Goal: Task Accomplishment & Management: Manage account settings

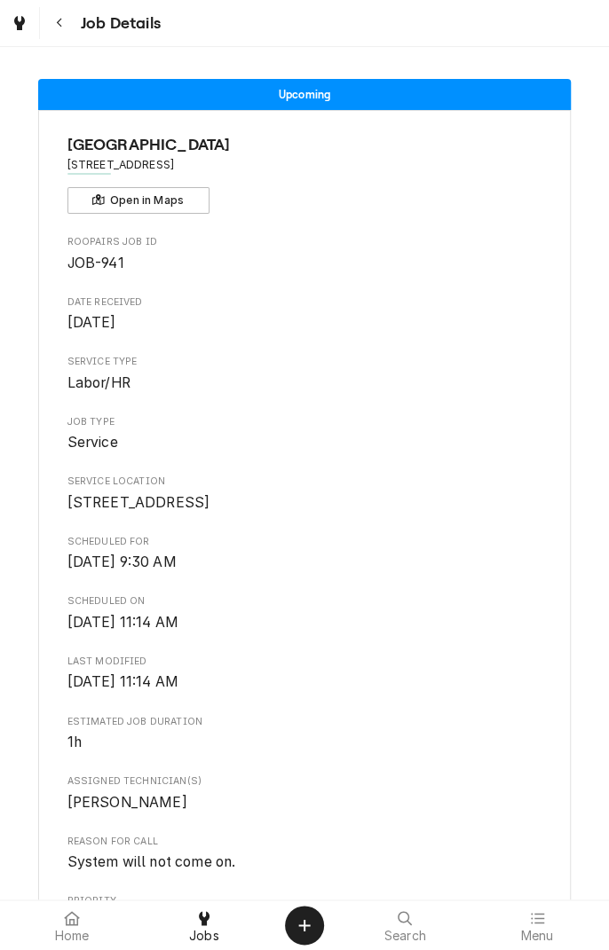
scroll to position [795, 0]
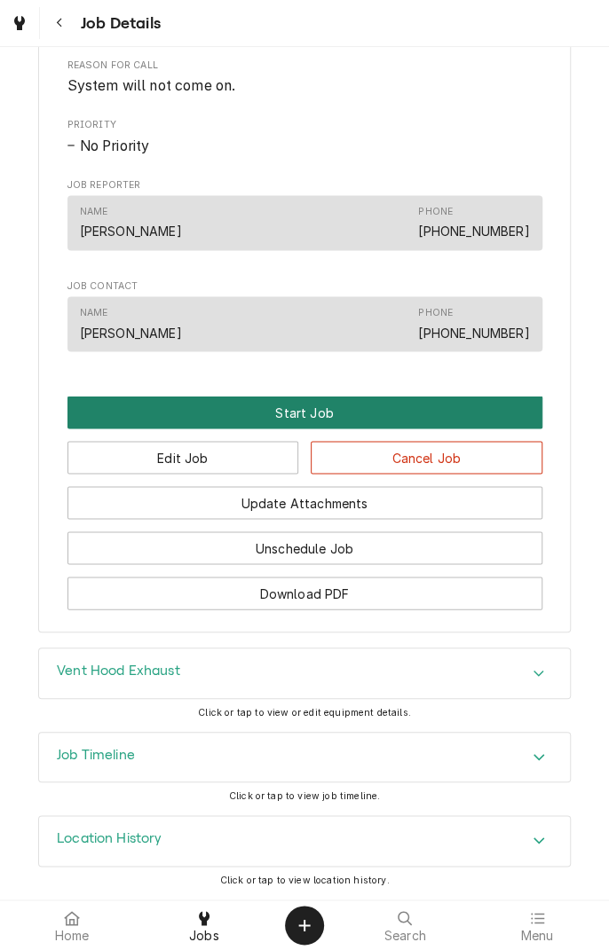
click at [314, 422] on button "Start Job" at bounding box center [304, 412] width 475 height 33
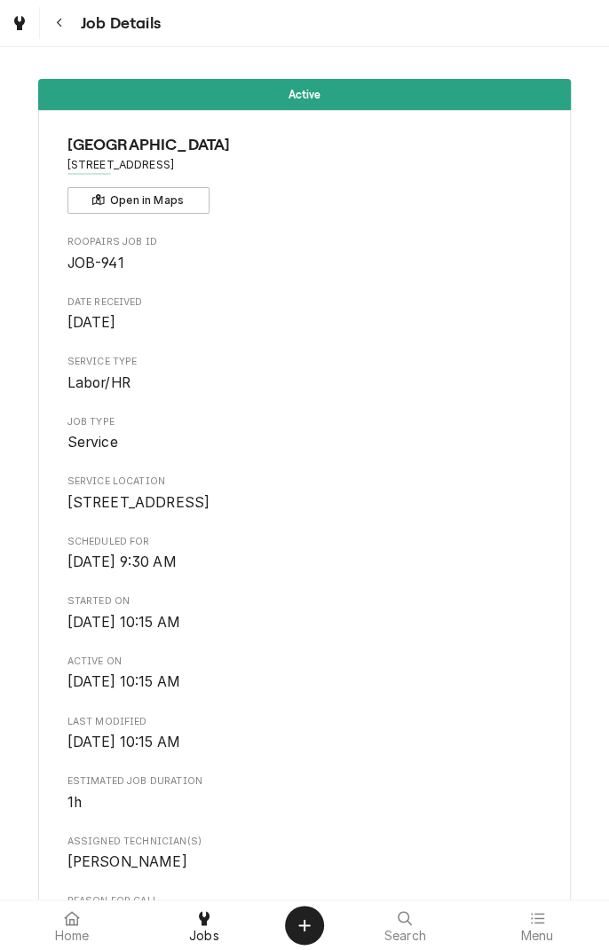
click at [582, 868] on div "Active [GEOGRAPHIC_DATA] [STREET_ADDRESS] Open in Maps Roopairs Job ID JOB-941 …" at bounding box center [304, 820] width 609 height 1509
click at [570, 872] on div "Active [GEOGRAPHIC_DATA] [STREET_ADDRESS] Open in Maps Roopairs Job ID JOB-941 …" at bounding box center [304, 820] width 609 height 1509
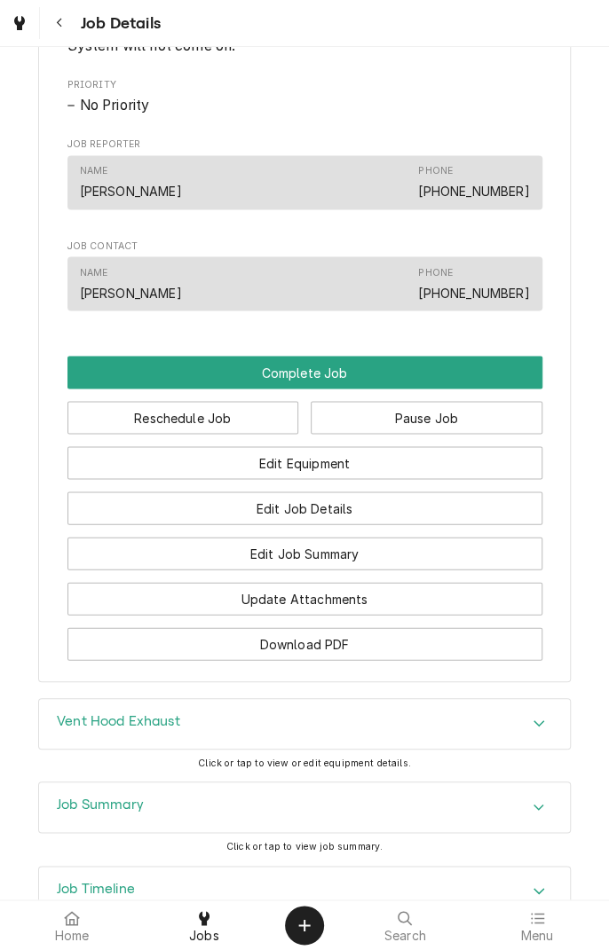
scroll to position [1029, 0]
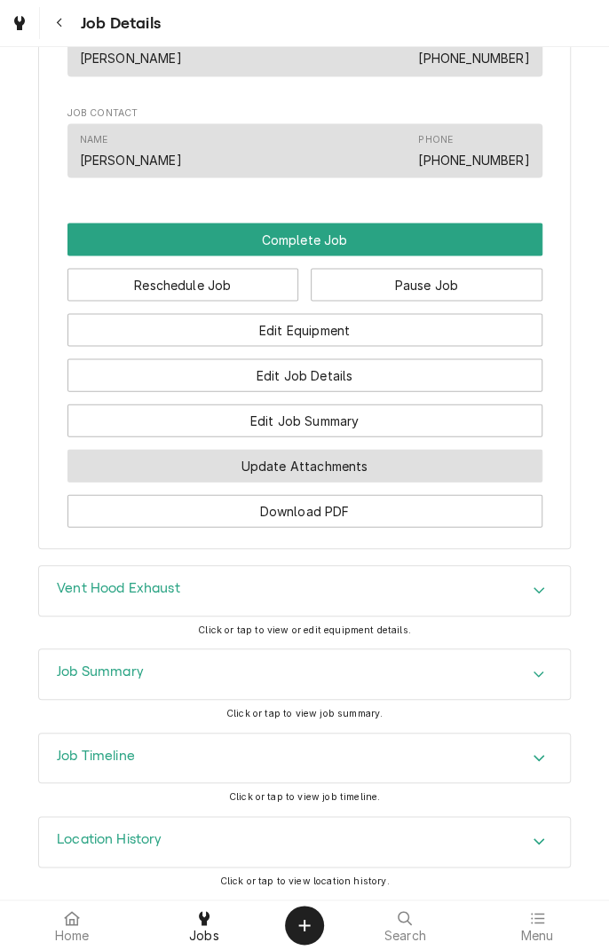
click at [371, 475] on button "Update Attachments" at bounding box center [304, 465] width 475 height 33
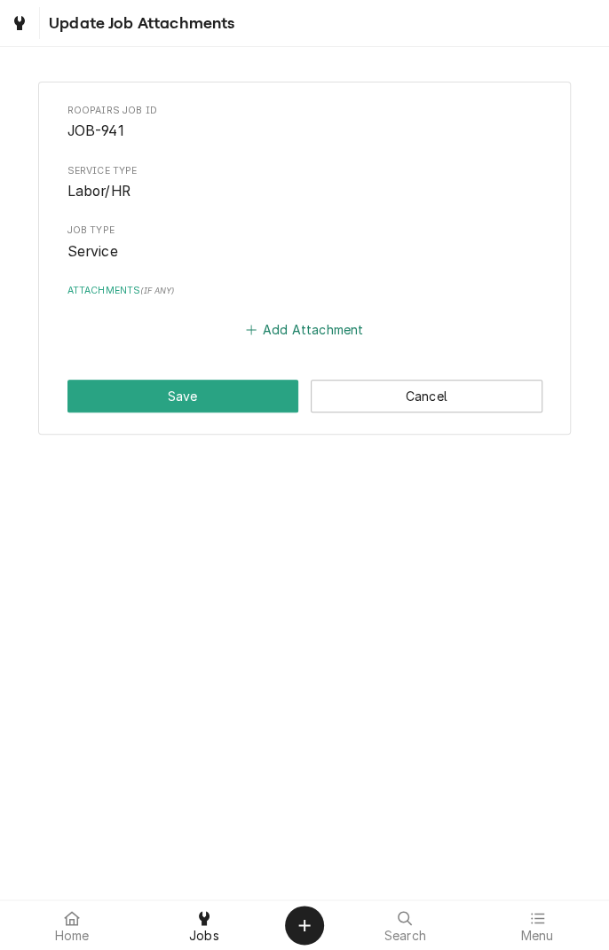
click at [263, 338] on button "Add Attachment" at bounding box center [304, 330] width 124 height 25
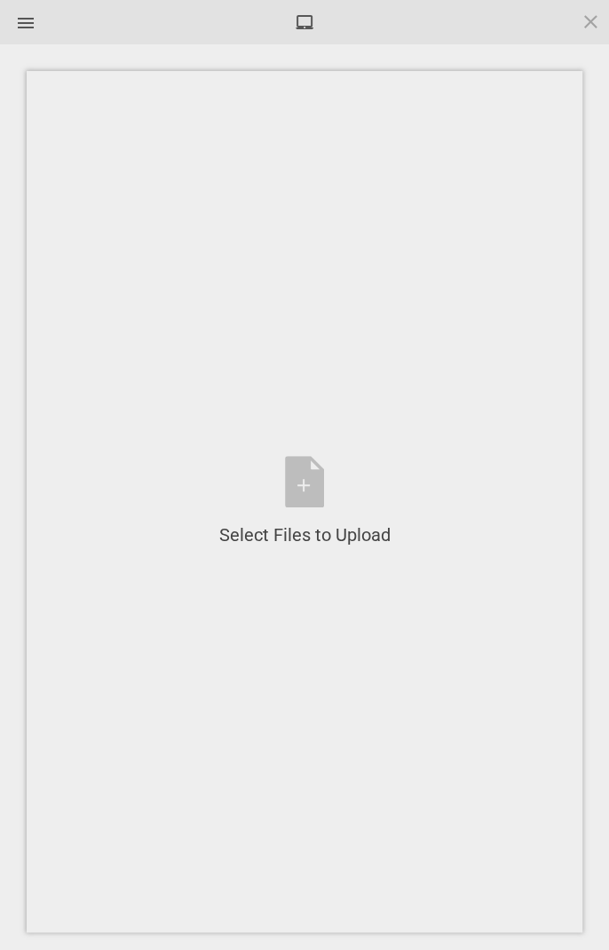
click at [305, 490] on div "Select Files to Upload or Drag and Drop, Copy and Paste Files" at bounding box center [304, 501] width 171 height 91
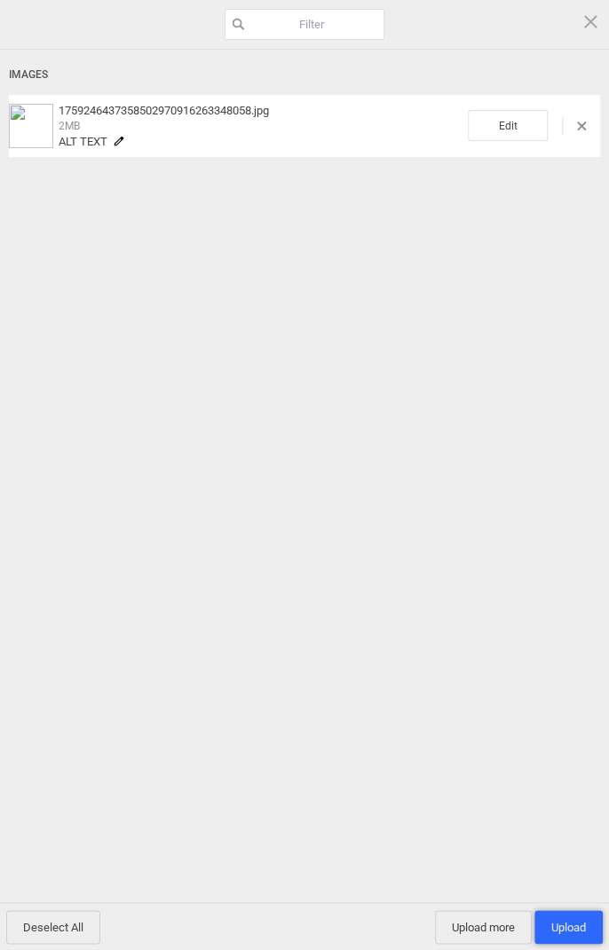
click at [564, 931] on span "Upload 1" at bounding box center [568, 927] width 35 height 13
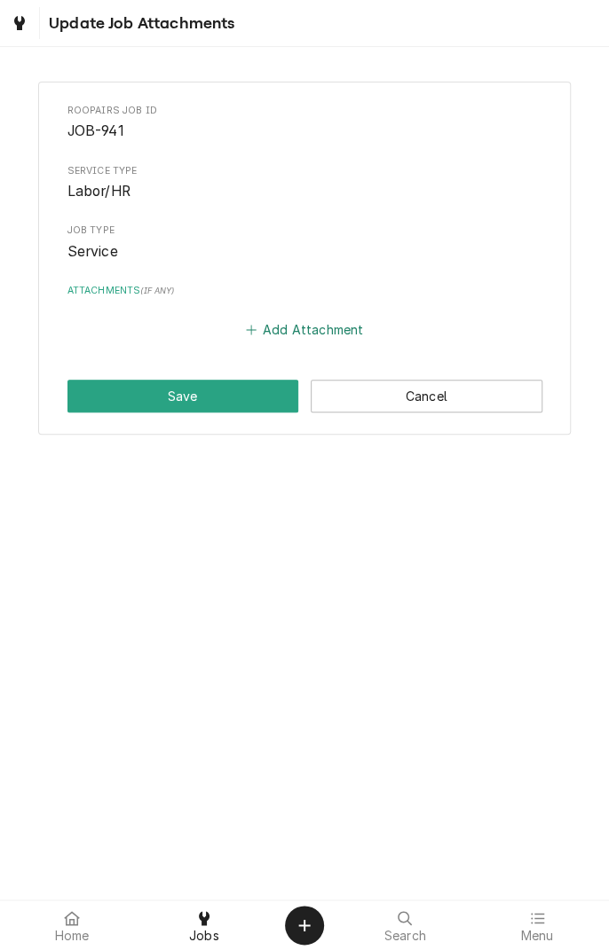
click at [281, 328] on button "Add Attachment" at bounding box center [304, 330] width 124 height 25
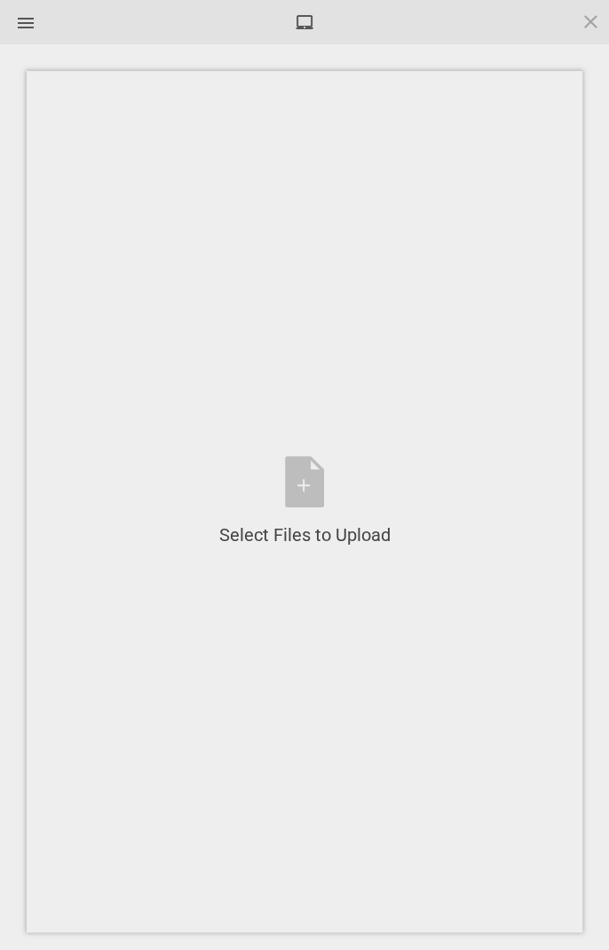
click at [310, 474] on div "Select Files to Upload or Drag and Drop, Copy and Paste Files" at bounding box center [304, 501] width 171 height 91
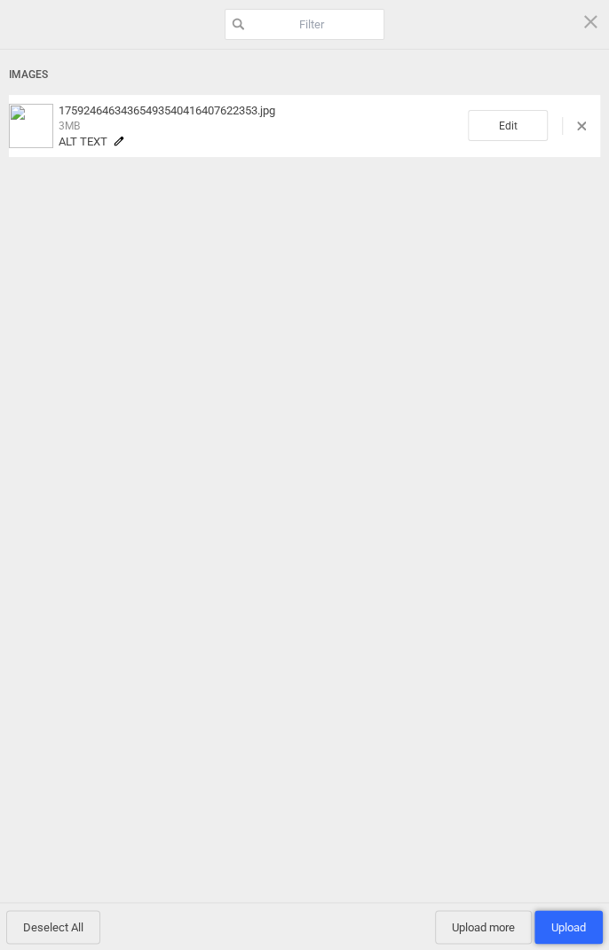
click at [564, 927] on span "Upload 1" at bounding box center [568, 927] width 35 height 13
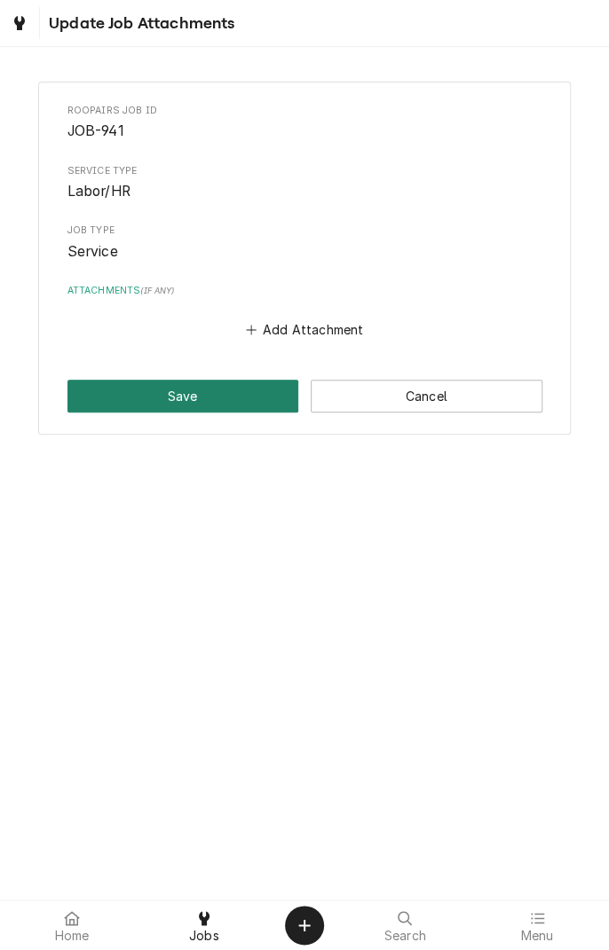
click at [149, 388] on button "Save" at bounding box center [183, 396] width 232 height 33
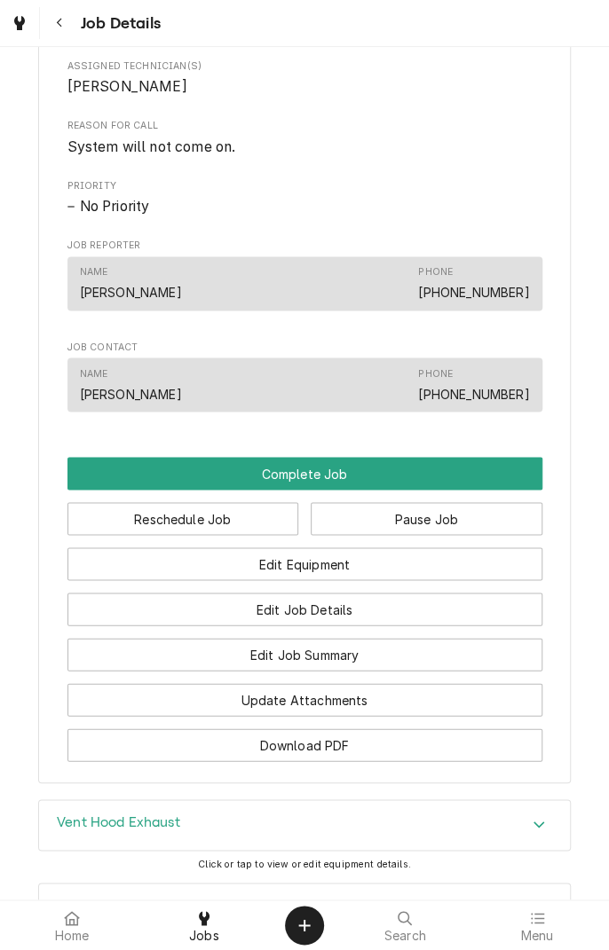
scroll to position [782, 0]
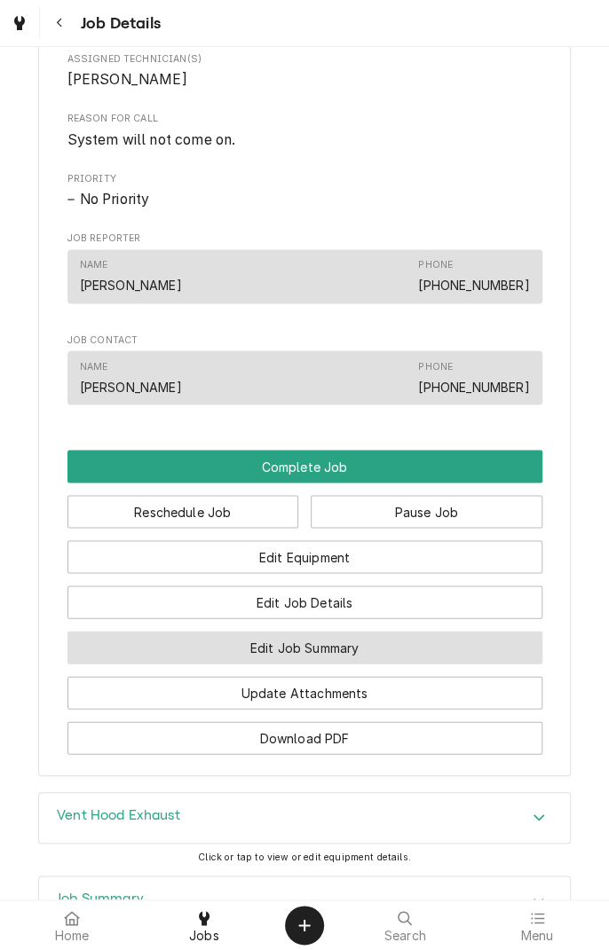
click at [397, 664] on button "Edit Job Summary" at bounding box center [304, 647] width 475 height 33
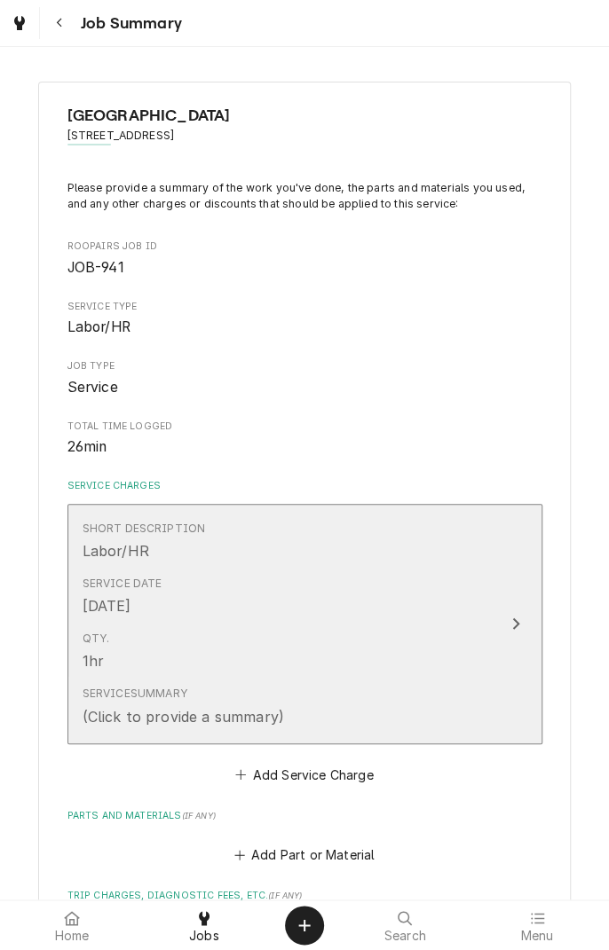
click at [500, 622] on button "Short Description Labor/HR Service Date Sep 30, 2025 Qty. 1hr Service Summary (…" at bounding box center [304, 624] width 475 height 240
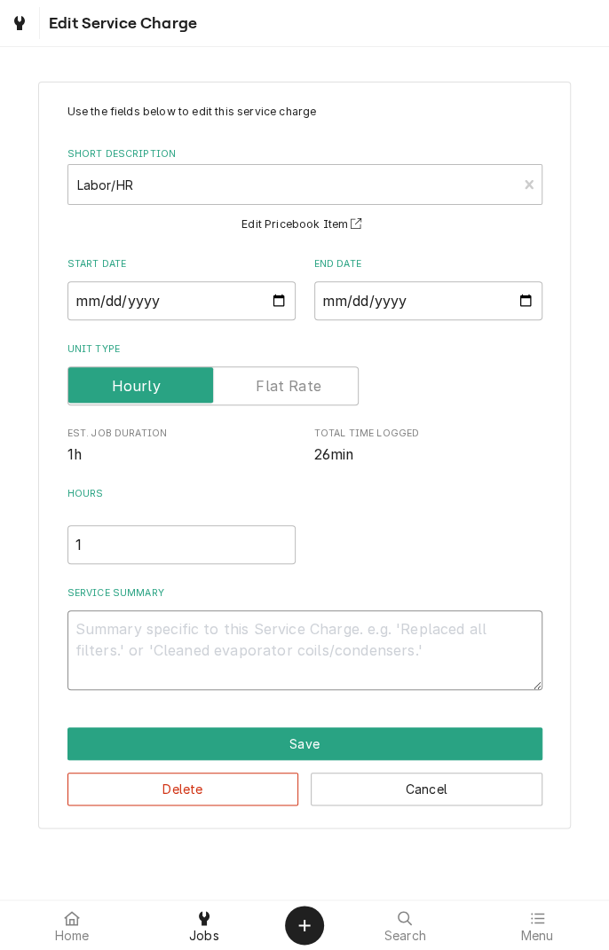
click at [333, 637] on textarea "Service Summary" at bounding box center [304, 650] width 475 height 80
type textarea "x"
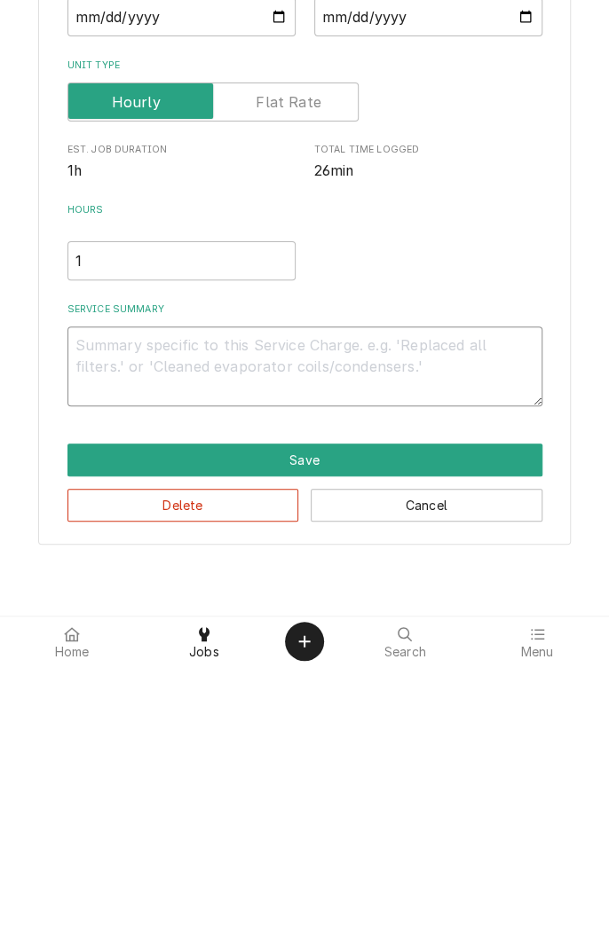
type textarea "D"
type textarea "x"
type textarea "Di"
type textarea "x"
type textarea "Dia"
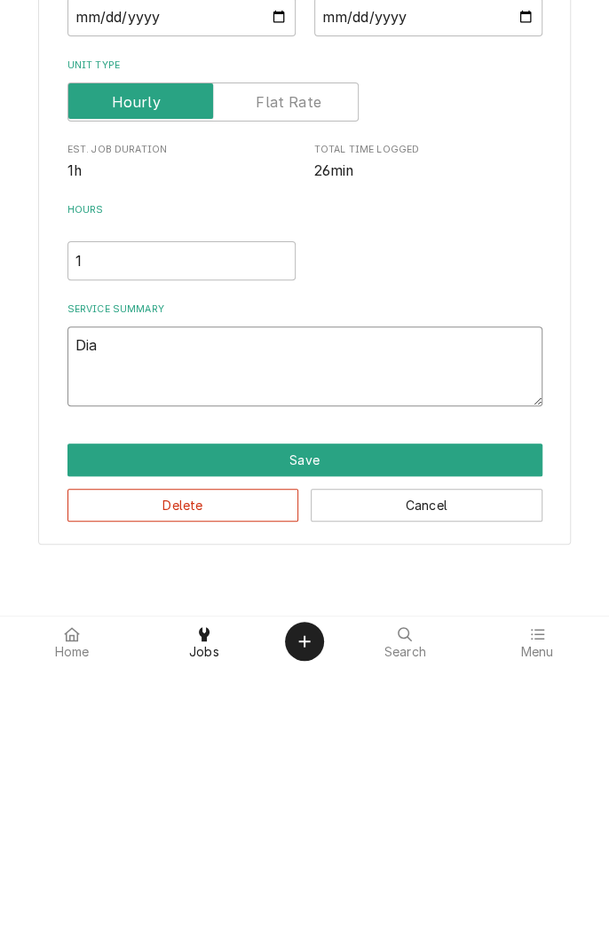
type textarea "x"
type textarea "Diagnosed"
type textarea "x"
type textarea "Diagnosed e"
type textarea "x"
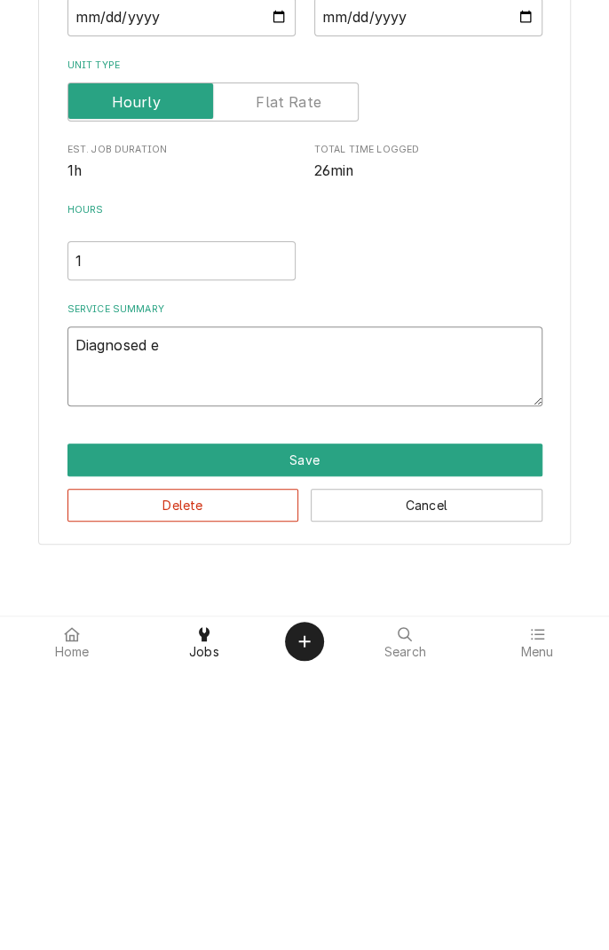
type textarea "Diagnosed ex"
type textarea "x"
type textarea "Diagnosed exh"
type textarea "x"
type textarea "Diagnosed exha"
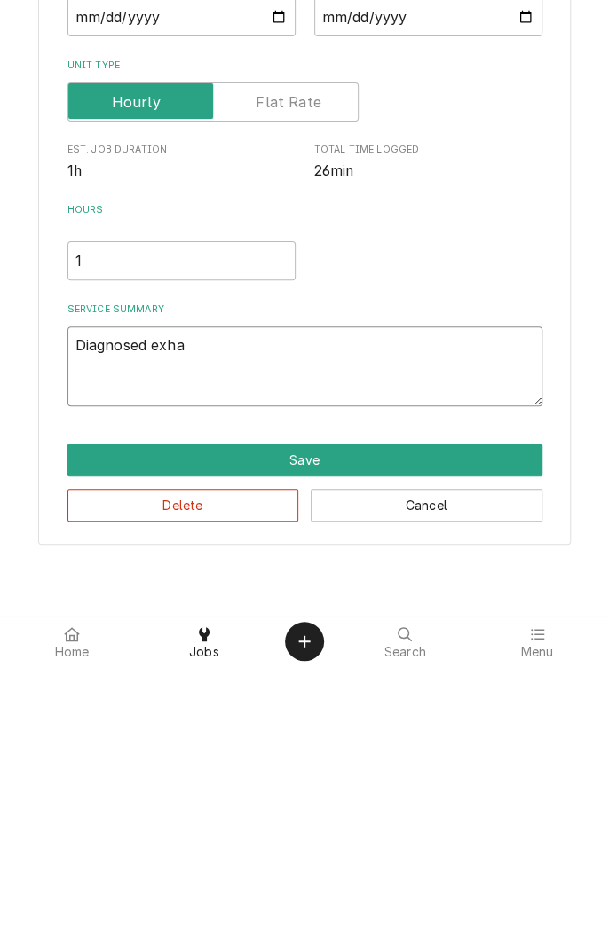
type textarea "x"
type textarea "Diagnosed exhau"
type textarea "x"
type textarea "Diagnosed exhaus"
type textarea "x"
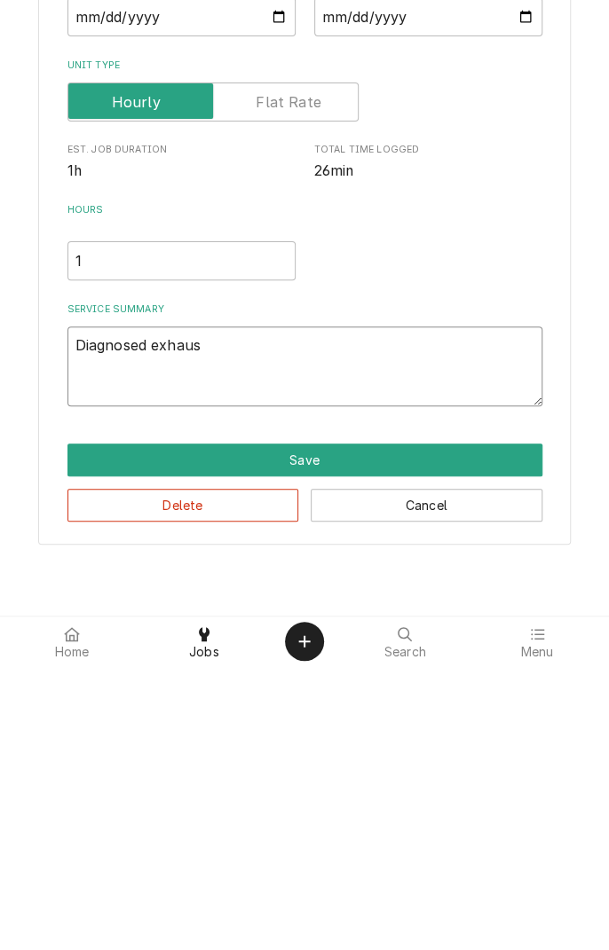
type textarea "Diagnosed exhaust"
type textarea "x"
type textarea "Diagnosed exhaust"
type textarea "x"
type textarea "Diagnosed exhaust f"
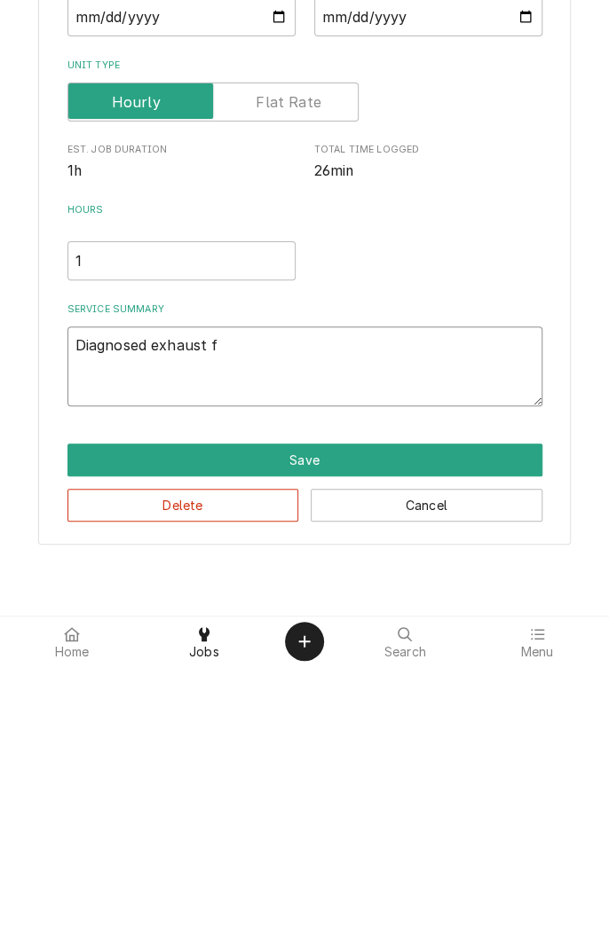
type textarea "x"
type textarea "Diagnosed exhaust fa"
type textarea "x"
type textarea "Diagnosed exhaust fan"
type textarea "x"
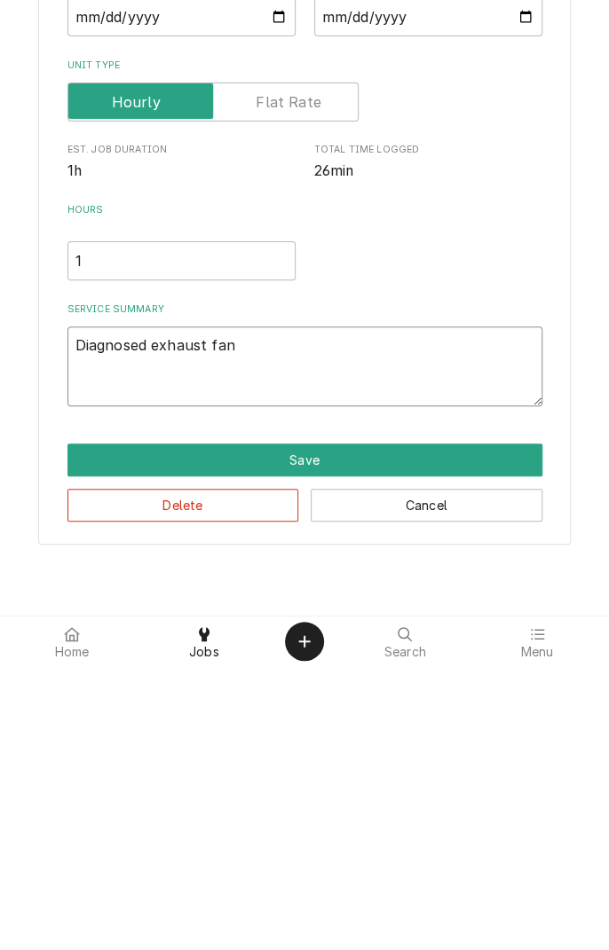
type textarea "Diagnosed exhaust fan."
type textarea "x"
type textarea "Diagnosed exhaust fan."
type textarea "x"
type textarea "Diagnosed exhaust fan. B"
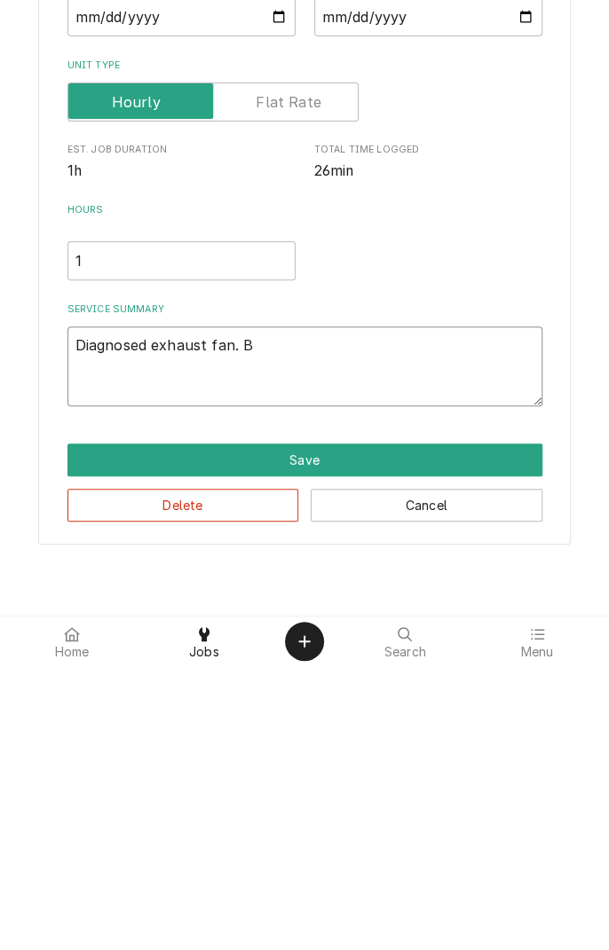
type textarea "x"
type textarea "Diagnosed exhaust fan. Bl"
type textarea "x"
type textarea "Diagnosed exhaust fan. Blo"
type textarea "x"
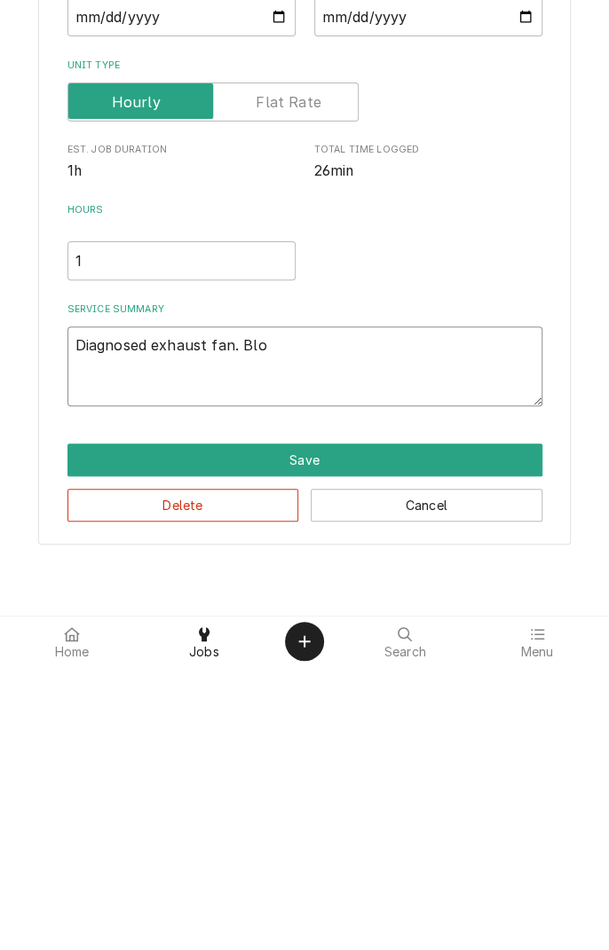
type textarea "Diagnosed exhaust fan. Blow"
type textarea "x"
type textarea "Diagnosed exhaust fan. Blowe"
type textarea "x"
type textarea "Diagnosed exhaust fan. Blower"
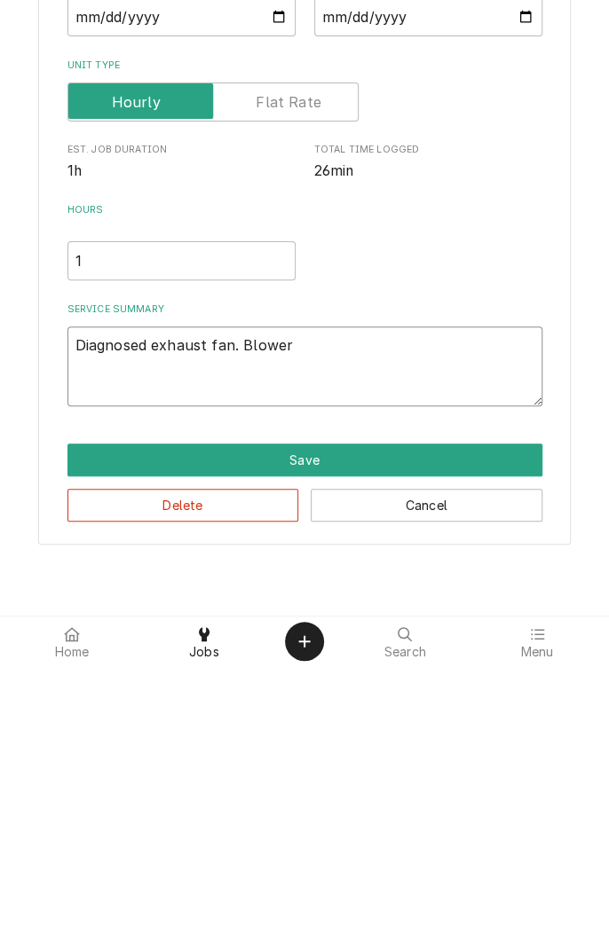
type textarea "x"
type textarea "Diagnosed exhaust fan. Blower"
type textarea "x"
type textarea "Diagnosed exhaust fan. Blower r"
type textarea "x"
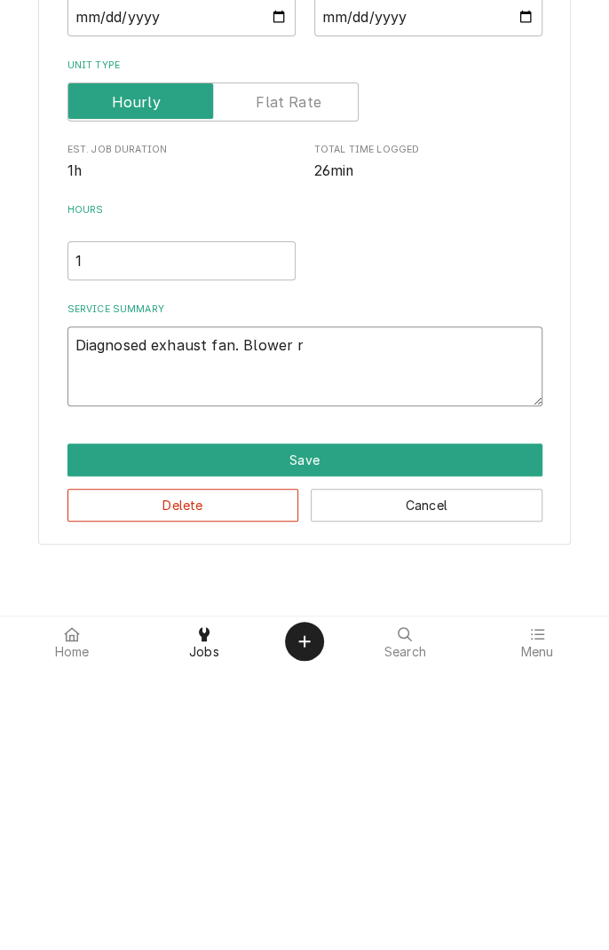
type textarea "Diagnosed exhaust fan. Blower ru"
type textarea "x"
type textarea "Diagnosed exhaust fan. Blower rub"
type textarea "x"
type textarea "Diagnosed exhaust fan. Blower rubb"
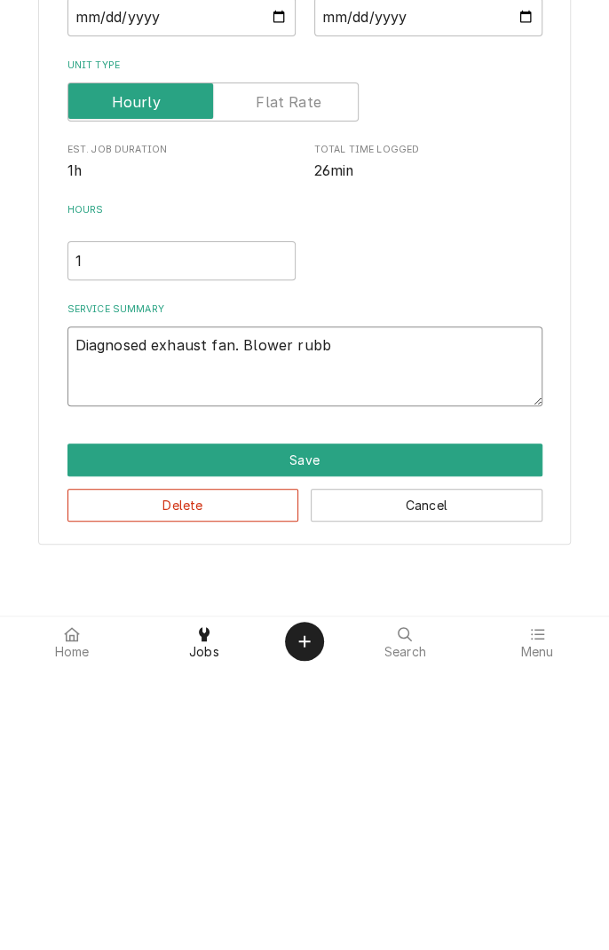
type textarea "x"
type textarea "Diagnosed exhaust fan. Blower rubbi"
type textarea "x"
type textarea "Diagnosed exhaust fan. Blower rubbin"
type textarea "x"
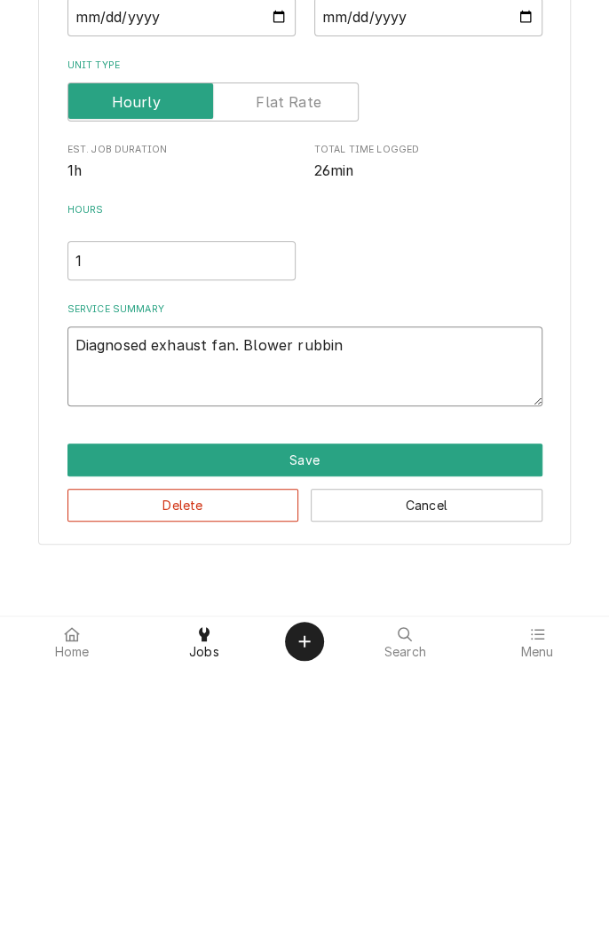
type textarea "Diagnosed exhaust fan. Blower rubbing"
type textarea "x"
type textarea "Diagnosed exhaust fan. Blower rubbing"
type textarea "x"
type textarea "Diagnosed exhaust fan. Blower rubbing a"
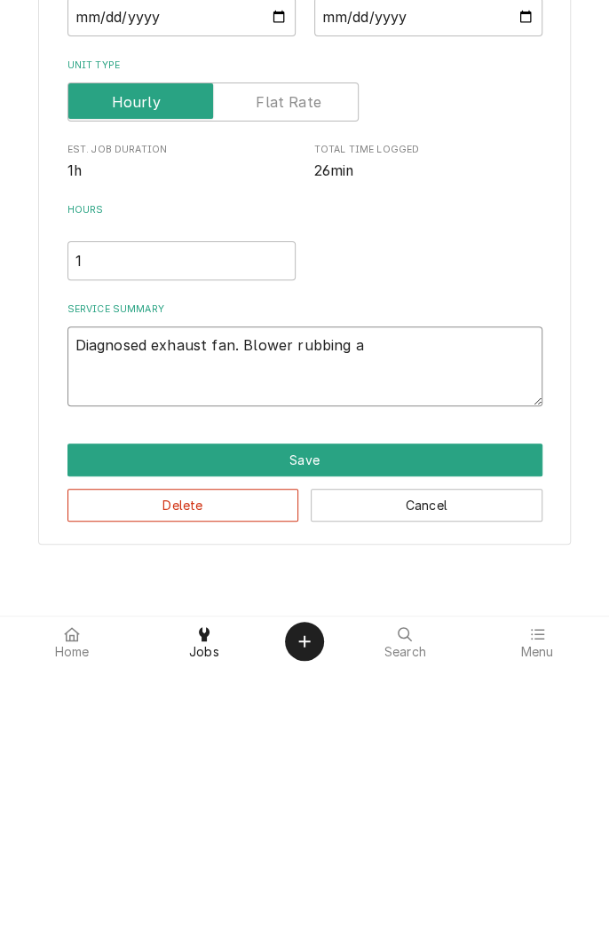
type textarea "x"
type textarea "Diagnosed exhaust fan. Blower rubbing ag"
type textarea "x"
type textarea "Diagnosed exhaust fan. Blower rubbing aga"
type textarea "x"
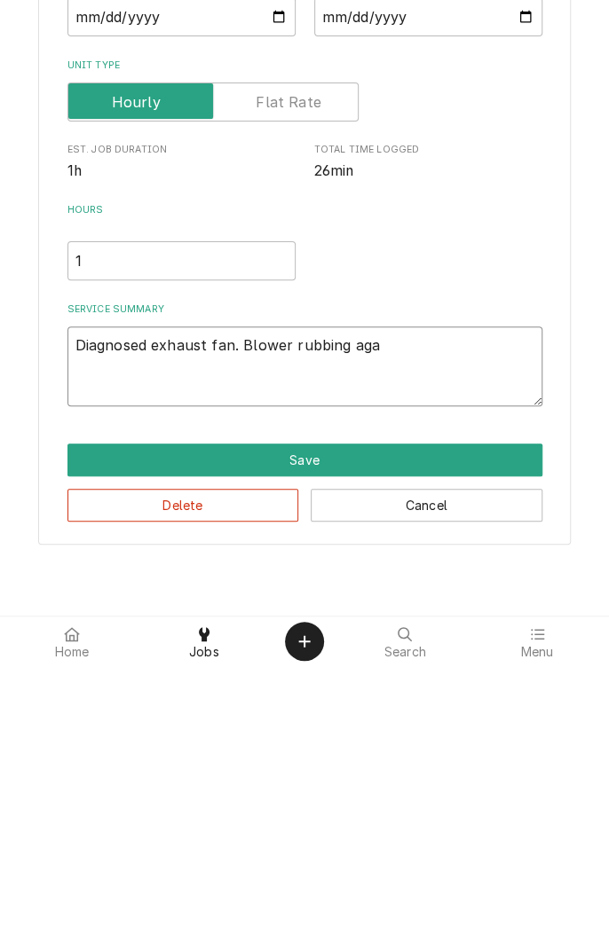
type textarea "Diagnosed exhaust fan. Blower rubbing agai"
type textarea "x"
type textarea "Diagnosed exhaust fan. Blower rubbing against"
type textarea "x"
type textarea "Diagnosed exhaust fan. Blower rubbing against s"
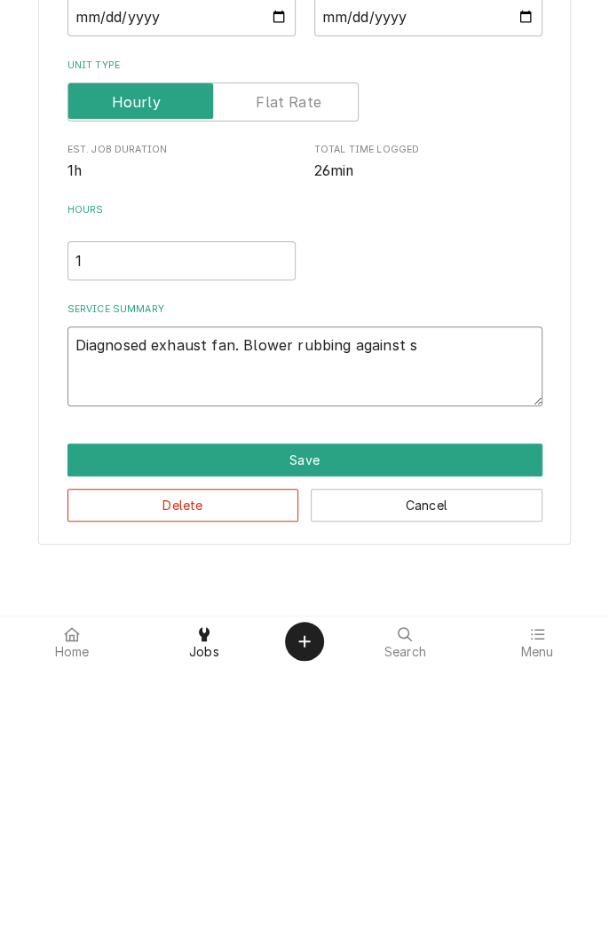
type textarea "x"
type textarea "Diagnosed exhaust fan. Blower rubbing against sh"
type textarea "x"
type textarea "Diagnosed exhaust fan. Blower rubbing against shr"
type textarea "x"
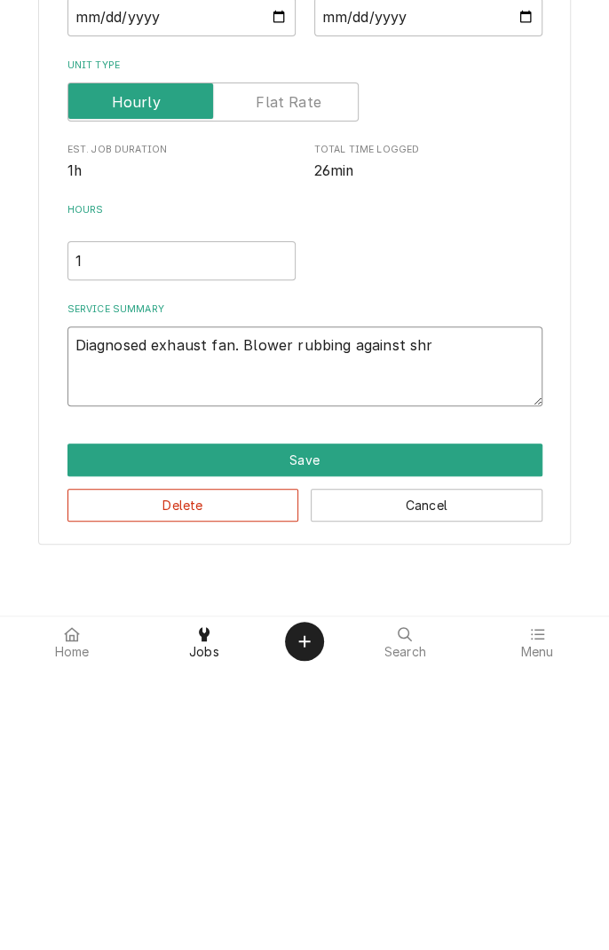
type textarea "Diagnosed exhaust fan. Blower rubbing against shro"
type textarea "x"
type textarea "Diagnosed exhaust fan. Blower rubbing against shrou"
type textarea "x"
type textarea "Diagnosed exhaust fan. Blower rubbing against shroud"
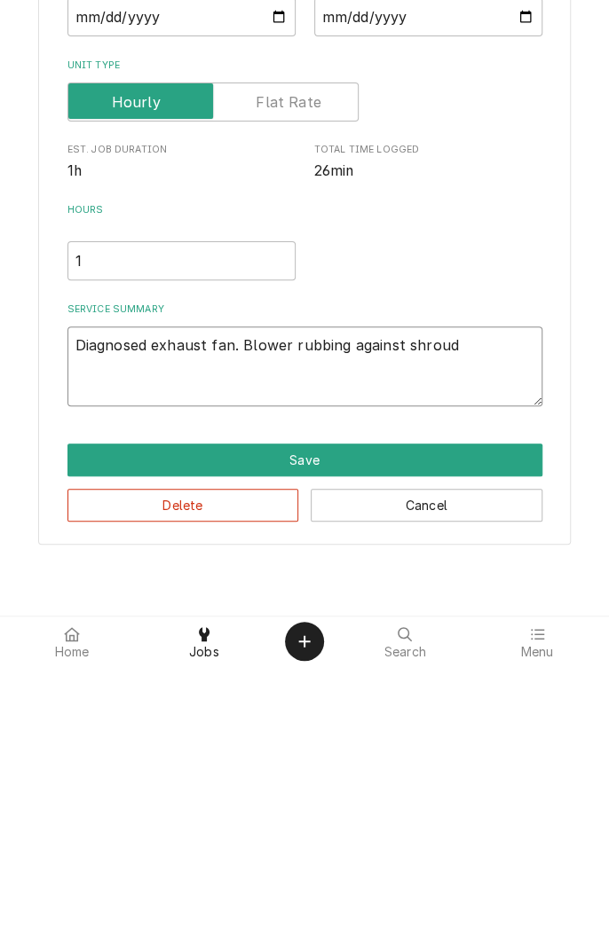
type textarea "x"
type textarea "Diagnosed exhaust fan. Blower rubbing against shroud."
type textarea "x"
type textarea "Diagnosed exhaust fan. Blower rubbing against shroud."
type textarea "x"
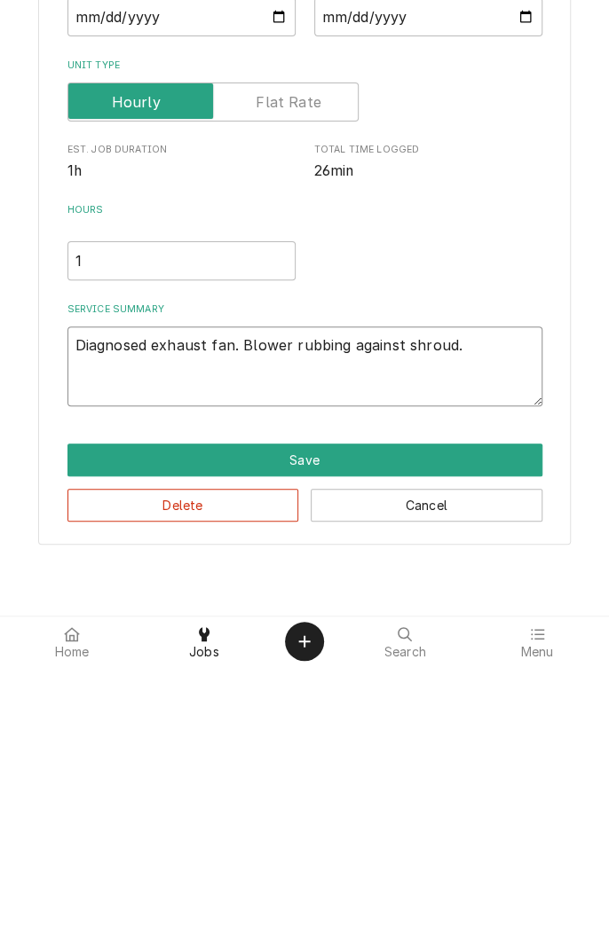
type textarea "Diagnosed exhaust fan. Blower rubbing against shroud. R"
type textarea "x"
type textarea "Diagnosed exhaust fan. Blower rubbing against shroud. Re"
type textarea "x"
type textarea "Diagnosed exhaust fan. Blower rubbing against shroud. Rec"
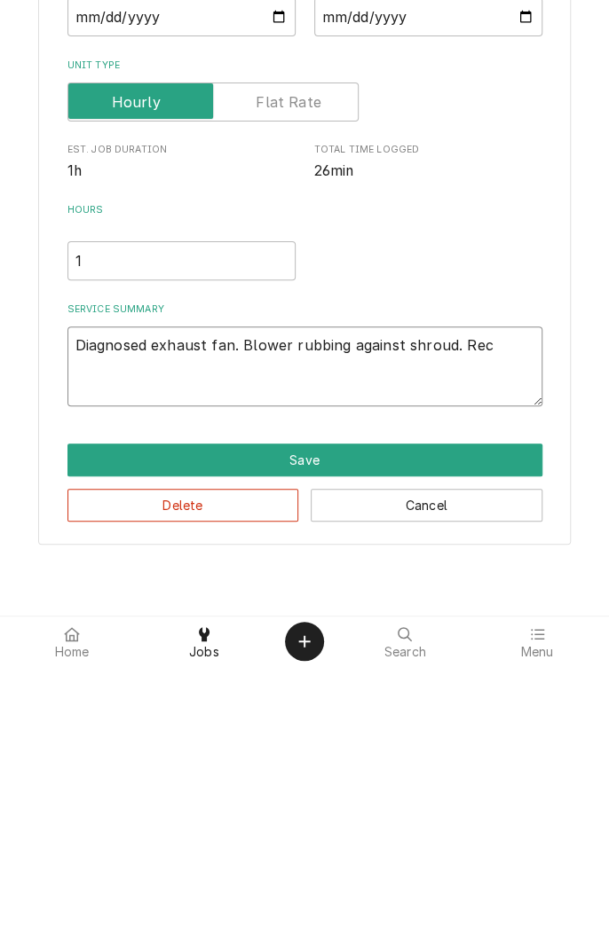
type textarea "x"
type textarea "Diagnosed exhaust fan. Blower rubbing against shroud. Reco"
type textarea "x"
type textarea "Diagnosed exhaust fan. Blower rubbing against shroud. Recommend"
type textarea "x"
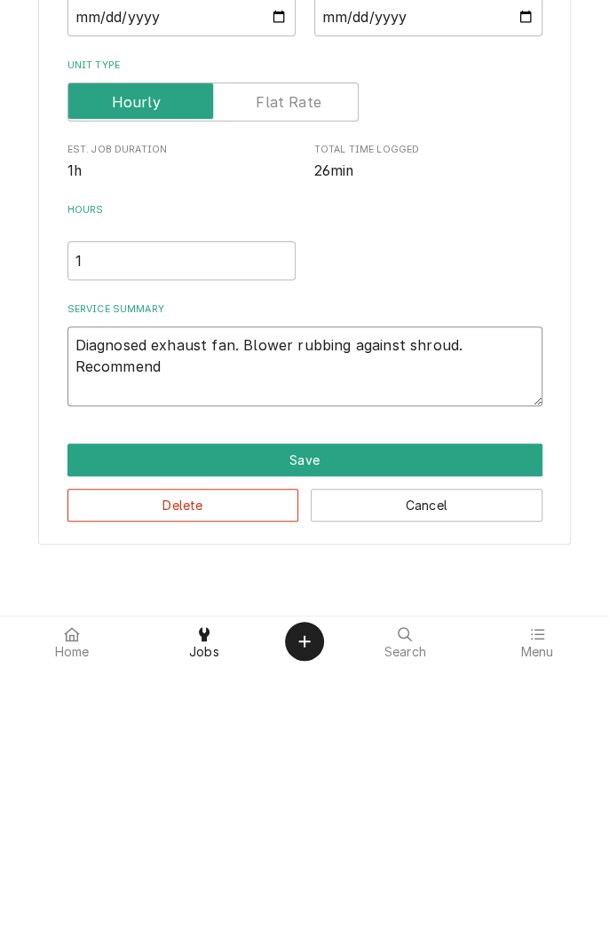
type textarea "Diagnosed exhaust fan. Blower rubbing against shroud. Recommend r"
type textarea "x"
type textarea "Diagnosed exhaust fan. Blower rubbing against shroud. Recommend re"
type textarea "x"
type textarea "Diagnosed exhaust fan. Blower rubbing against shroud. Recommend rep"
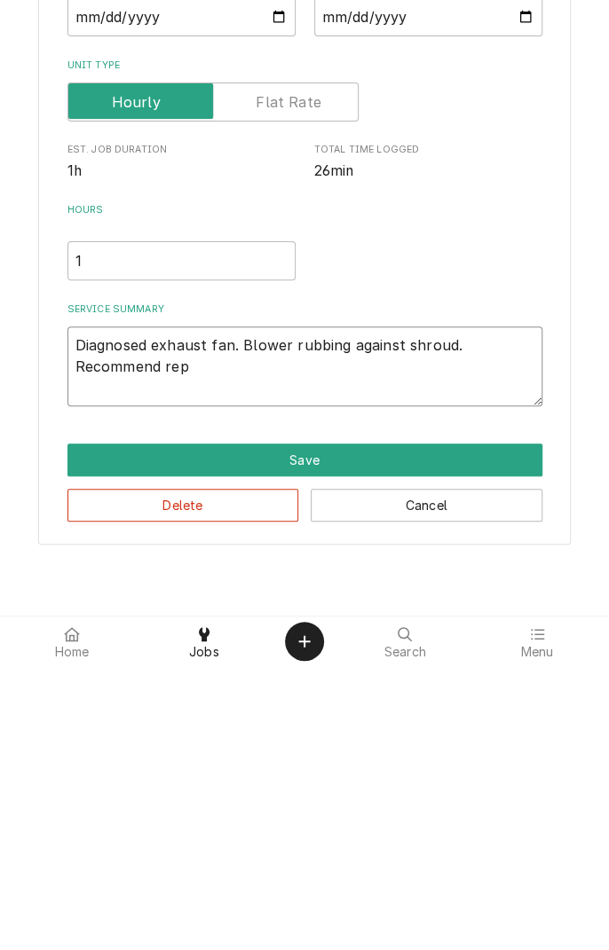
type textarea "x"
type textarea "Diagnosed exhaust fan. Blower rubbing against shroud. Recommend repl"
type textarea "x"
type textarea "Diagnosed exhaust fan. Blower rubbing against shroud. Recommend repla"
type textarea "x"
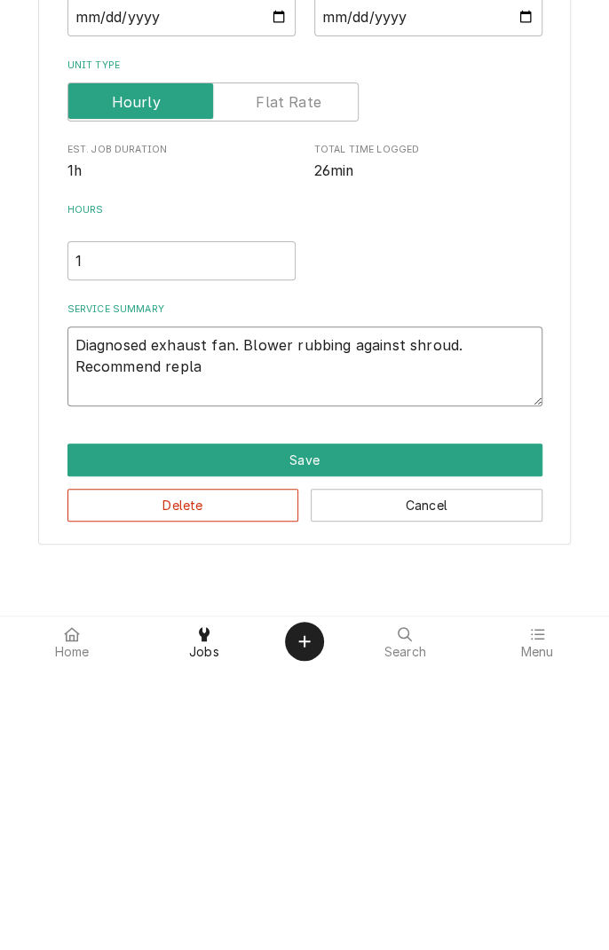
type textarea "Diagnosed exhaust fan. Blower rubbing against shroud. Recommend replac"
type textarea "x"
type textarea "Diagnosed exhaust fan. Blower rubbing against shroud. Recommend replaci"
type textarea "x"
type textarea "Diagnosed exhaust fan. Blower rubbing against shroud. Recommend replacin"
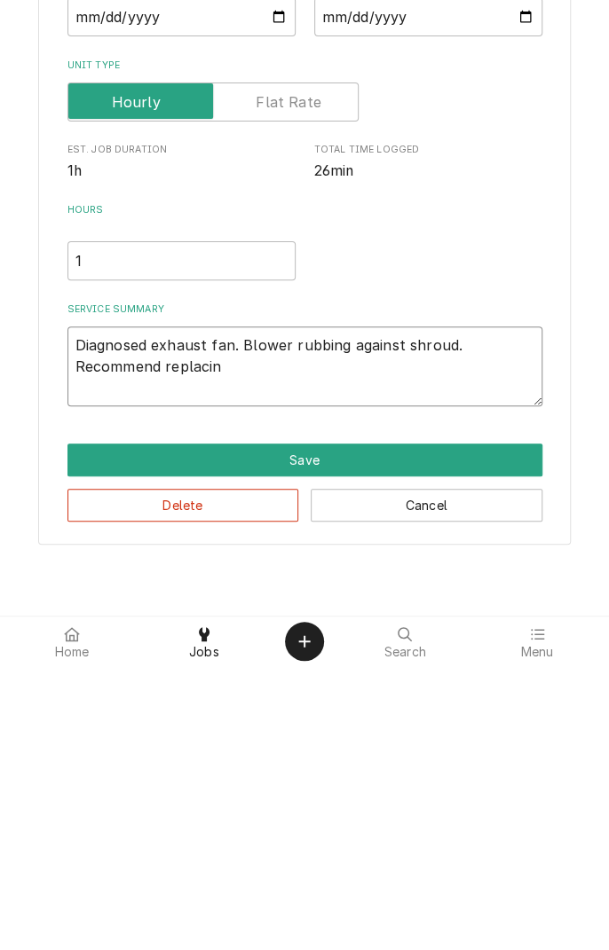
type textarea "x"
type textarea "Diagnosed exhaust fan. Blower rubbing against shroud. Recommend replacing"
type textarea "x"
type textarea "Diagnosed exhaust fan. Blower rubbing against shroud. Recommend replacing"
type textarea "x"
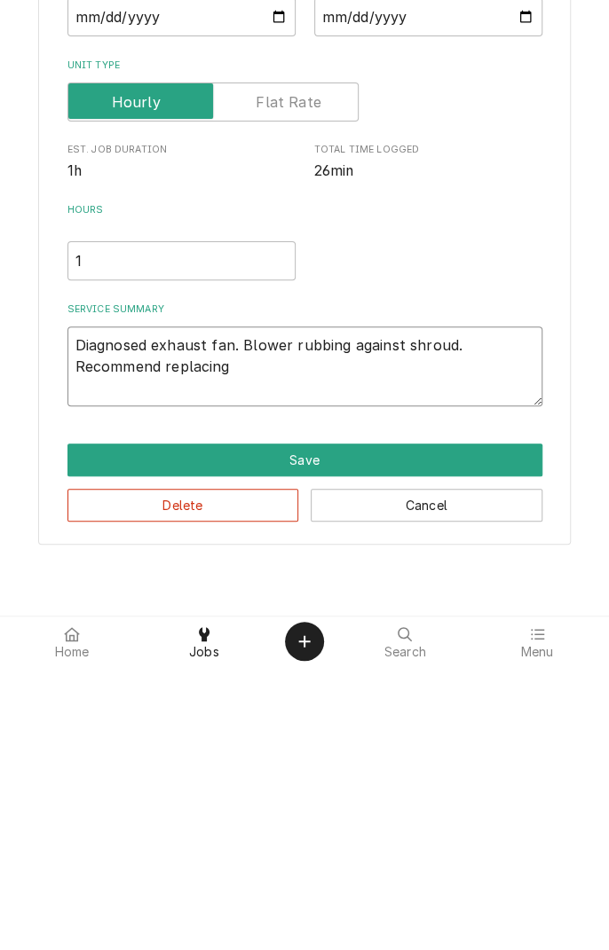
type textarea "Diagnosed exhaust fan. Blower rubbing against shroud. Recommend replacing e"
type textarea "x"
type textarea "Diagnosed exhaust fan. Blower rubbing against shroud. Recommend replacing ex"
type textarea "x"
type textarea "Diagnosed exhaust fan. Blower rubbing against shroud. Recommend replacing exh"
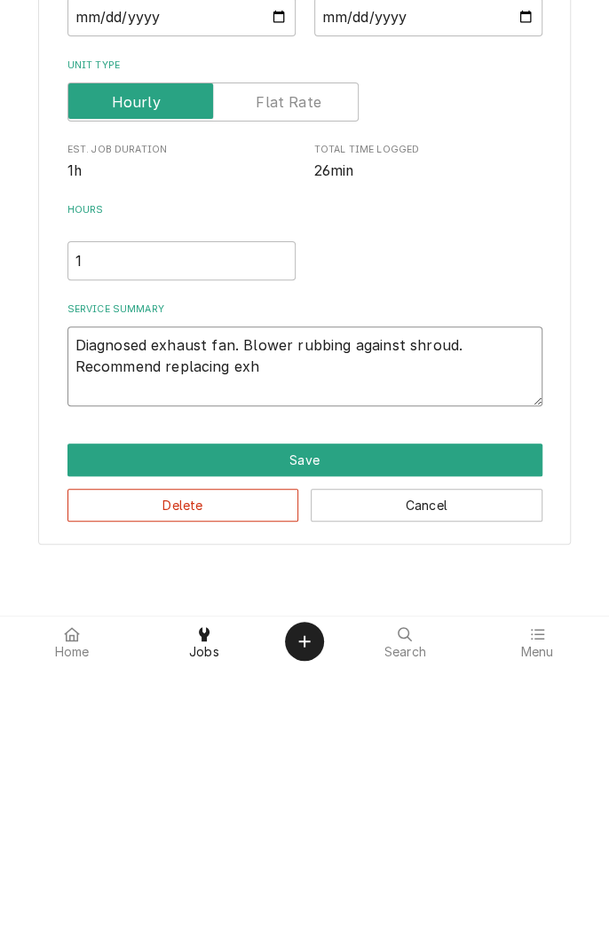
type textarea "x"
type textarea "Diagnosed exhaust fan. Blower rubbing against shroud. Recommend replacing exhau…"
type textarea "x"
type textarea "Diagnosed exhaust fan. Blower rubbing against shroud. Recommend replacing exhau…"
type textarea "x"
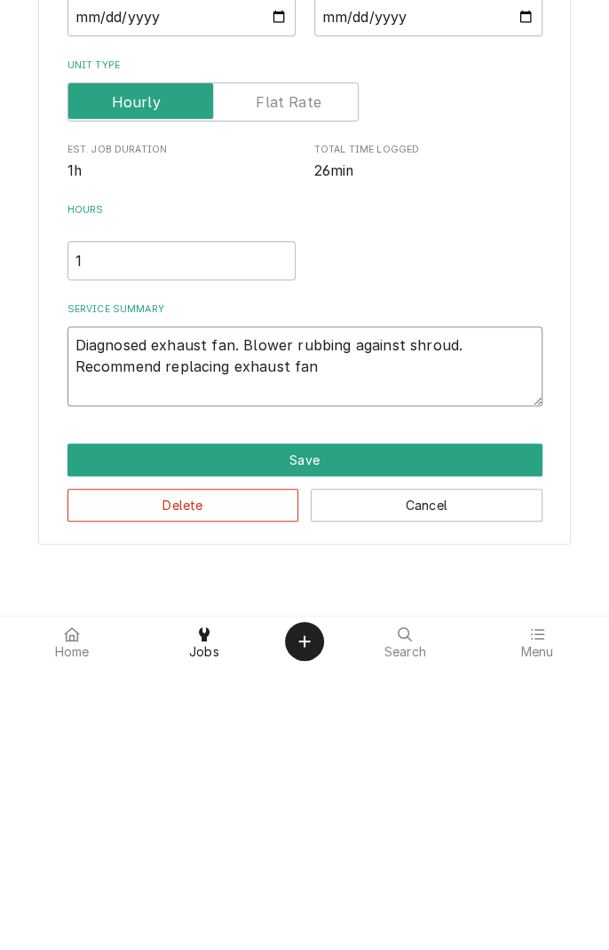
type textarea "Diagnosed exhaust fan. Blower rubbing against shroud. Recommend replacing exhau…"
type textarea "x"
type textarea "Diagnosed exhaust fan. Blower rubbing against shroud. Recommend replacing exhau…"
type textarea "x"
type textarea "Diagnosed exhaust fan. Blower rubbing against shroud. Recommend replacing exhau…"
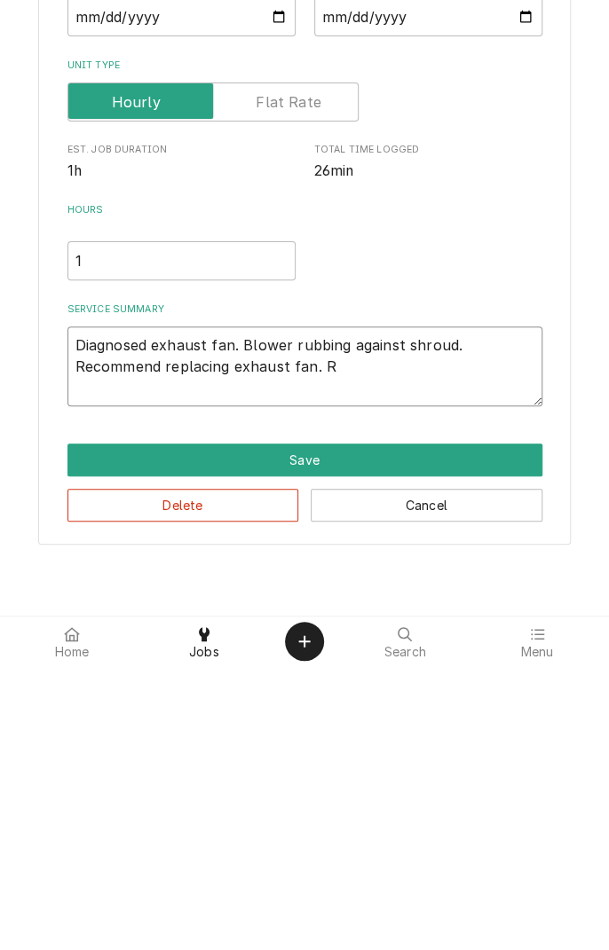
type textarea "x"
type textarea "Diagnosed exhaust fan. Blower rubbing against shroud. Recommend replacing exhau…"
type textarea "x"
type textarea "Diagnosed exhaust fan. Blower rubbing against shroud. Recommend replacing exhau…"
type textarea "x"
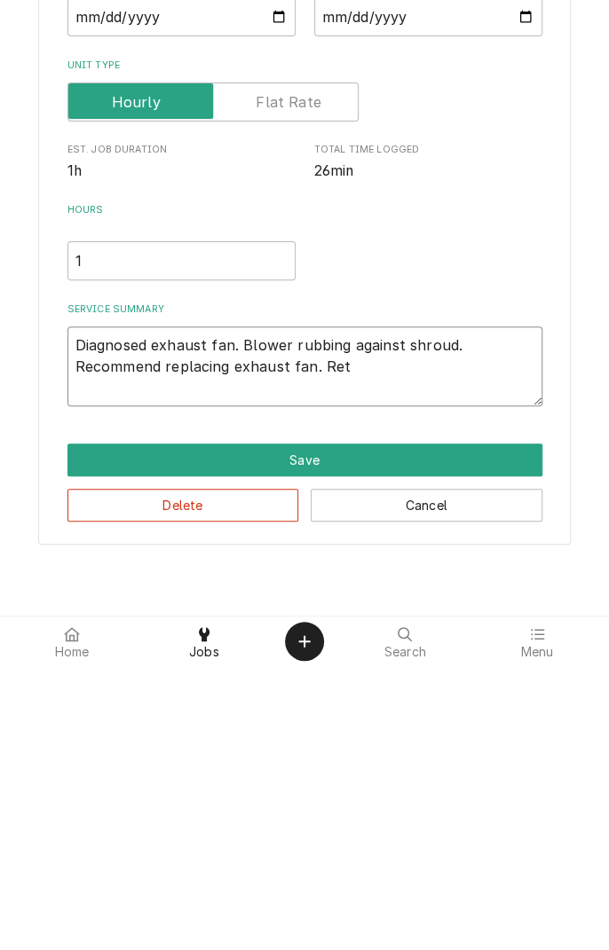
type textarea "Diagnosed exhaust fan. Blower rubbing against shroud. Recommend replacing exhau…"
type textarea "x"
type textarea "Diagnosed exhaust fan. Blower rubbing against shroud. Recommend replacing exhau…"
type textarea "x"
type textarea "Diagnosed exhaust fan. Blower rubbing against shroud. Recommend replacing exhau…"
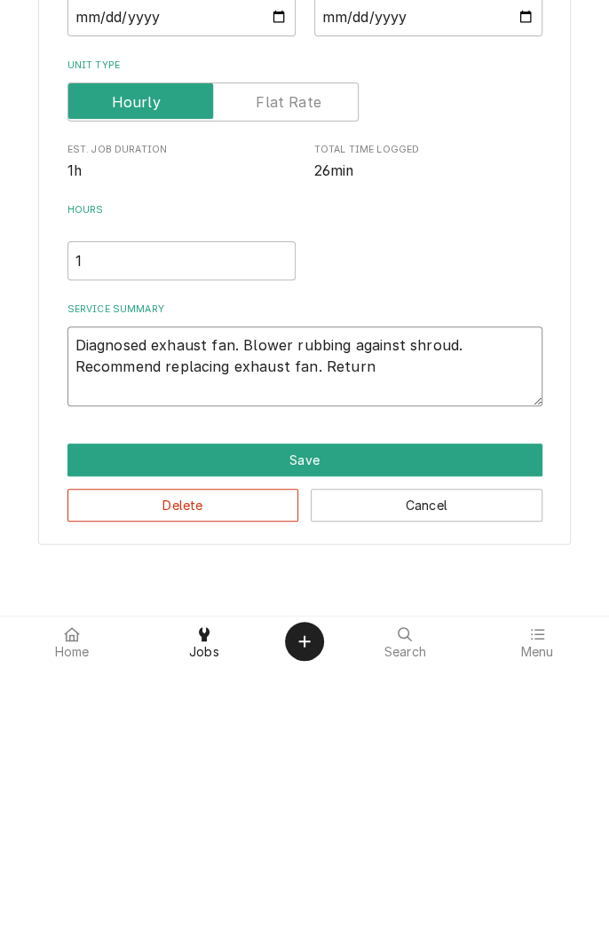
type textarea "x"
type textarea "Diagnosed exhaust fan. Blower rubbing against shroud. Recommend replacing exhau…"
type textarea "x"
type textarea "Diagnosed exhaust fan. Blower rubbing against shroud. Recommend replacing exhau…"
type textarea "x"
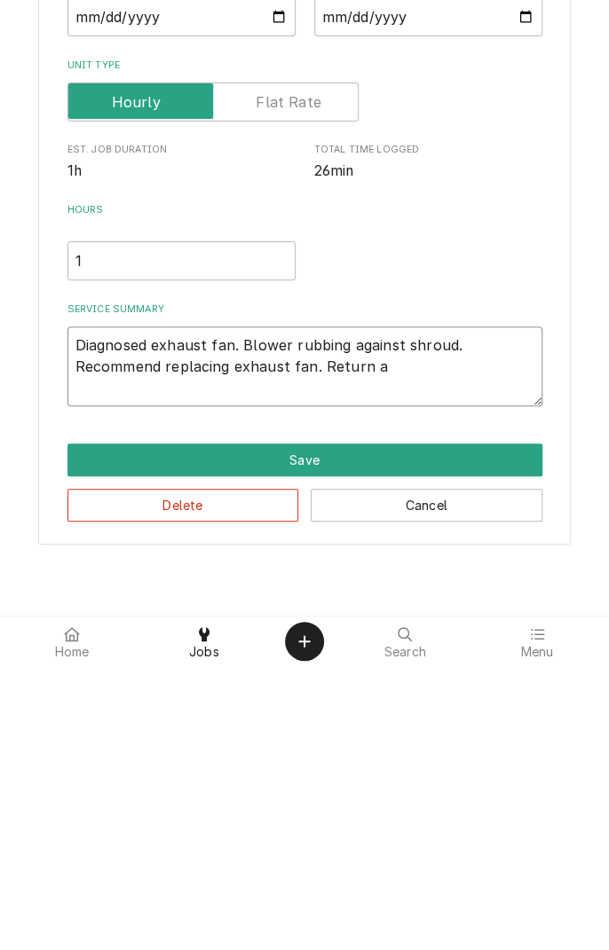
type textarea "Diagnosed exhaust fan. Blower rubbing against shroud. Recommend replacing exhau…"
type textarea "x"
type textarea "Diagnosed exhaust fan. Blower rubbing against shroud. Recommend replacing exhau…"
type textarea "x"
type textarea "Diagnosed exhaust fan. Blower rubbing against shroud. Recommend replacing exhau…"
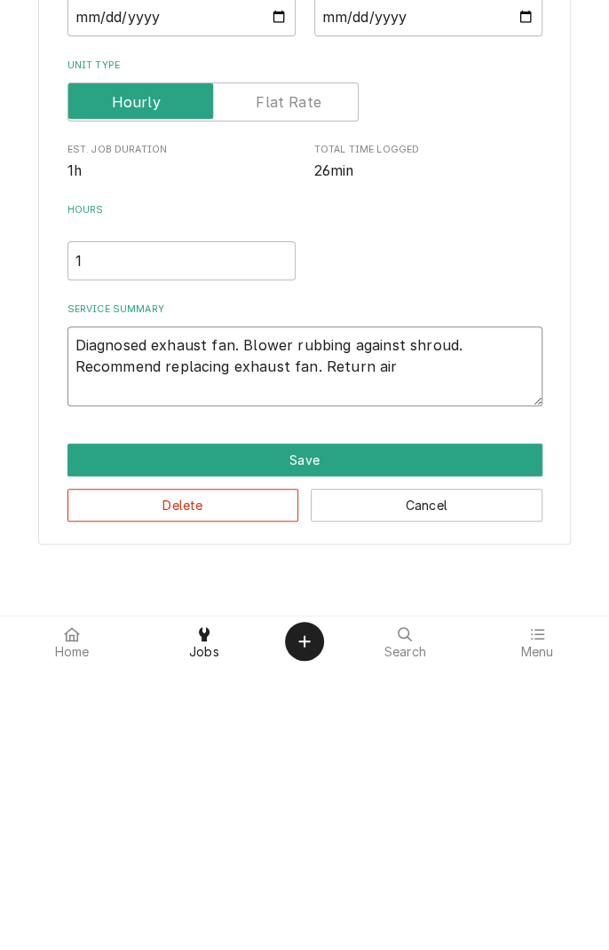
type textarea "x"
type textarea "Diagnosed exhaust fan. Blower rubbing against shroud. Recommend replacing exhau…"
type textarea "x"
type textarea "Diagnosed exhaust fan. Blower rubbing against shroud. Recommend replacing exhau…"
type textarea "x"
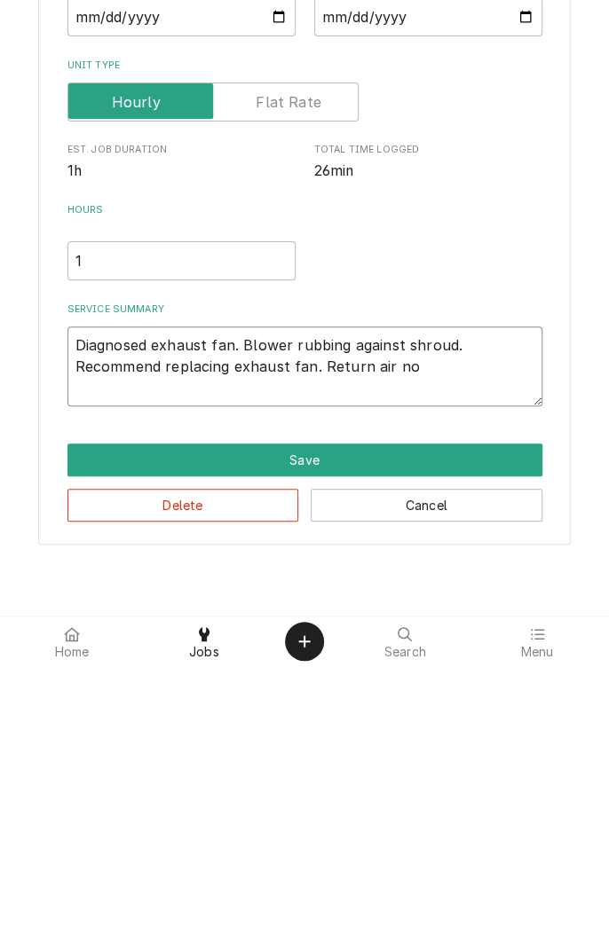
type textarea "Diagnosed exhaust fan. Blower rubbing against shroud. Recommend replacing exhau…"
type textarea "x"
type textarea "Diagnosed exhaust fan. Blower rubbing against shroud. Recommend replacing exhau…"
type textarea "x"
type textarea "Diagnosed exhaust fan. Blower rubbing against shroud. Recommend replacing exhau…"
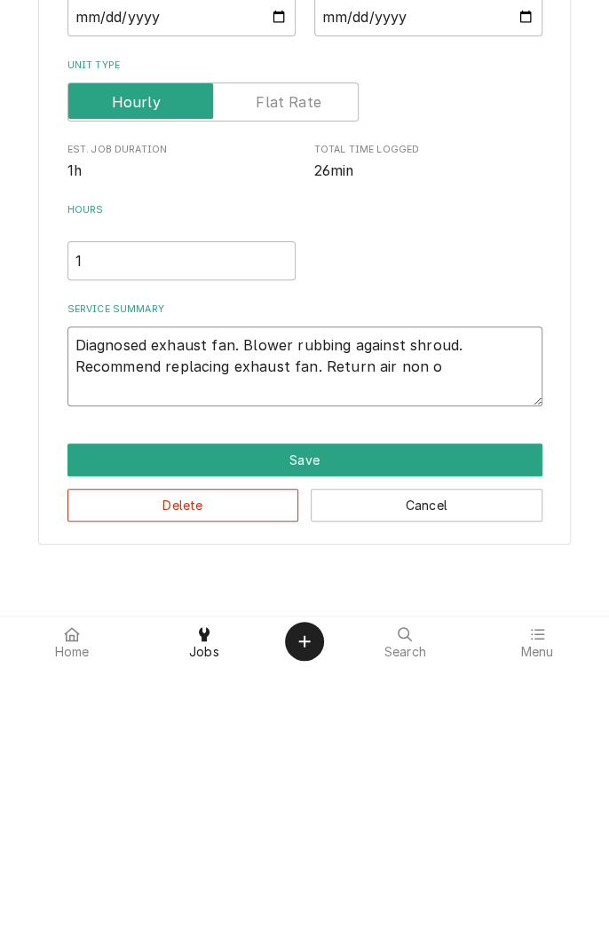
type textarea "x"
type textarea "Diagnosed exhaust fan. Blower rubbing against shroud. Recommend replacing exhau…"
type textarea "x"
type textarea "Diagnosed exhaust fan. Blower rubbing against shroud. Recommend replacing exhau…"
type textarea "x"
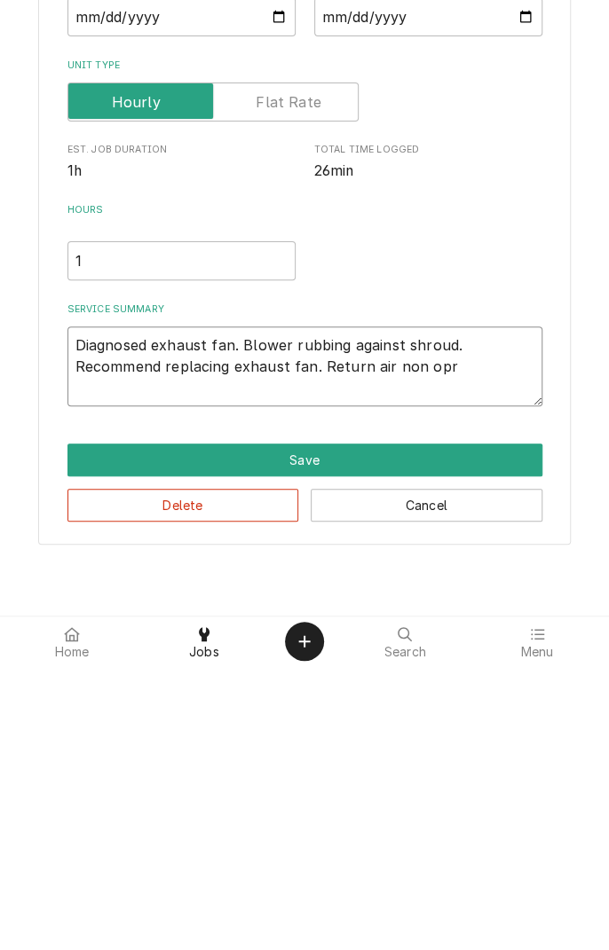
type textarea "Diagnosed exhaust fan. Blower rubbing against shroud. Recommend replacing exhau…"
type textarea "x"
type textarea "Diagnosed exhaust fan. Blower rubbing against shroud. Recommend replacing exhau…"
type textarea "x"
type textarea "Diagnosed exhaust fan. Blower rubbing against shroud. Recommend replacing exhau…"
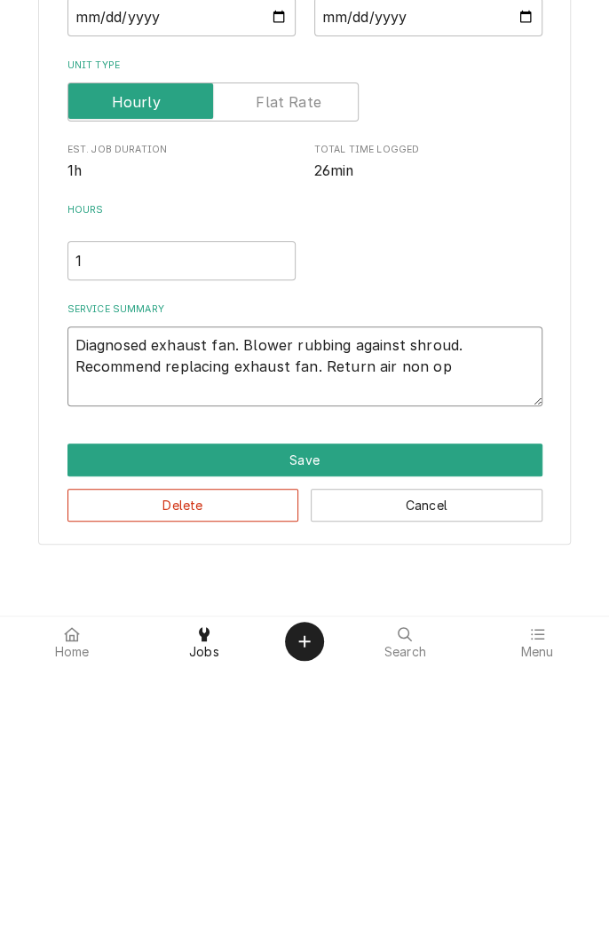
type textarea "x"
type textarea "Diagnosed exhaust fan. Blower rubbing against shroud. Recommend replacing exhau…"
type textarea "x"
type textarea "Diagnosed exhaust fan. Blower rubbing against shroud. Recommend replacing exhau…"
type textarea "x"
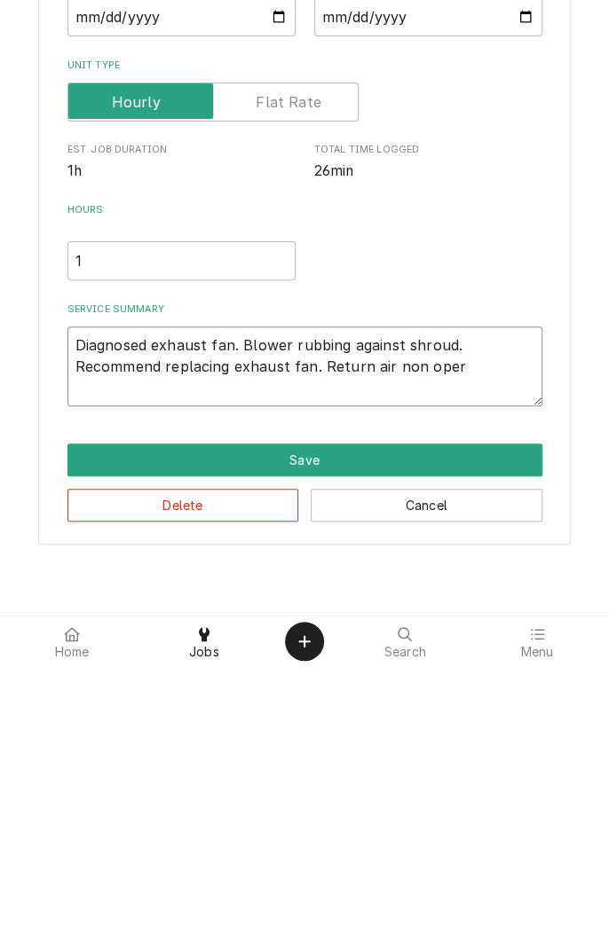
type textarea "Diagnosed exhaust fan. Blower rubbing against shroud. Recommend replacing exhau…"
type textarea "x"
type textarea "Diagnosed exhaust fan. Blower rubbing against shroud. Recommend replacing exhau…"
type textarea "x"
type textarea "Diagnosed exhaust fan. Blower rubbing against shroud. Recommend replacing exhau…"
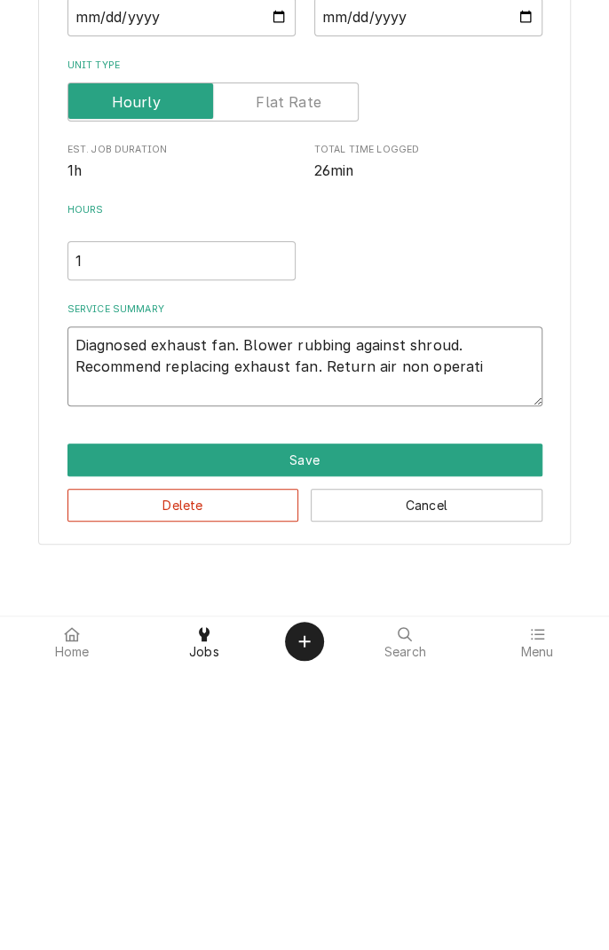
type textarea "x"
type textarea "Diagnosed exhaust fan. Blower rubbing against shroud. Recommend replacing exhau…"
type textarea "x"
type textarea "Diagnosed exhaust fan. Blower rubbing against shroud. Recommend replacing exhau…"
type textarea "x"
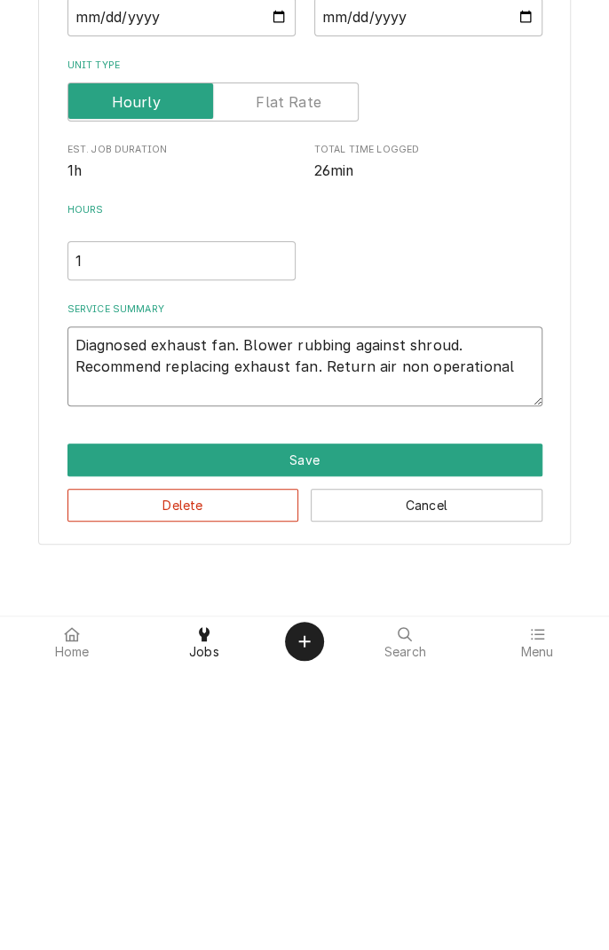
type textarea "Diagnosed exhaust fan. Blower rubbing against shroud. Recommend replacing exhau…"
type textarea "x"
type textarea "Diagnosed exhaust fan. Blower rubbing against shroud. Recommend replacing exhau…"
type textarea "x"
type textarea "Diagnosed exhaust fan. Blower rubbing against shroud. Recommend replacing exhau…"
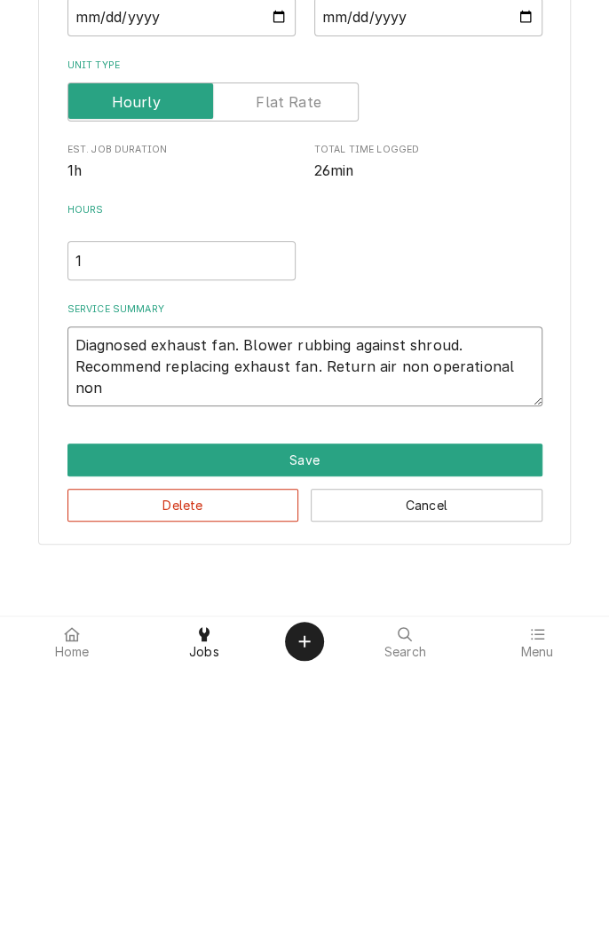
type textarea "x"
type textarea "Diagnosed exhaust fan. Blower rubbing against shroud. Recommend replacing exhau…"
type textarea "x"
type textarea "Diagnosed exhaust fan. Blower rubbing against shroud. Recommend replacing exhau…"
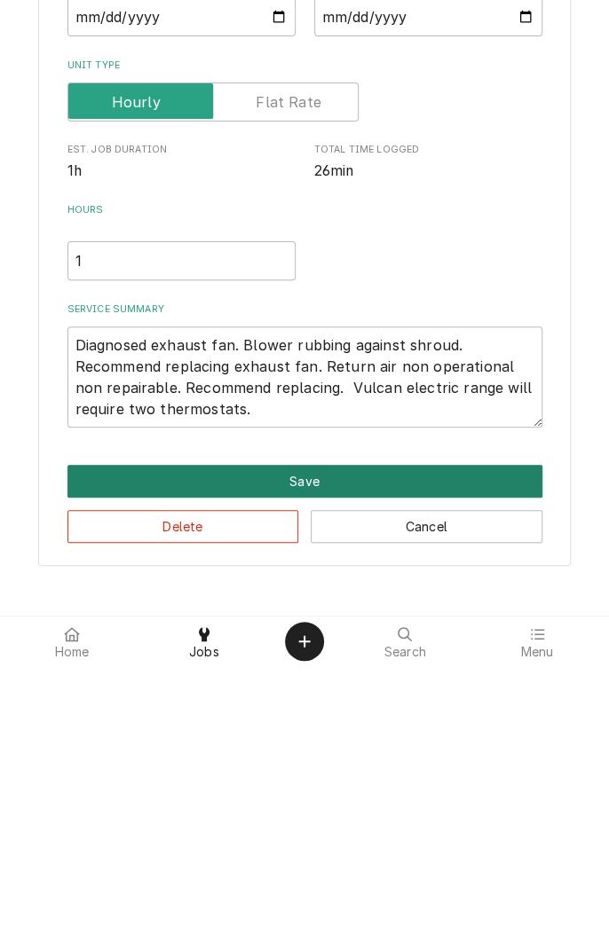
click at [305, 766] on button "Save" at bounding box center [304, 765] width 475 height 33
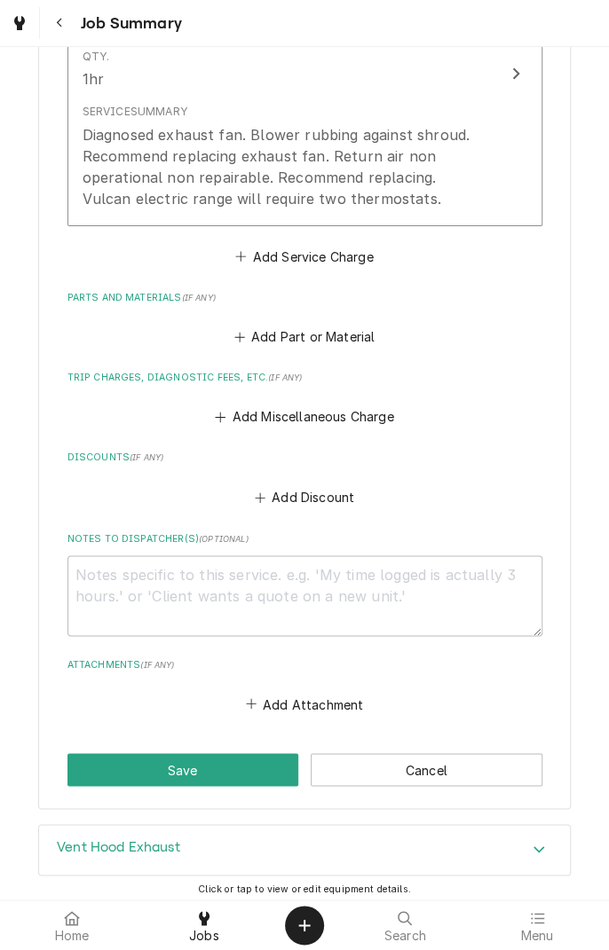
scroll to position [598, 0]
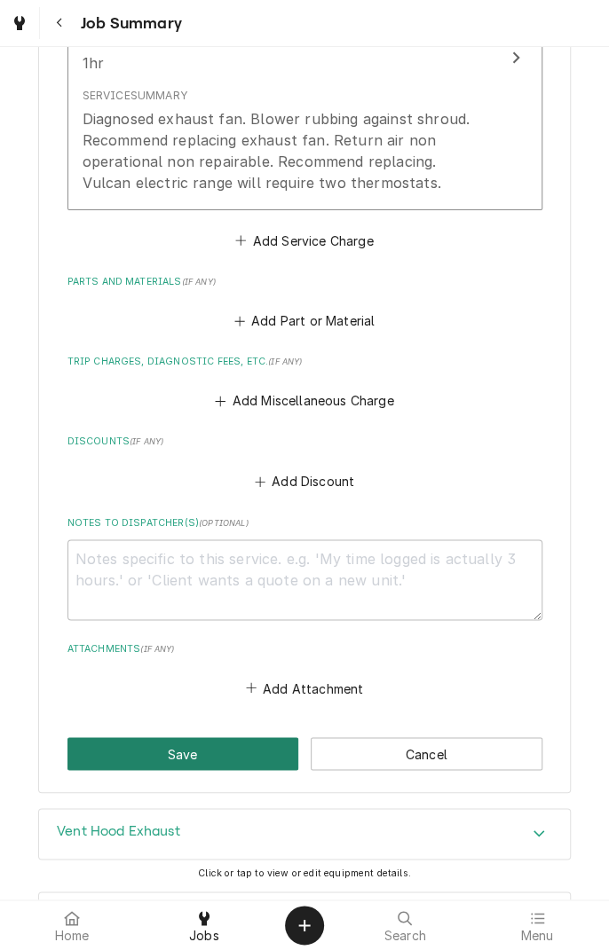
click at [205, 756] on button "Save" at bounding box center [183, 753] width 232 height 33
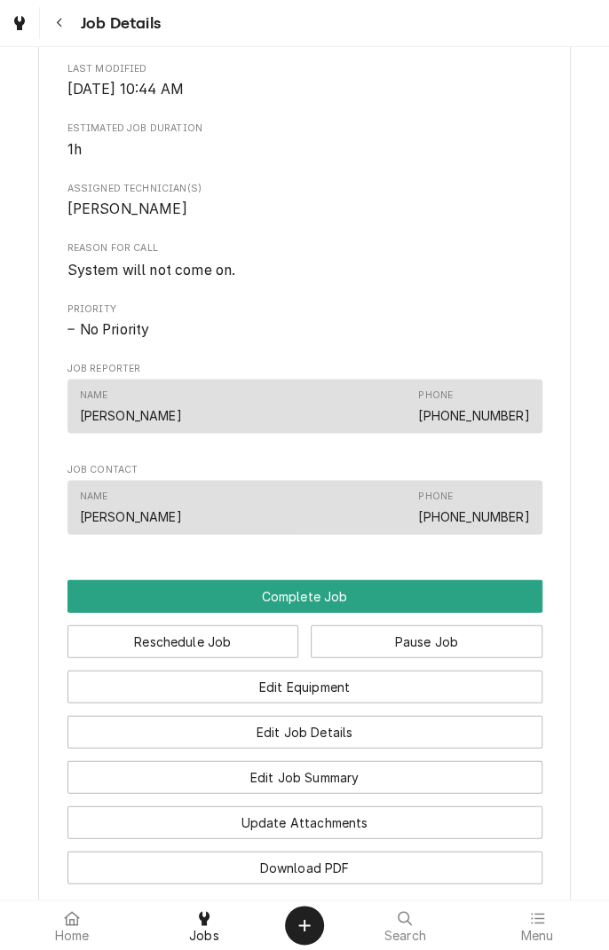
scroll to position [859, 0]
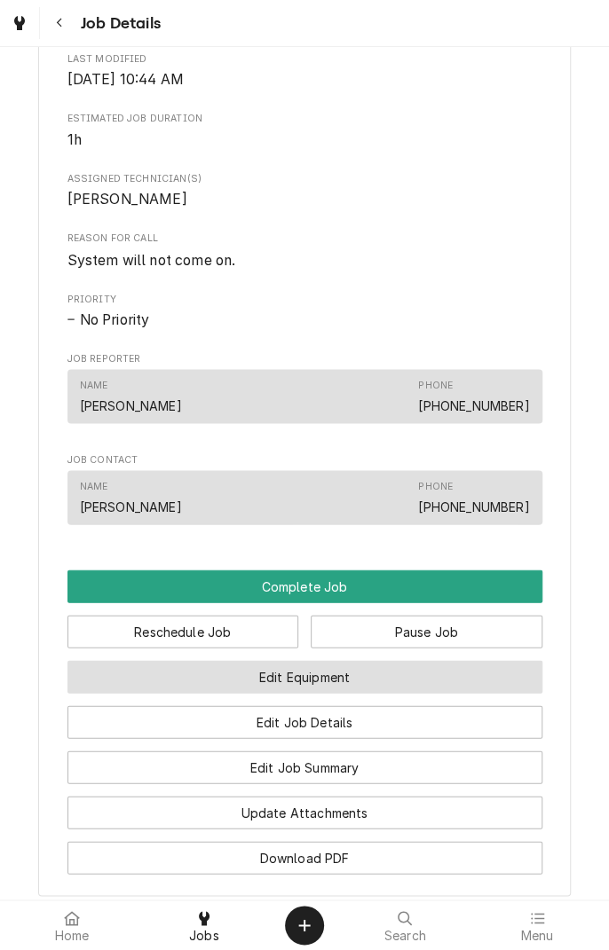
click at [344, 693] on button "Edit Equipment" at bounding box center [304, 676] width 475 height 33
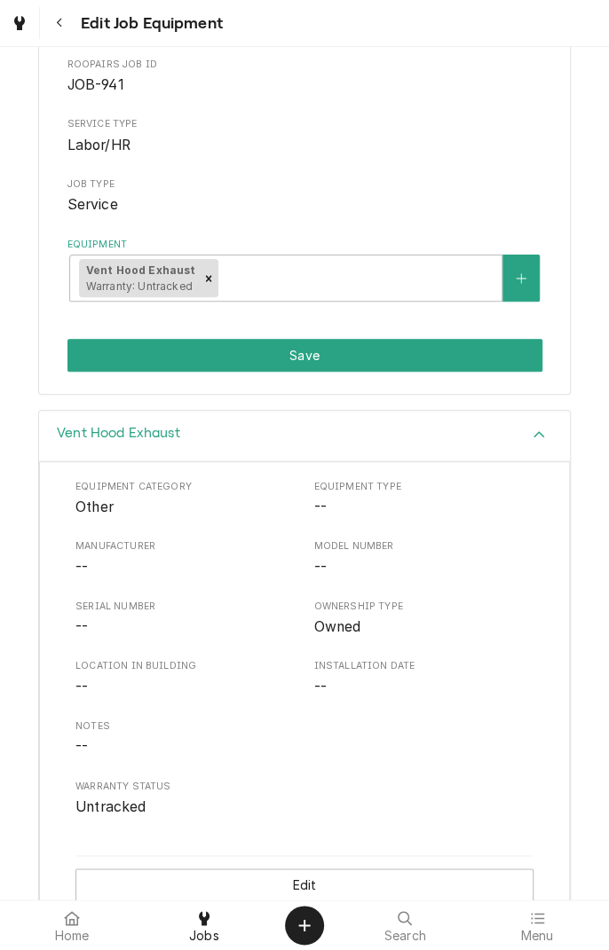
scroll to position [197, 0]
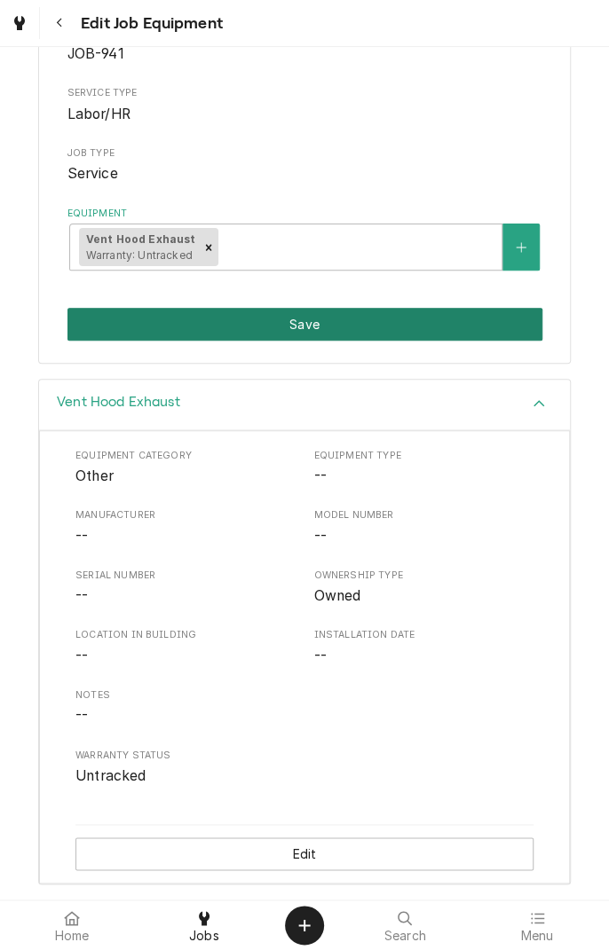
click at [317, 332] on button "Save" at bounding box center [304, 324] width 475 height 33
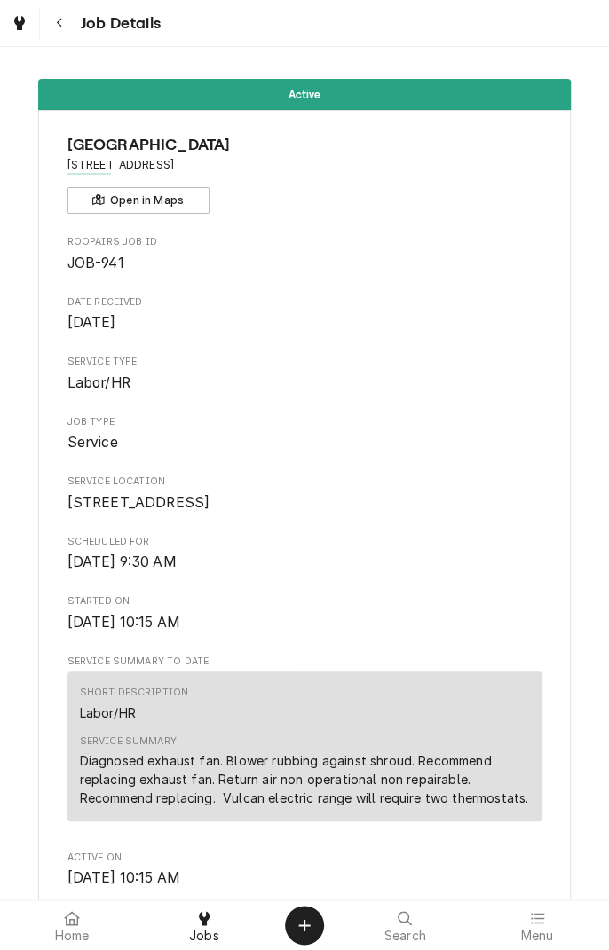
click at [221, 934] on div "Jobs" at bounding box center [204, 924] width 123 height 35
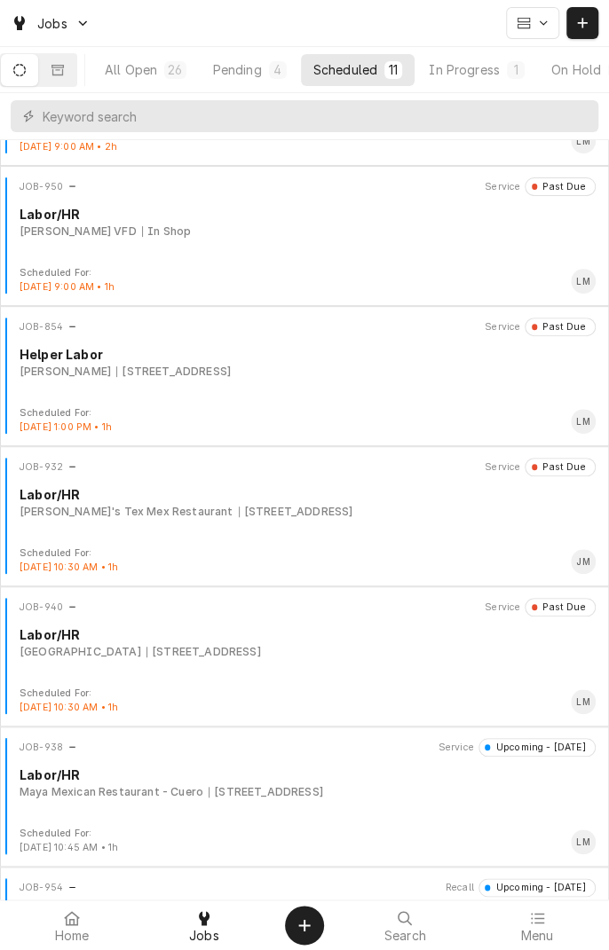
scroll to position [161, 0]
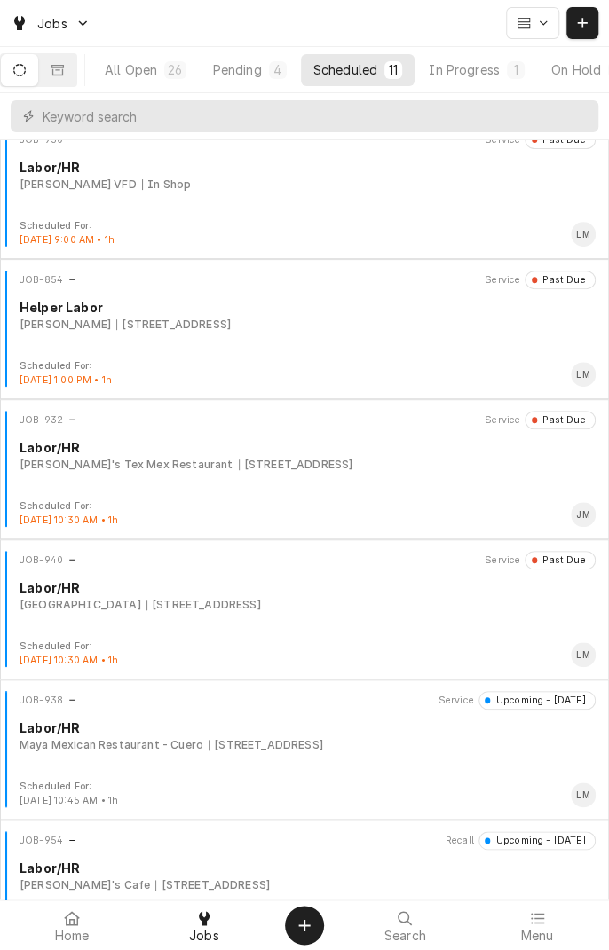
click at [254, 621] on div "JOB-940 Service Past Due Labor/HR Flatonia Healthcare Center 624 N Converse St,…" at bounding box center [304, 595] width 594 height 89
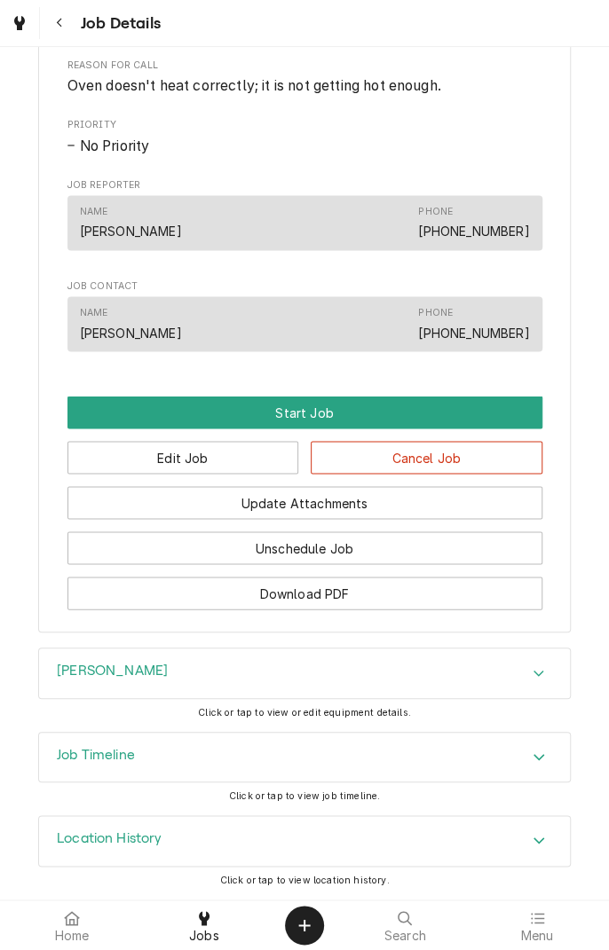
scroll to position [795, 0]
click at [531, 672] on div "Accordion Header" at bounding box center [538, 673] width 27 height 21
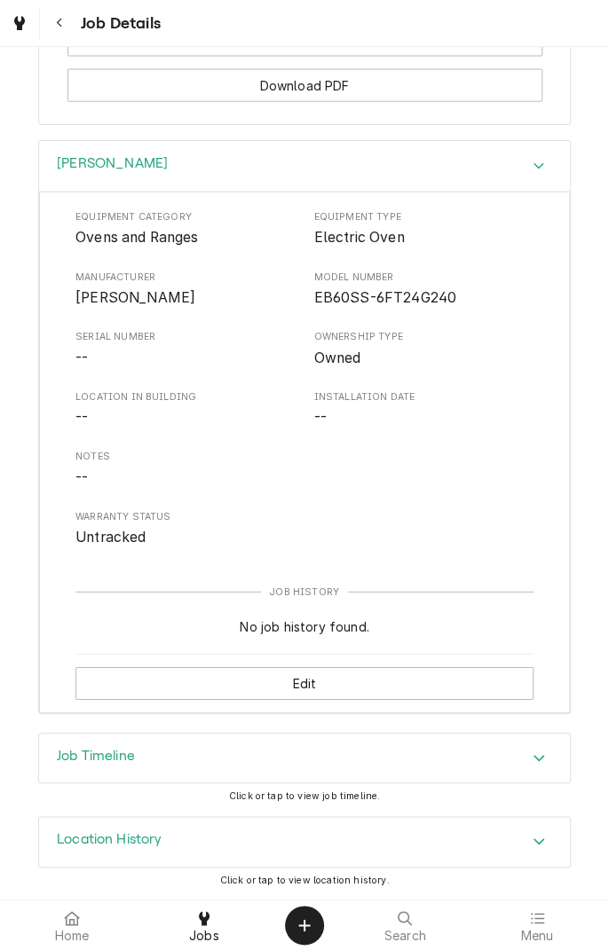
scroll to position [1301, 0]
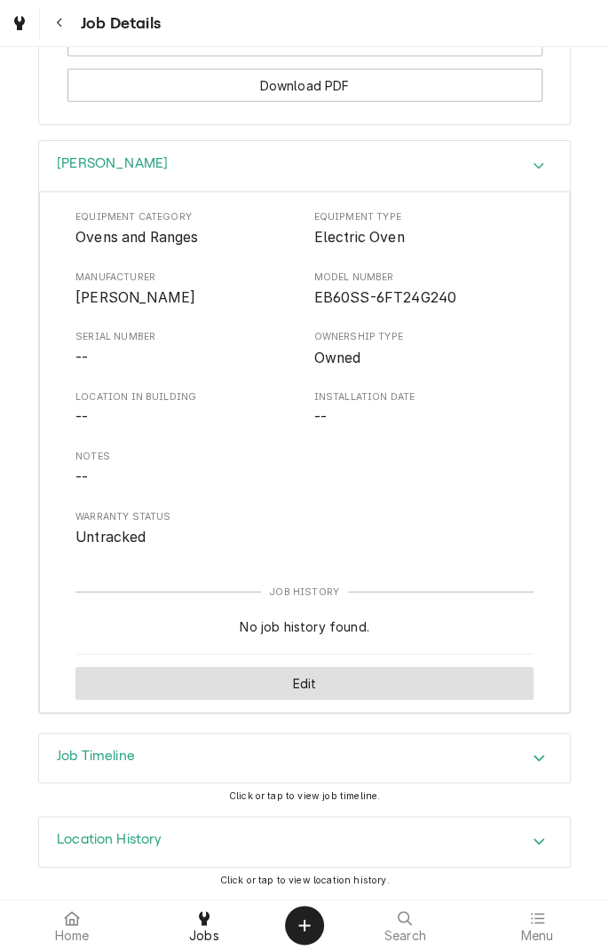
click at [310, 685] on button "Edit" at bounding box center [304, 683] width 458 height 33
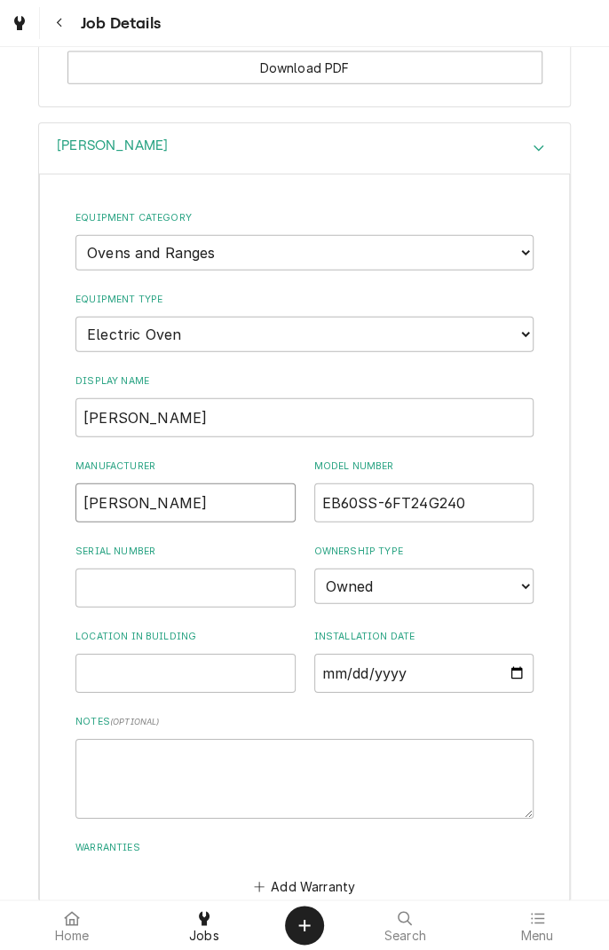
click at [160, 522] on input "VOLRATH" at bounding box center [185, 502] width 220 height 39
type input "Vulcan"
click at [479, 522] on input "EB60SS-6FT24G240" at bounding box center [424, 502] width 220 height 39
type input "EV60SS-6FP24G240"
click at [225, 559] on label "Serial Number" at bounding box center [185, 552] width 220 height 14
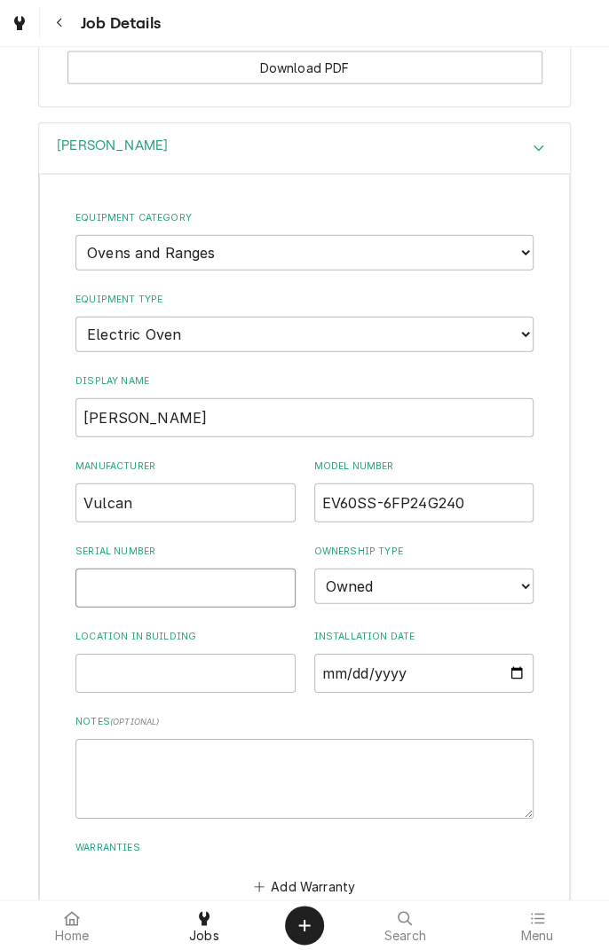
click at [225, 575] on input "Serial Number" at bounding box center [185, 588] width 220 height 39
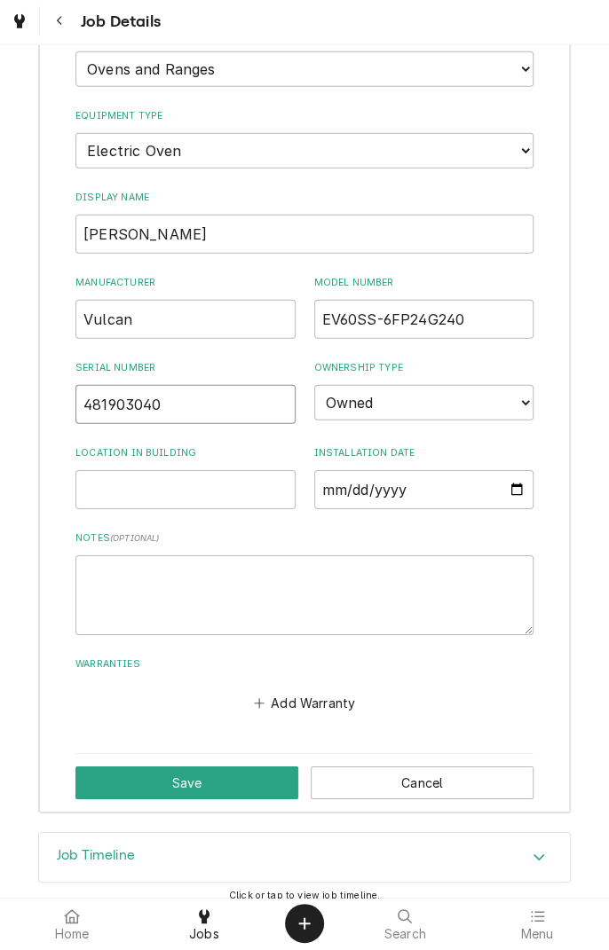
scroll to position [1600, 0]
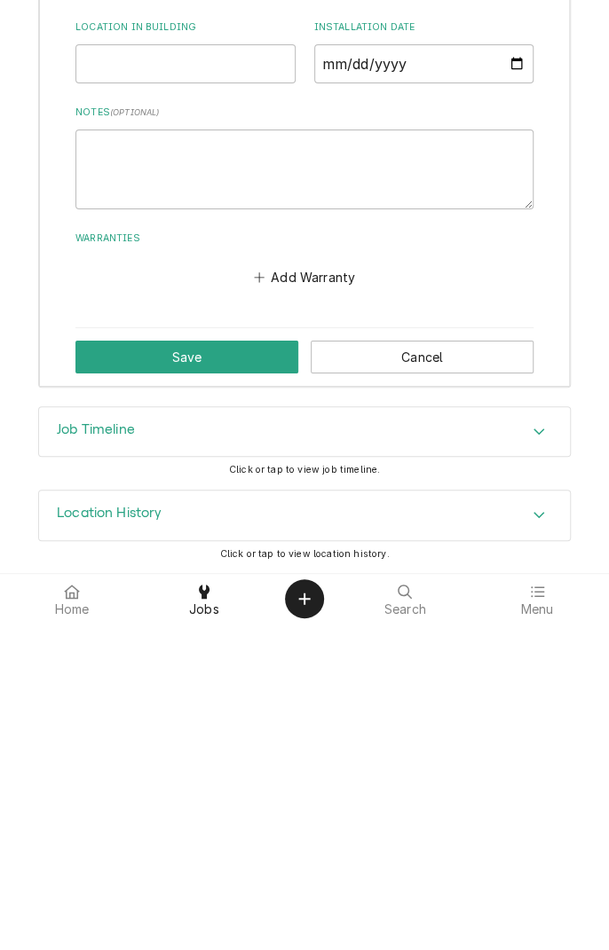
type input "481903040"
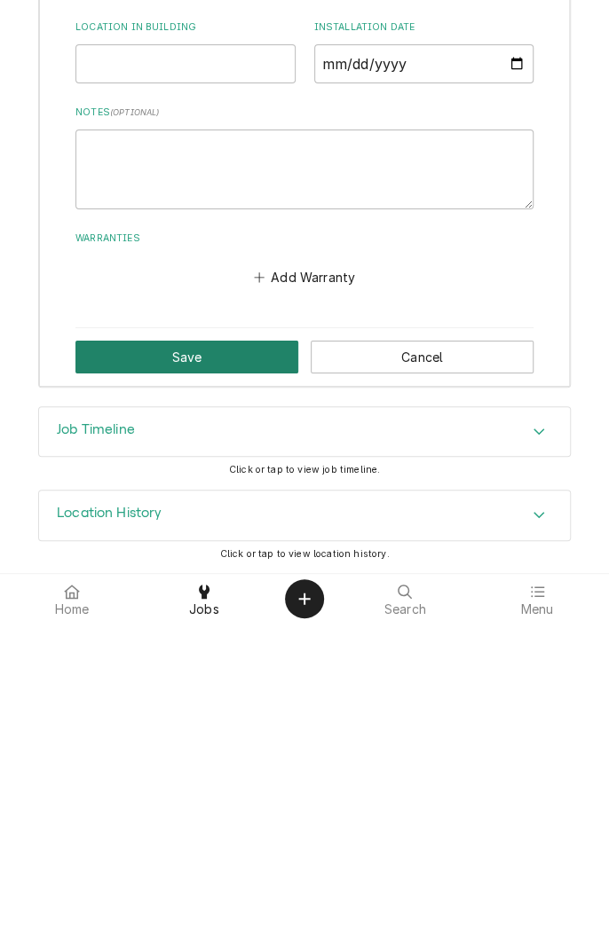
click at [206, 685] on button "Save" at bounding box center [186, 683] width 223 height 33
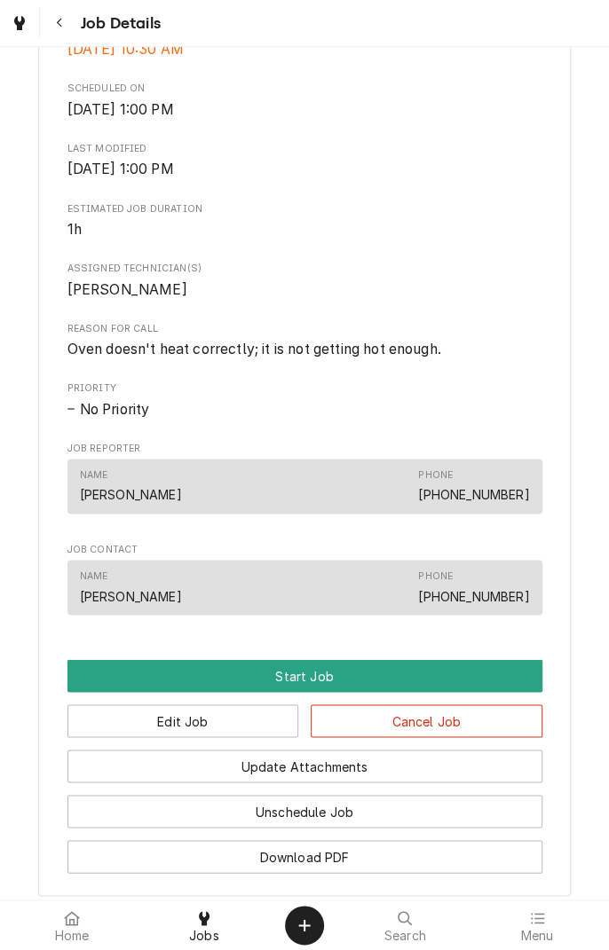
scroll to position [513, 0]
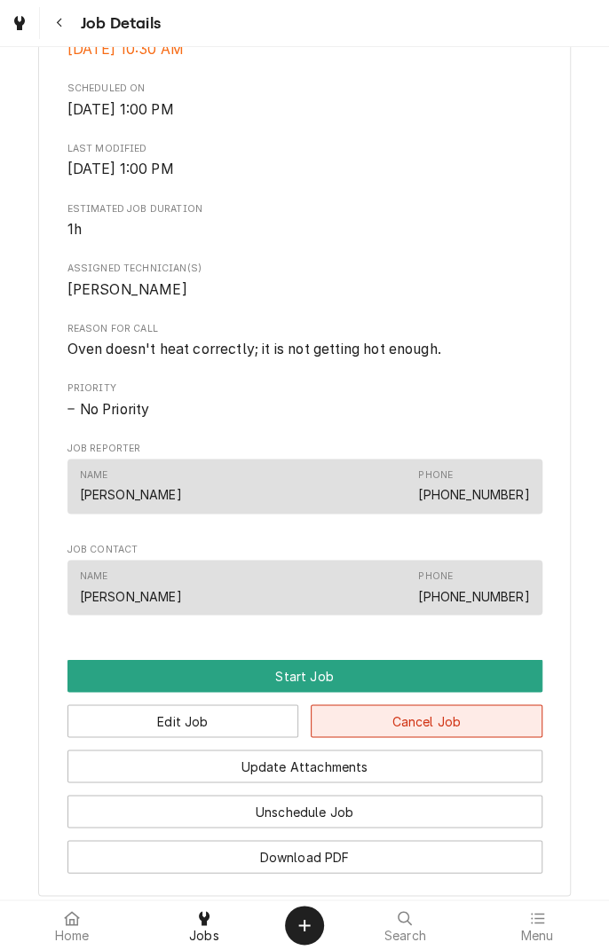
click at [425, 737] on button "Cancel Job" at bounding box center [426, 720] width 232 height 33
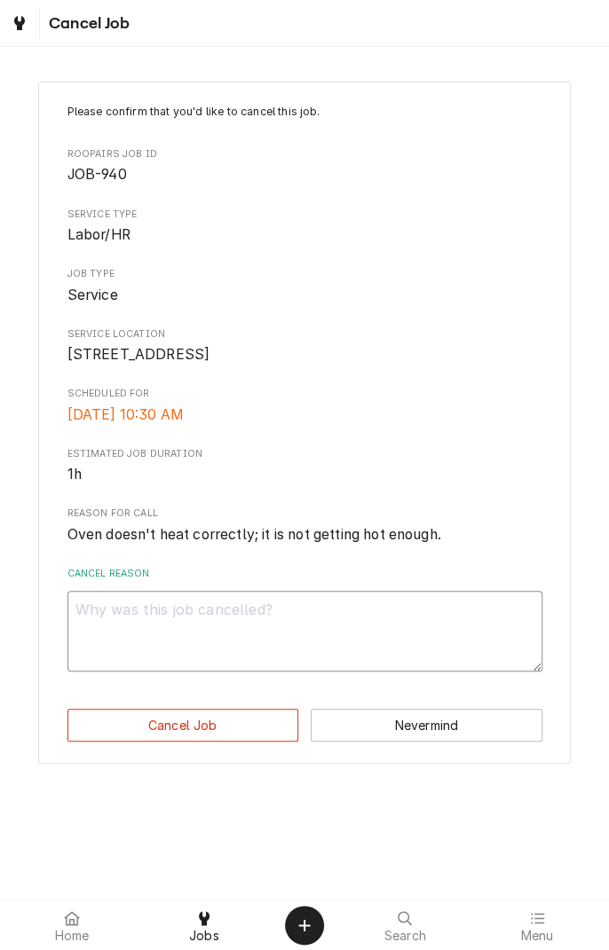
click at [355, 636] on textarea "Cancel Reason" at bounding box center [304, 631] width 475 height 80
type textarea "x"
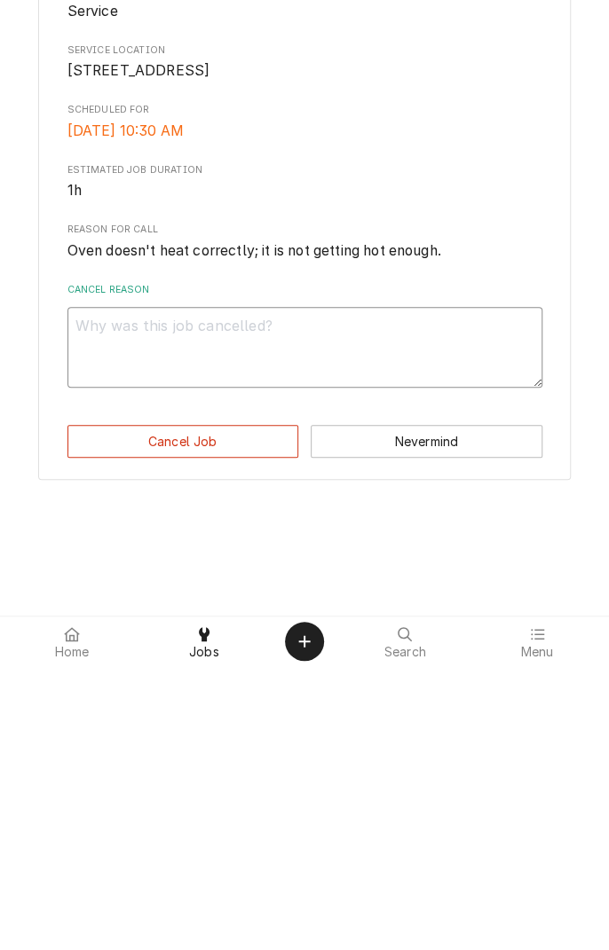
type textarea "C"
type textarea "x"
type textarea "Co"
type textarea "x"
type textarea "Com"
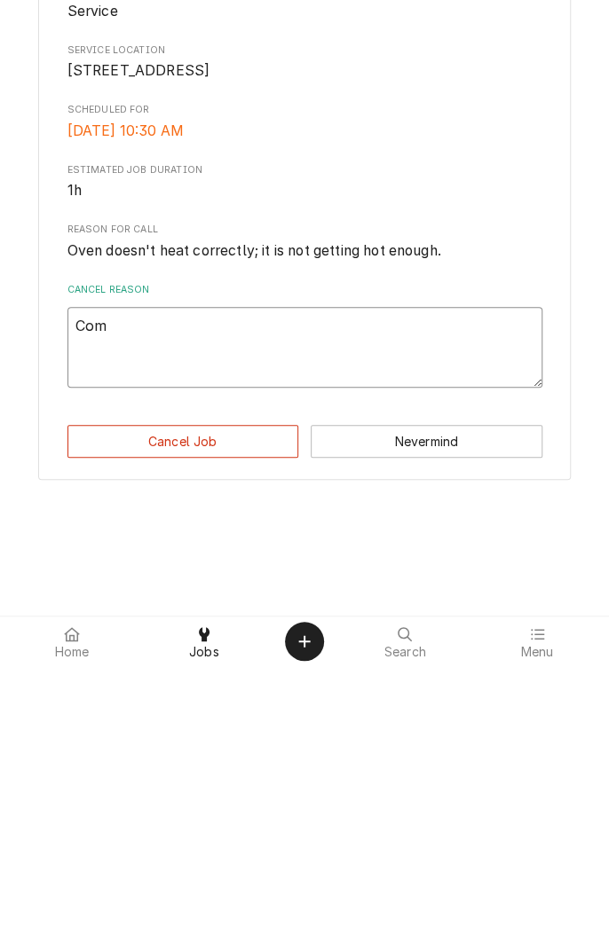
type textarea "x"
type textarea "Comb"
type textarea "x"
type textarea "Combi"
type textarea "x"
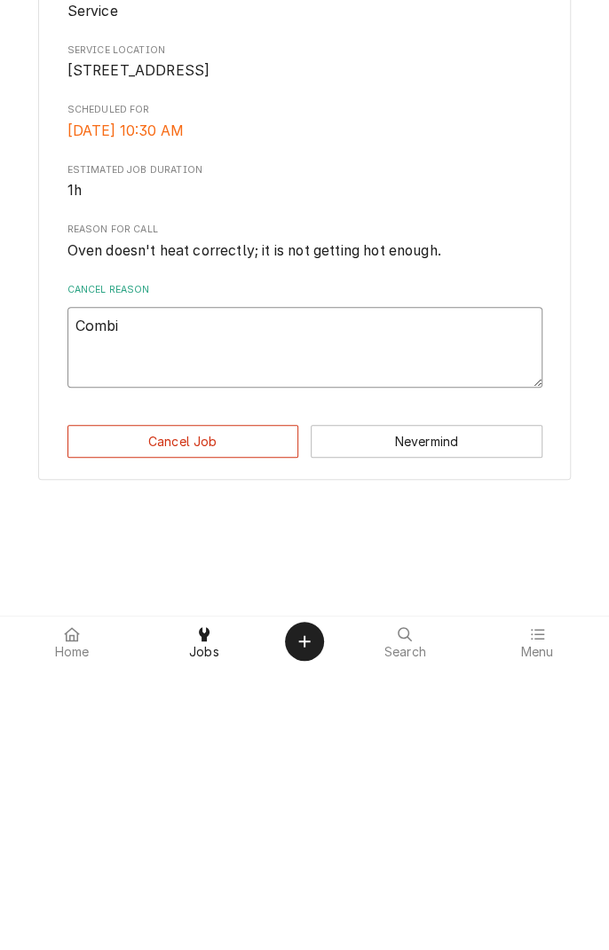
type textarea "Combin"
type textarea "x"
type textarea "Combine"
type textarea "x"
type textarea "Combine w"
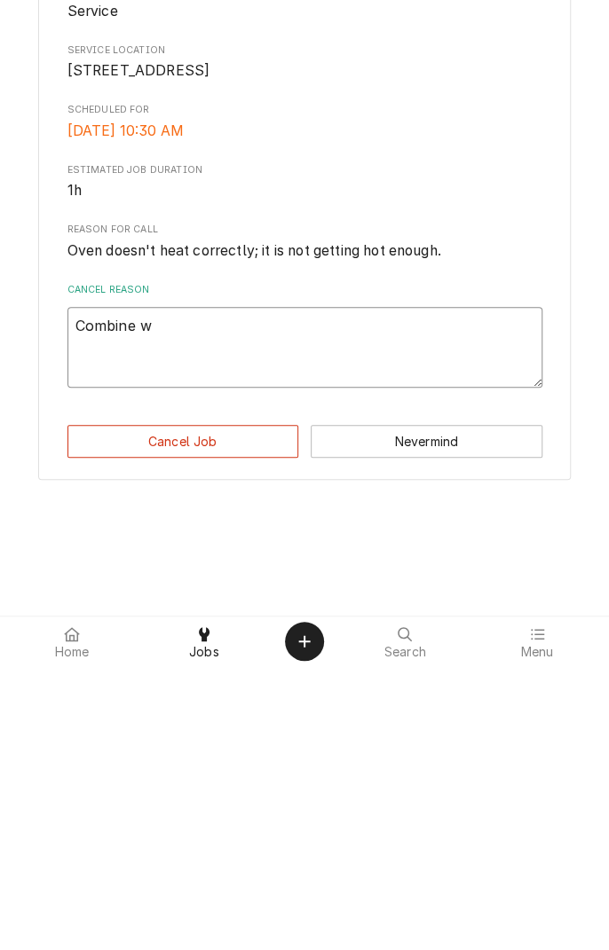
type textarea "x"
type textarea "Combine wi"
type textarea "x"
type textarea "Combine wit"
type textarea "x"
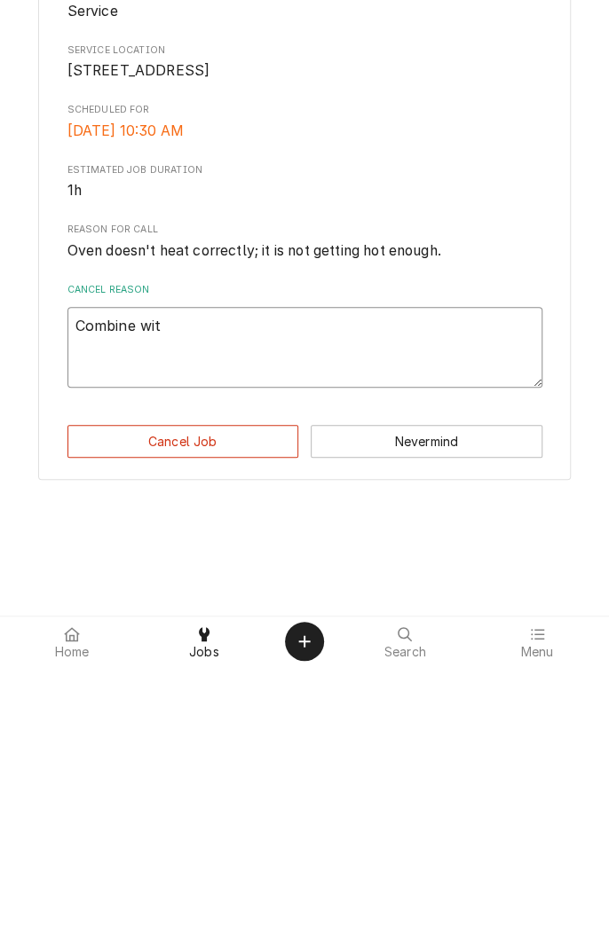
type textarea "Combine with"
type textarea "x"
type textarea "Combine with"
type textarea "x"
type textarea "Combine with"
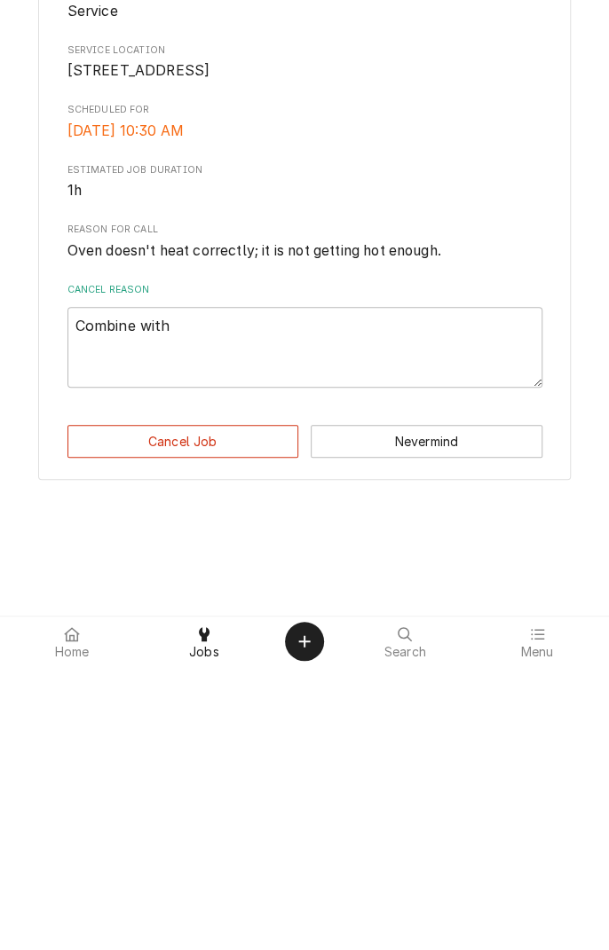
click at [203, 924] on icon at bounding box center [204, 918] width 11 height 14
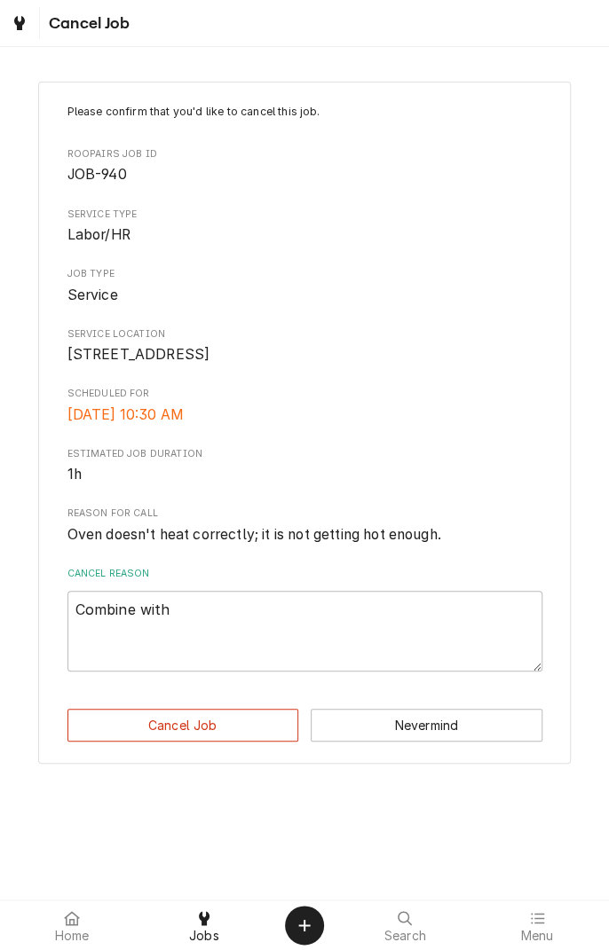
type textarea "x"
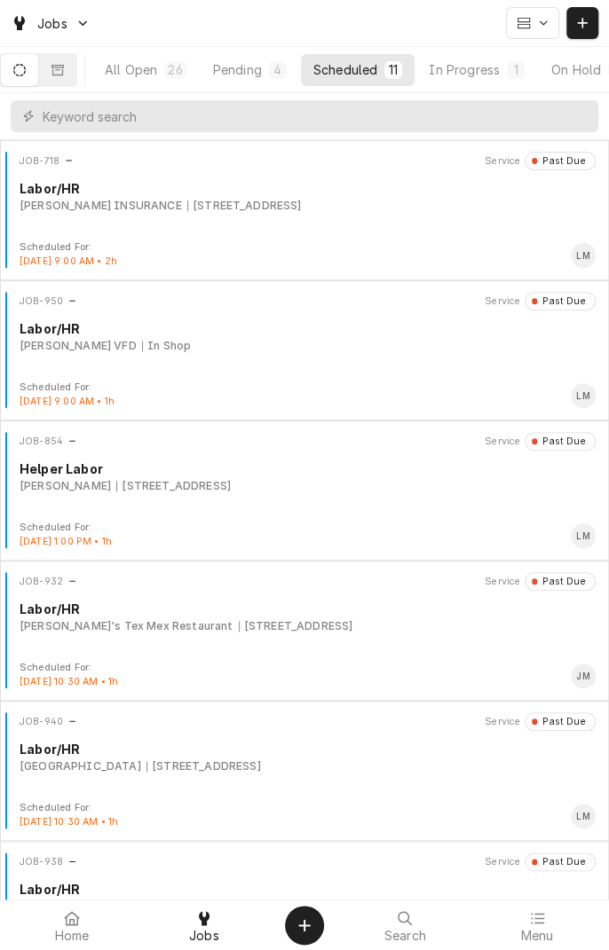
click at [491, 70] on div "In Progress" at bounding box center [463, 69] width 71 height 19
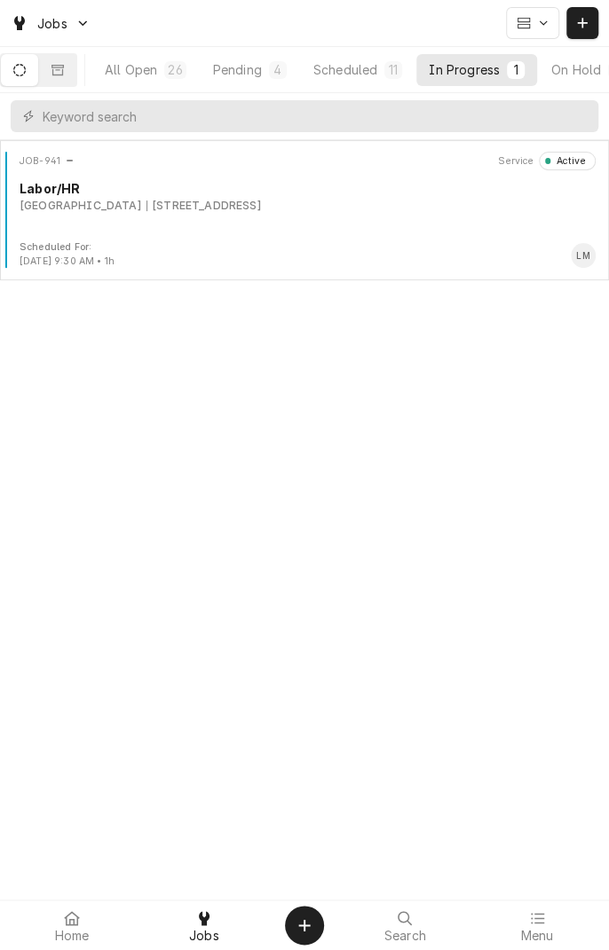
click at [373, 71] on div "Scheduled" at bounding box center [345, 69] width 64 height 19
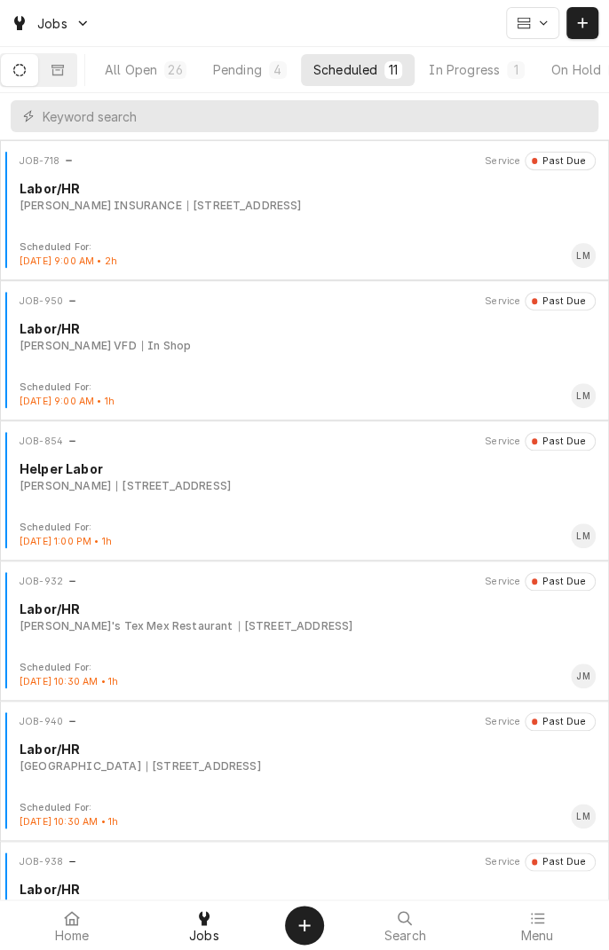
click at [261, 770] on div "[STREET_ADDRESS]" at bounding box center [203, 766] width 114 height 16
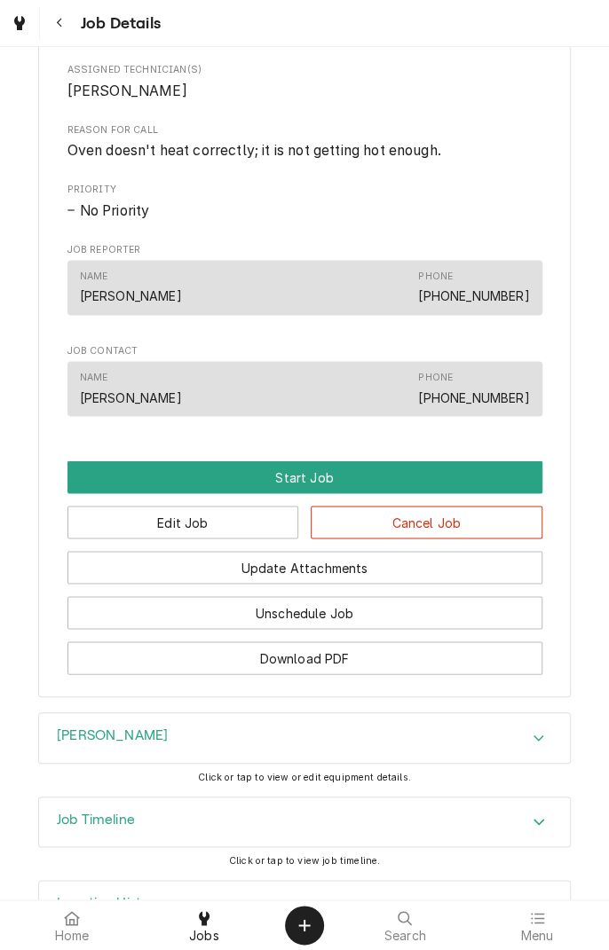
scroll to position [795, 0]
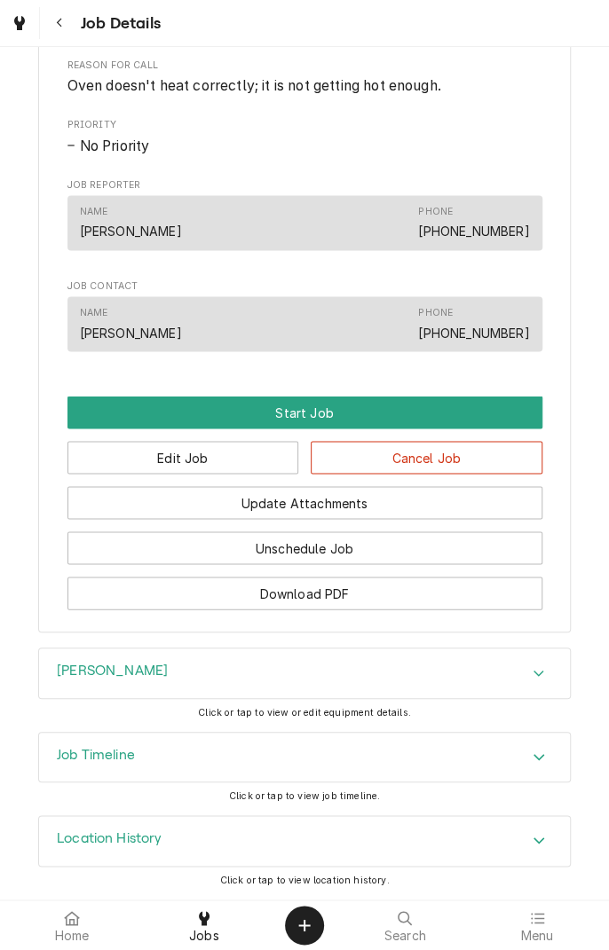
click at [533, 682] on div "Accordion Header" at bounding box center [538, 673] width 27 height 21
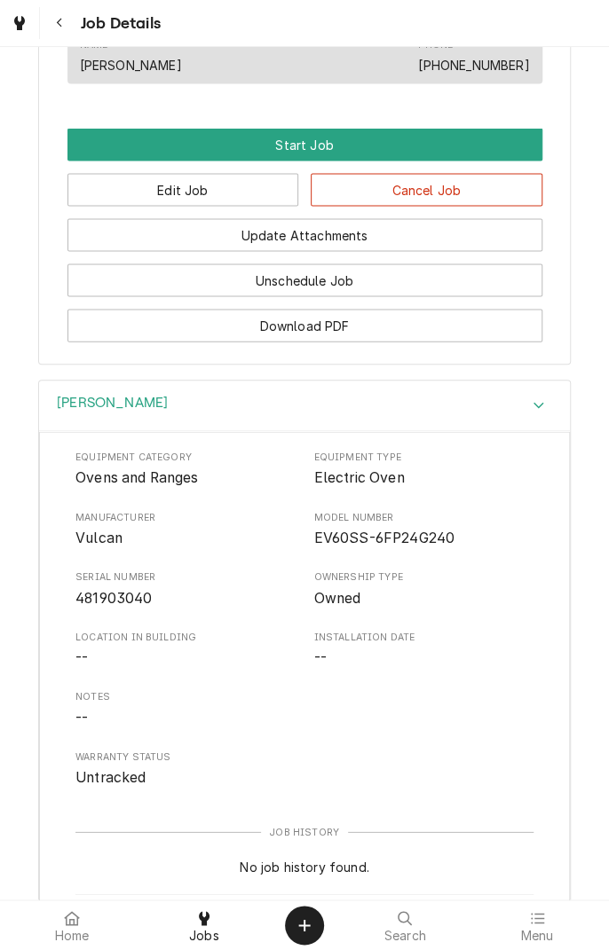
scroll to position [1301, 0]
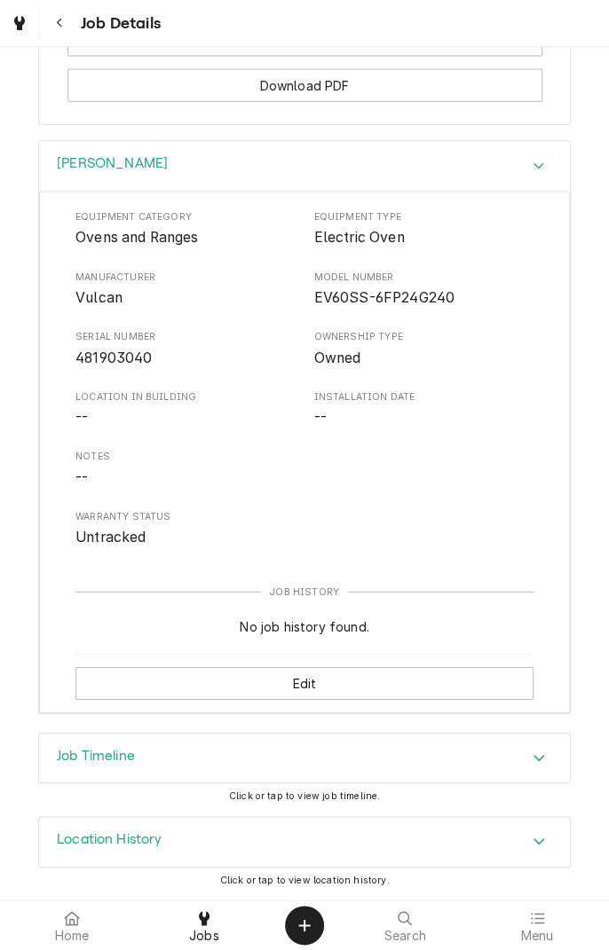
click at [307, 680] on button "Edit" at bounding box center [304, 683] width 458 height 33
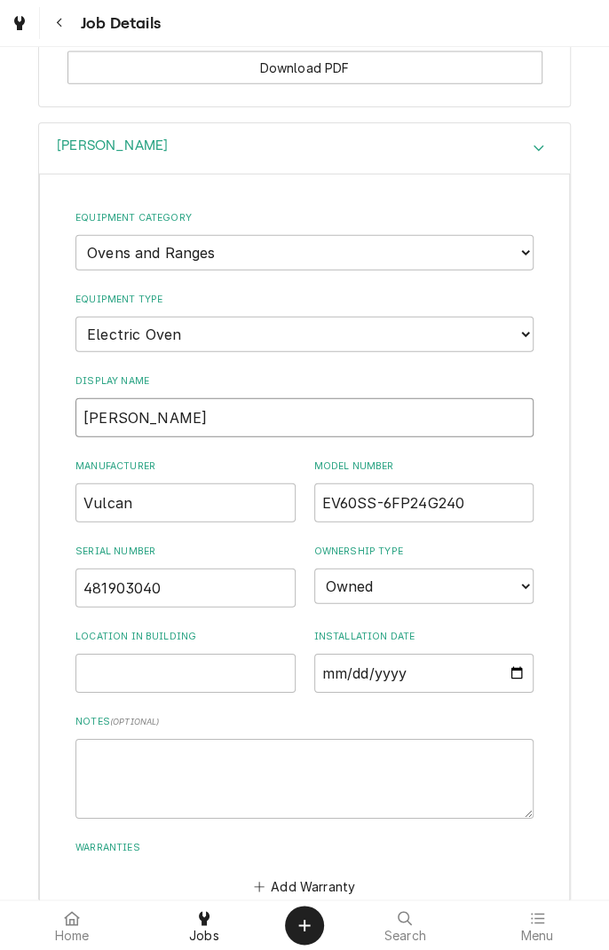
click at [172, 437] on input "[PERSON_NAME]" at bounding box center [304, 417] width 458 height 39
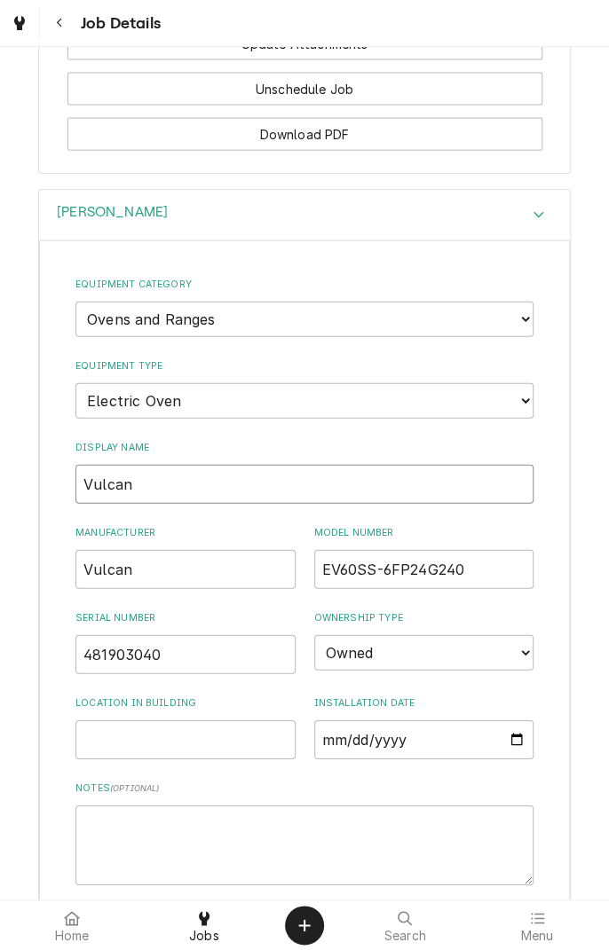
scroll to position [1221, 0]
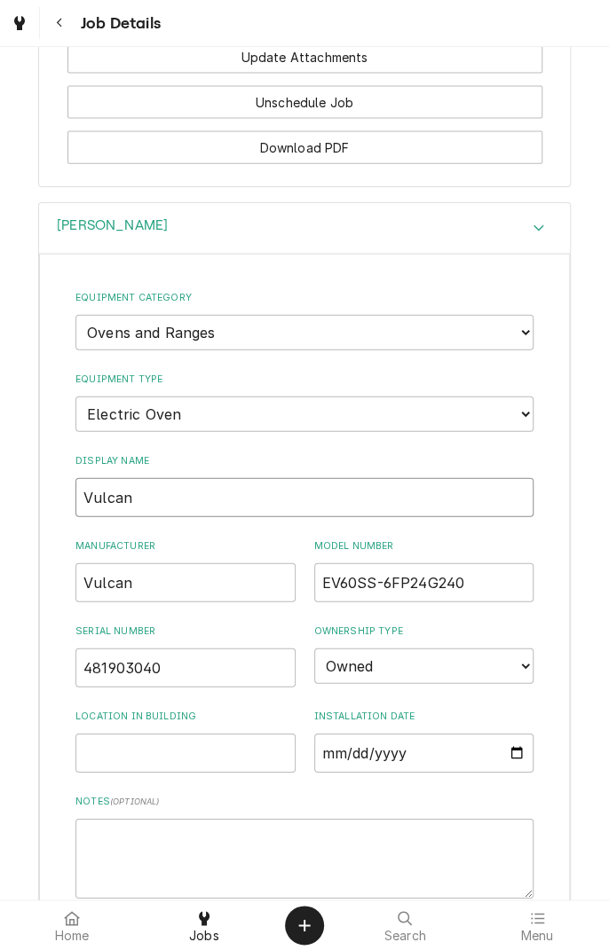
type input "Vulcan"
click at [221, 432] on select "Choose equipment type... Combi Oven Convection Oven Countertop Electric Range C…" at bounding box center [304, 414] width 458 height 35
select select "25"
click at [75, 415] on select "Choose equipment type... Combi Oven Convection Oven Countertop Electric Range C…" at bounding box center [304, 414] width 458 height 35
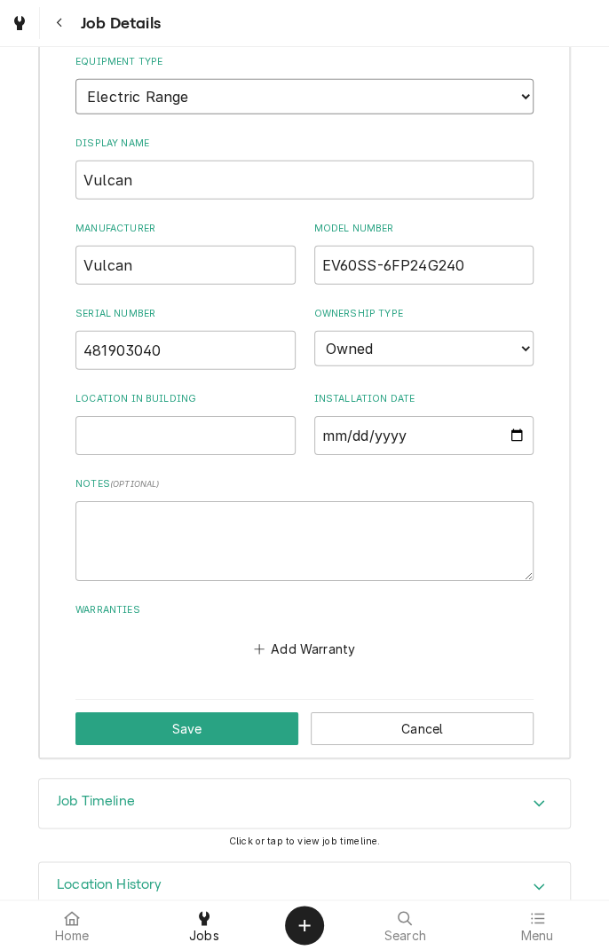
scroll to position [1600, 0]
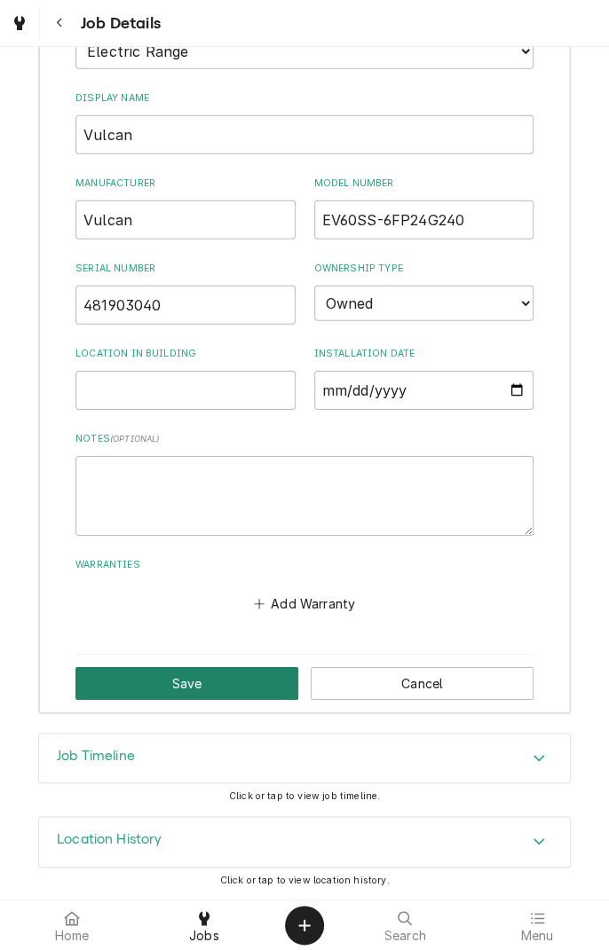
click at [217, 685] on button "Save" at bounding box center [186, 683] width 223 height 33
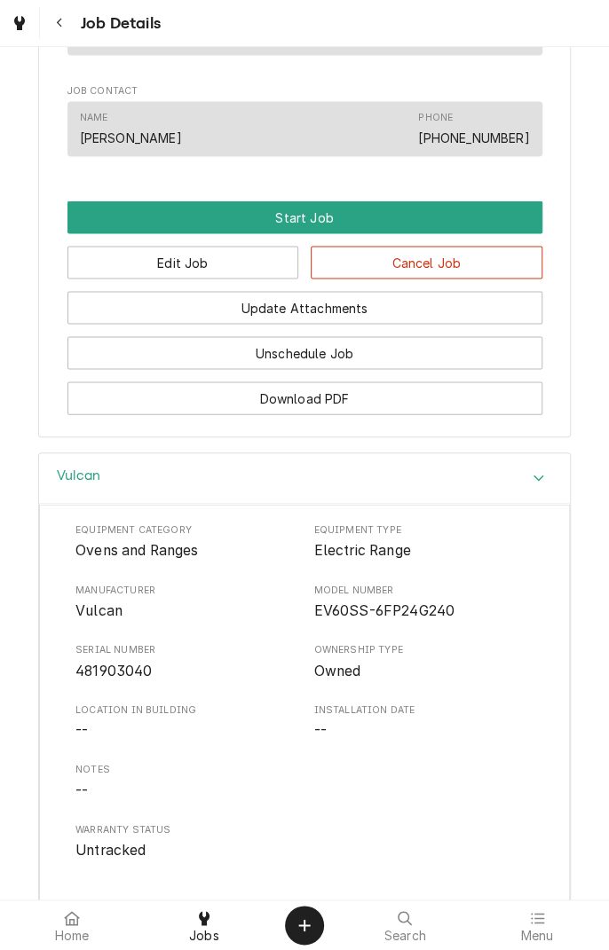
scroll to position [975, 0]
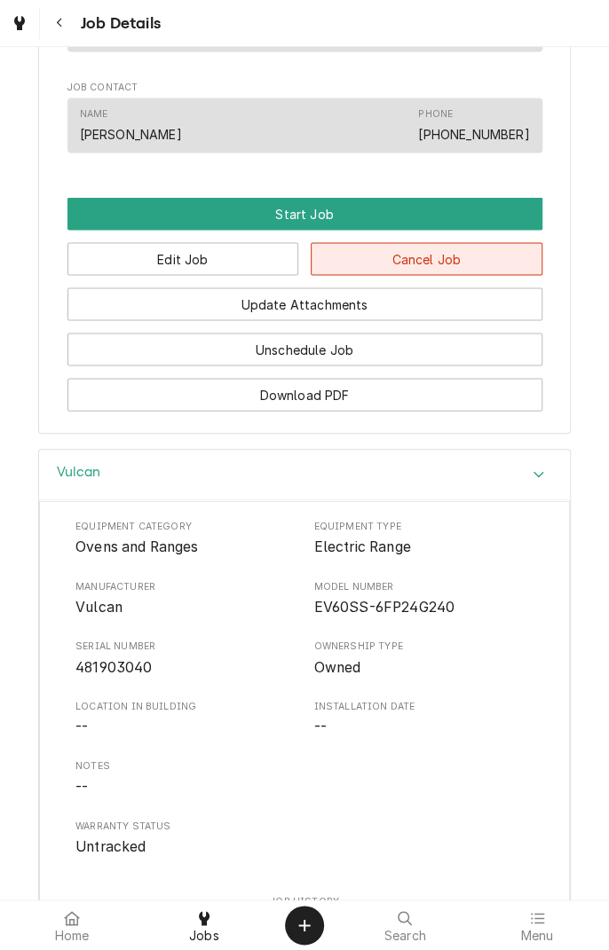
click at [430, 275] on button "Cancel Job" at bounding box center [426, 258] width 232 height 33
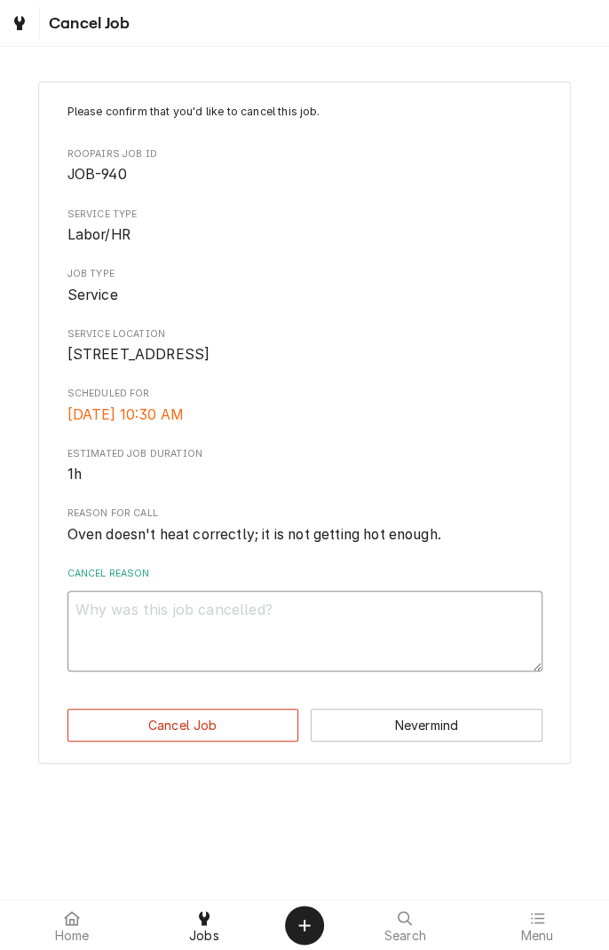
click at [282, 634] on textarea "Cancel Reason" at bounding box center [304, 631] width 475 height 80
type textarea "x"
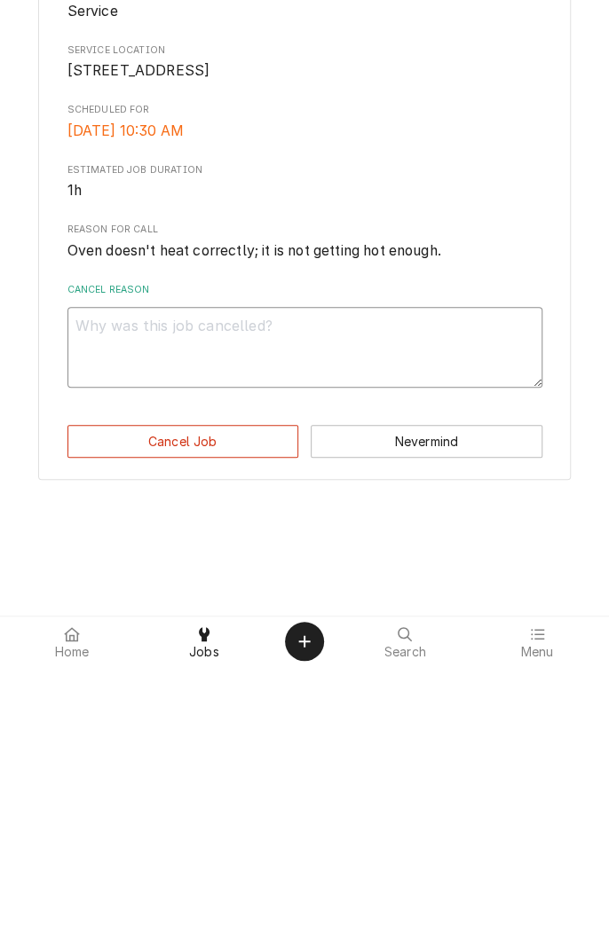
type textarea "C"
type textarea "x"
type textarea "Co"
type textarea "x"
type textarea "Com"
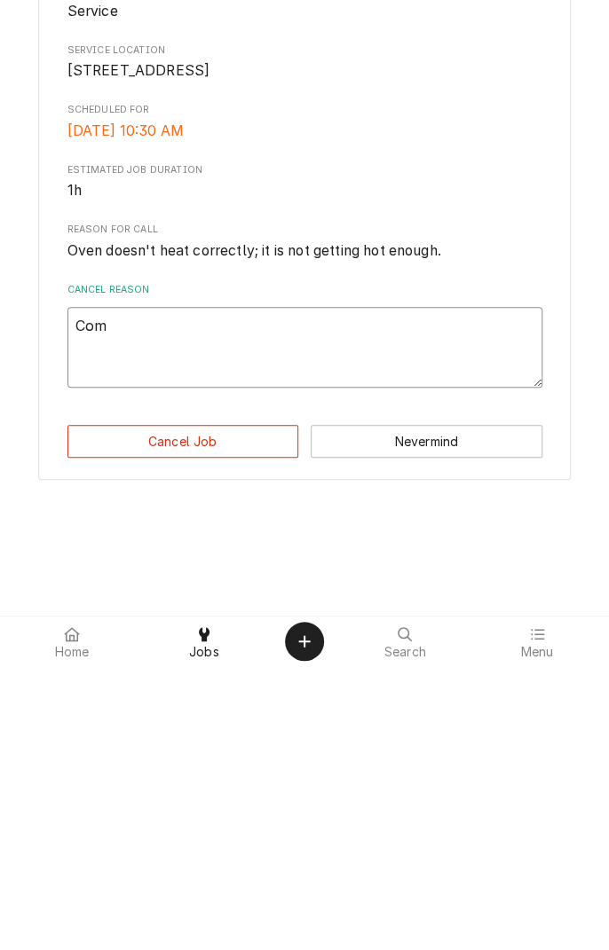
type textarea "x"
type textarea "Comb"
type textarea "x"
type textarea "Combi"
type textarea "x"
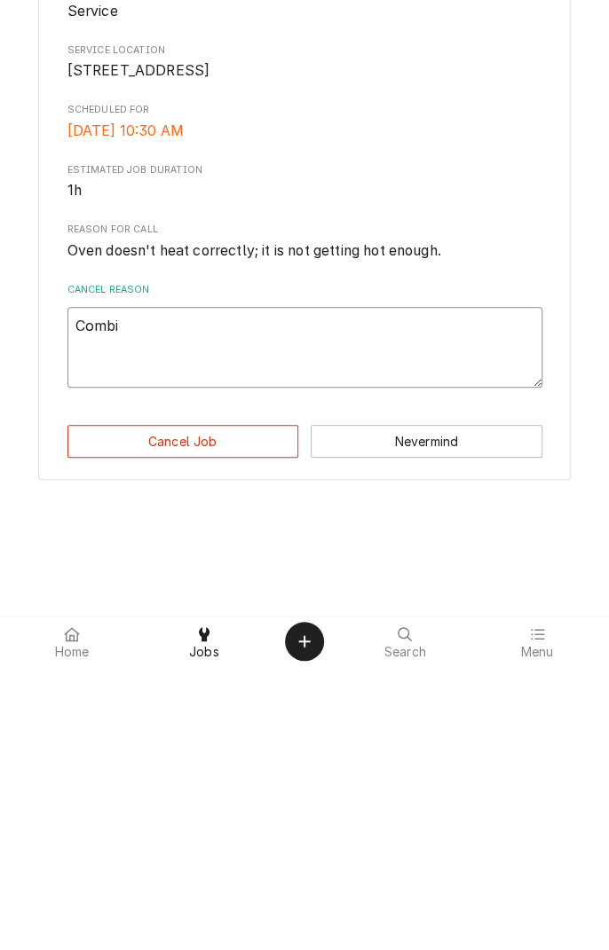
type textarea "Combin"
type textarea "x"
type textarea "Combine"
type textarea "x"
type textarea "Combine"
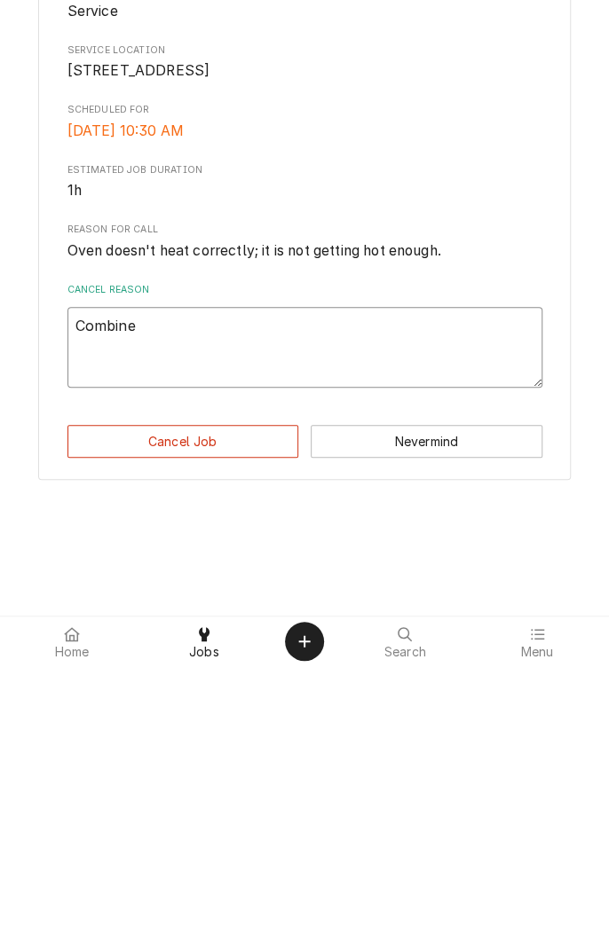
type textarea "x"
type textarea "Combine w"
type textarea "x"
type textarea "Combine wi"
type textarea "x"
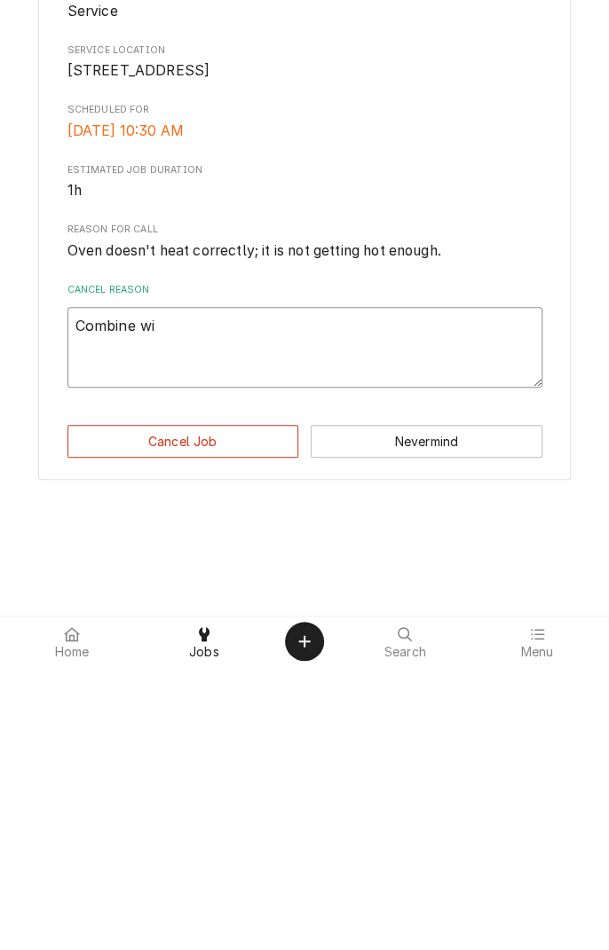
type textarea "Combine wit"
type textarea "x"
type textarea "Combine with"
type textarea "x"
type textarea "Combine with"
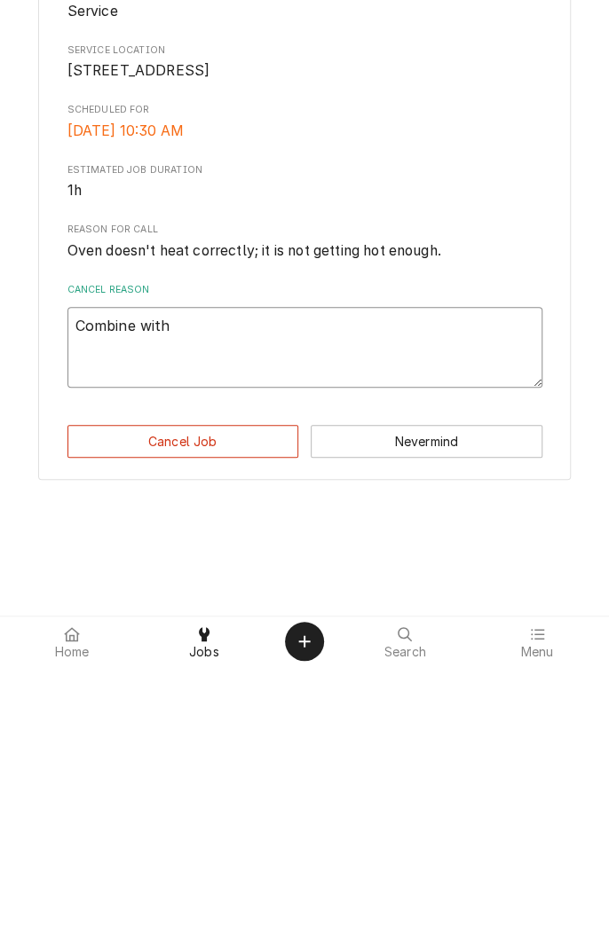
type textarea "x"
type textarea "Combine with j"
type textarea "x"
type textarea "Combine with jo"
type textarea "x"
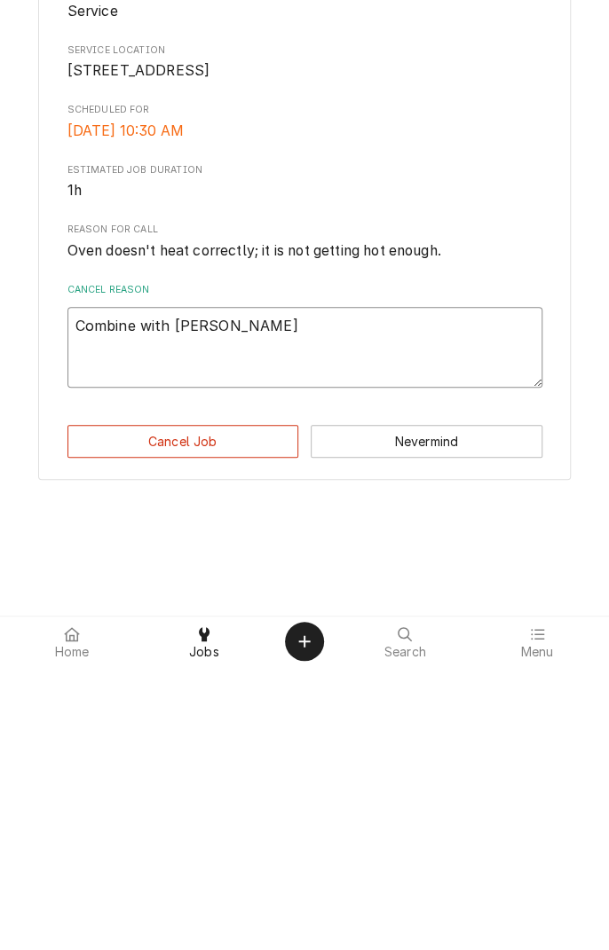
type textarea "Combine with job"
type textarea "x"
type textarea "Combine with job"
type textarea "x"
type textarea "Combine with job 9"
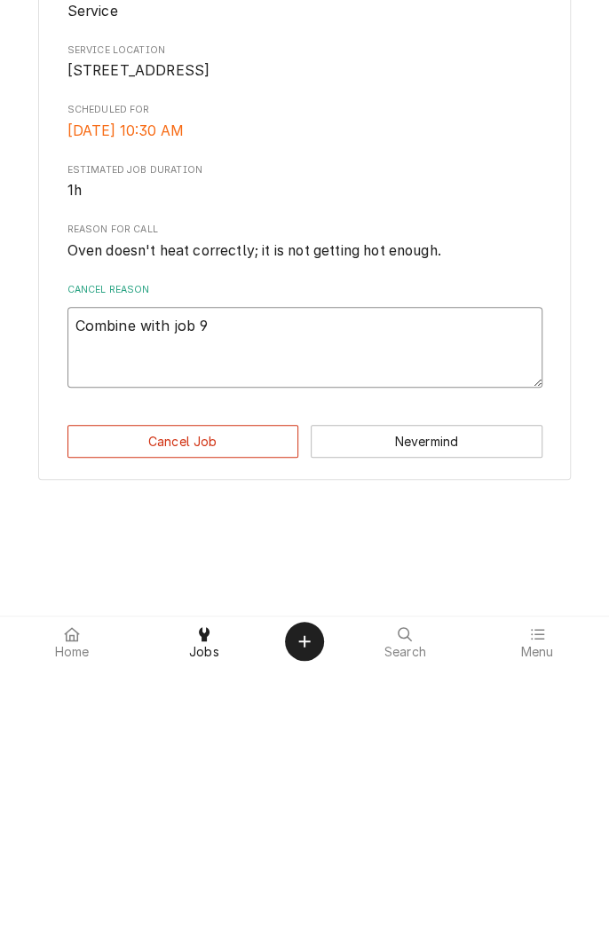
type textarea "x"
type textarea "Combine with job 94"
type textarea "x"
type textarea "Combine with job 941"
type textarea "x"
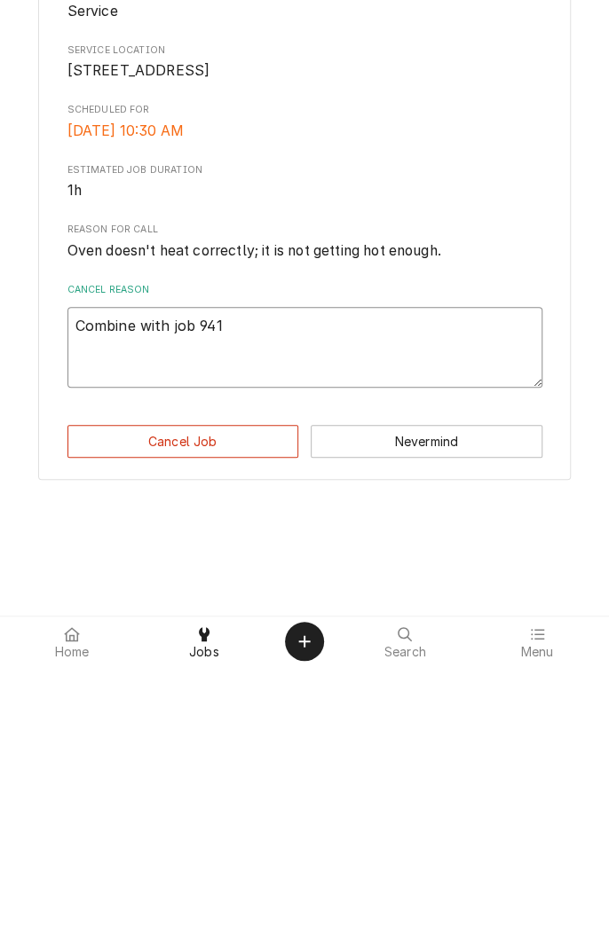
type textarea "Combine with job 941"
click at [198, 742] on button "Cancel Job" at bounding box center [183, 725] width 232 height 33
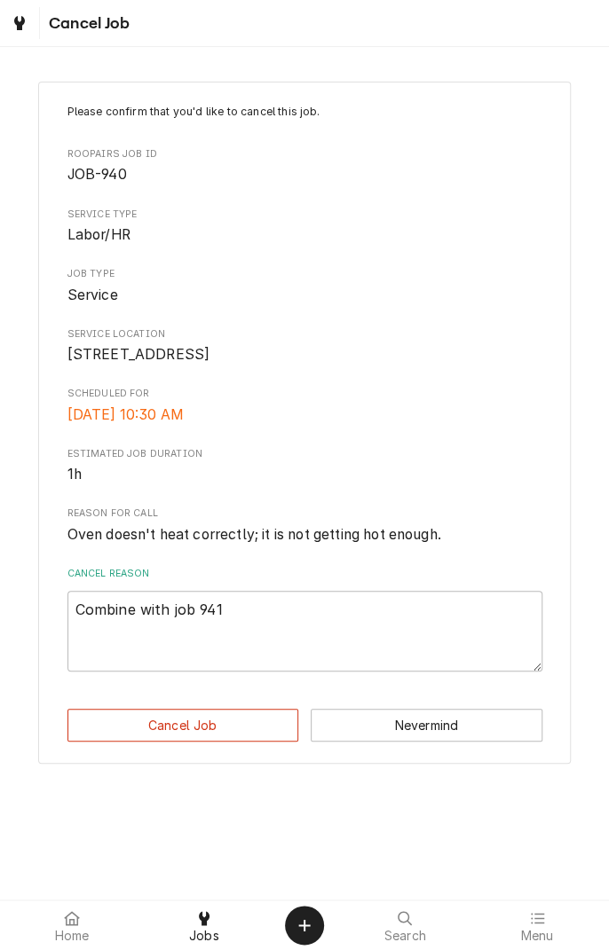
type textarea "x"
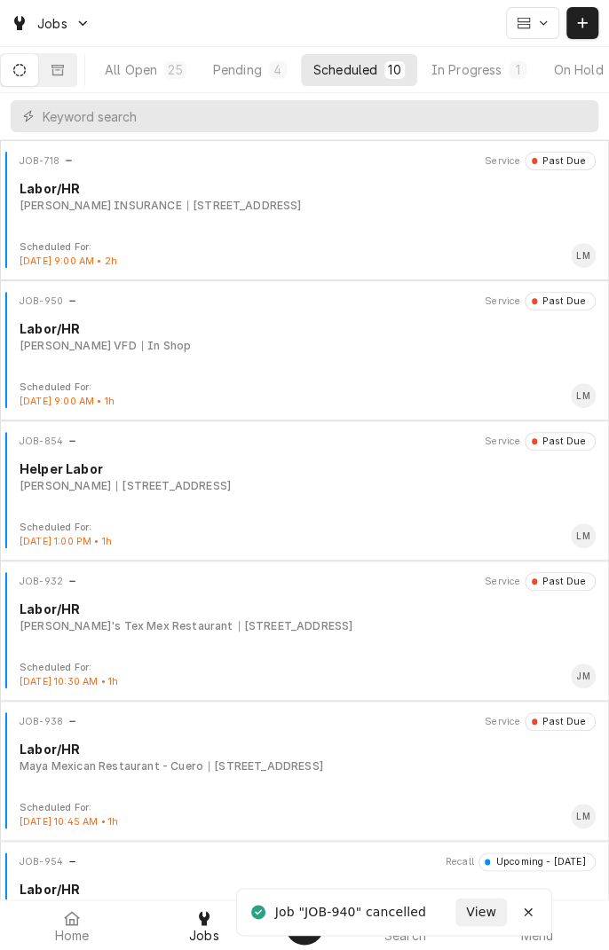
click at [501, 73] on div "In Progress" at bounding box center [466, 69] width 71 height 19
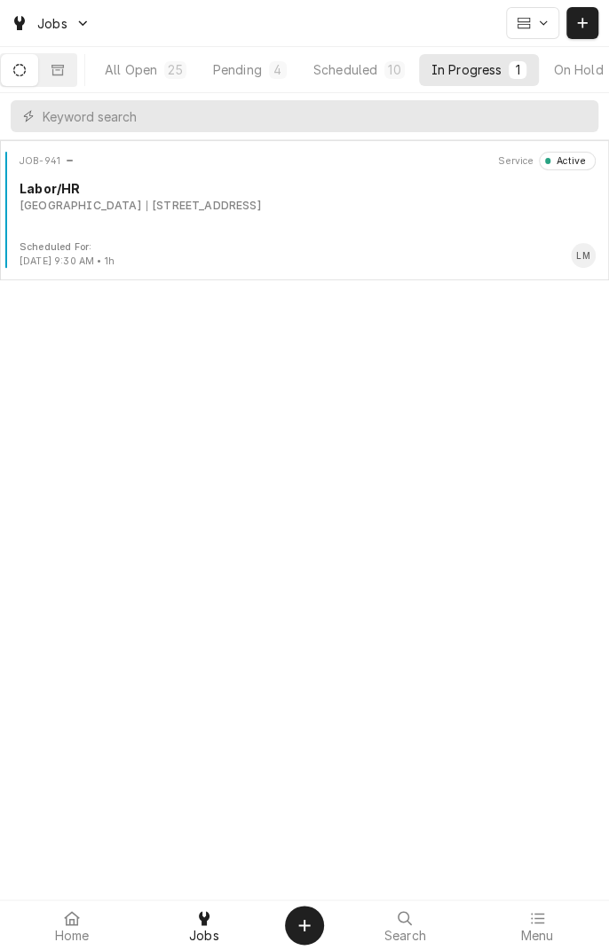
click at [402, 199] on div "[GEOGRAPHIC_DATA] [STREET_ADDRESS]" at bounding box center [308, 206] width 576 height 16
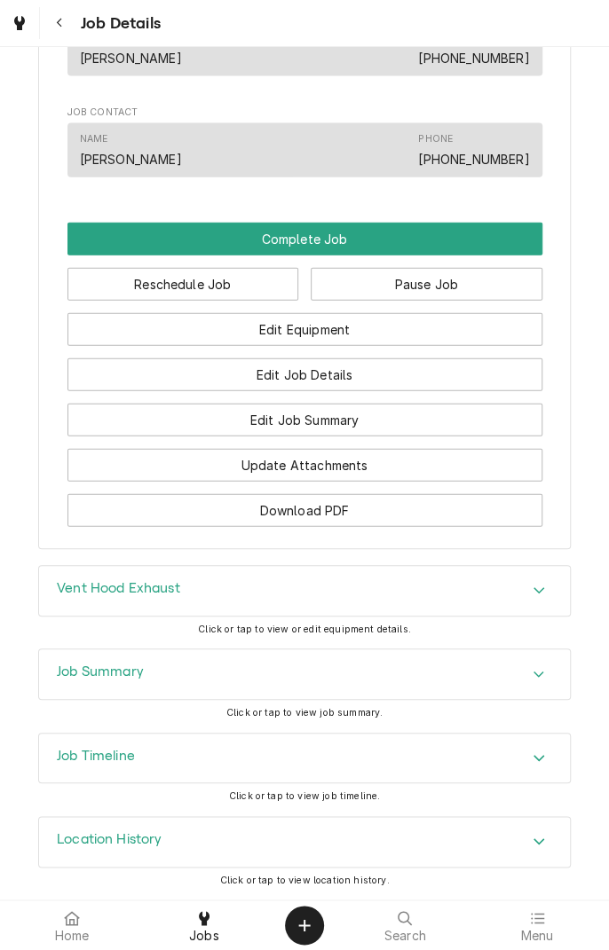
scroll to position [1225, 0]
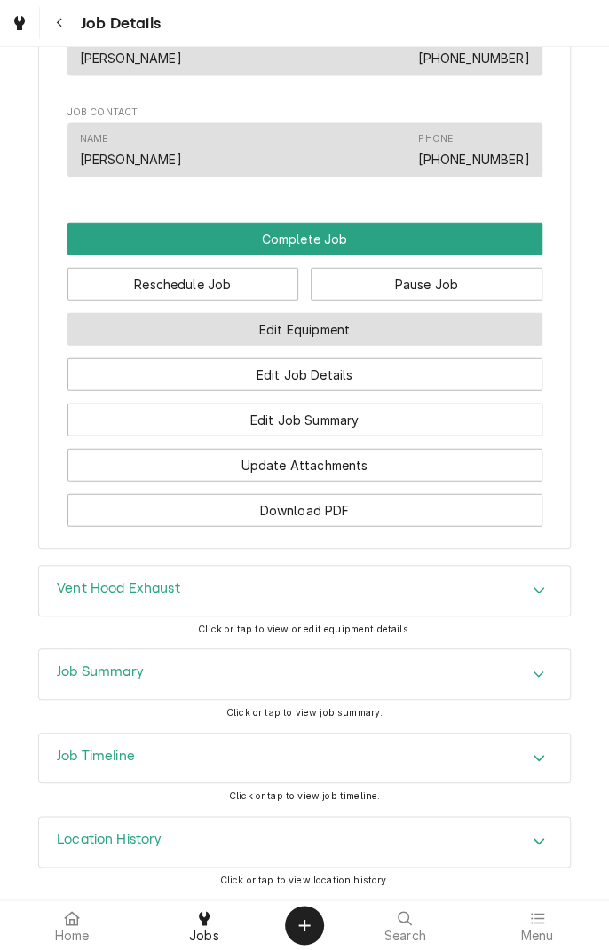
click at [358, 334] on button "Edit Equipment" at bounding box center [304, 329] width 475 height 33
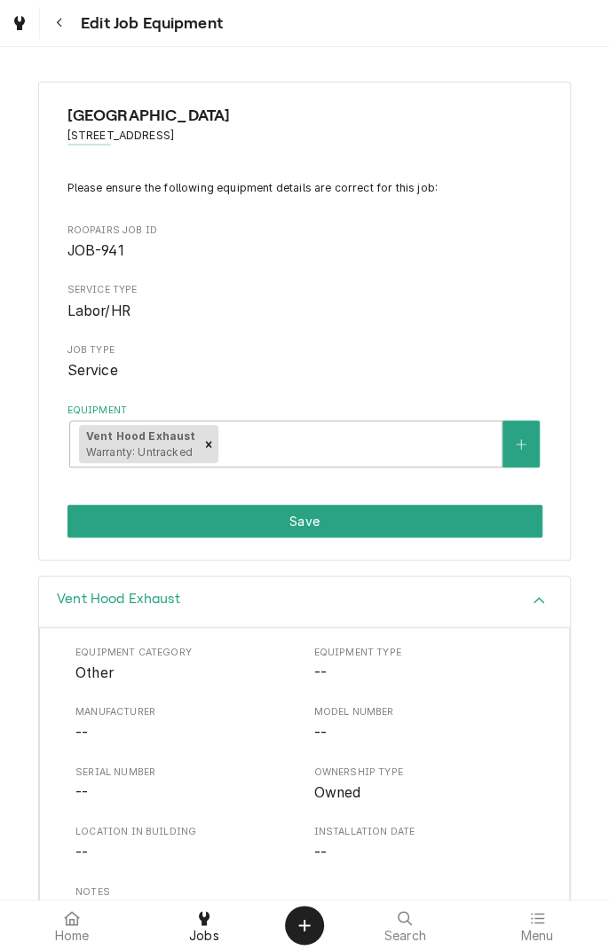
click at [513, 442] on button "Equipment" at bounding box center [520, 443] width 37 height 47
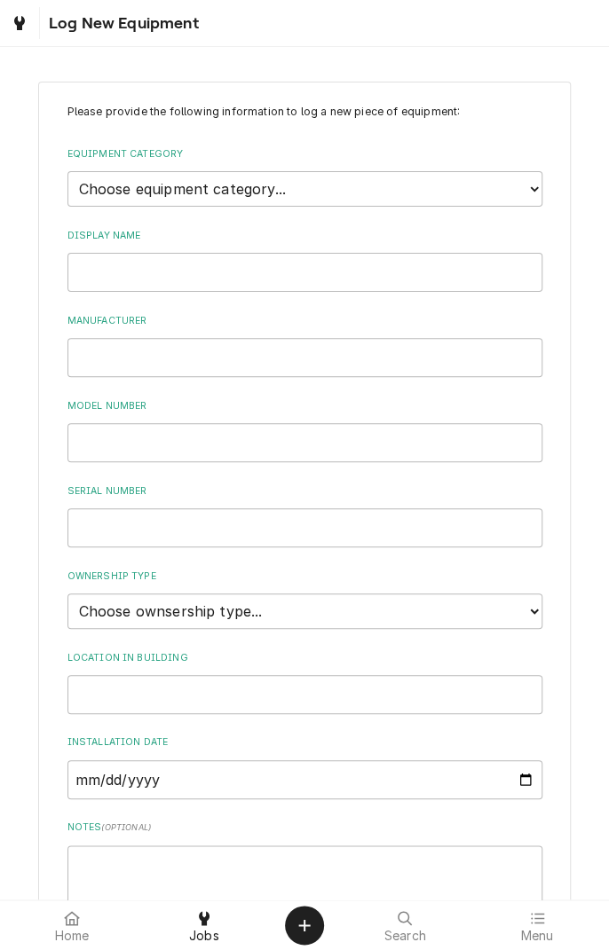
click at [499, 104] on p "Please provide the following information to log a new piece of equipment:" at bounding box center [304, 112] width 475 height 16
click at [376, 735] on label "Installation Date" at bounding box center [304, 742] width 475 height 14
click at [376, 760] on input "Installation Date" at bounding box center [304, 779] width 475 height 39
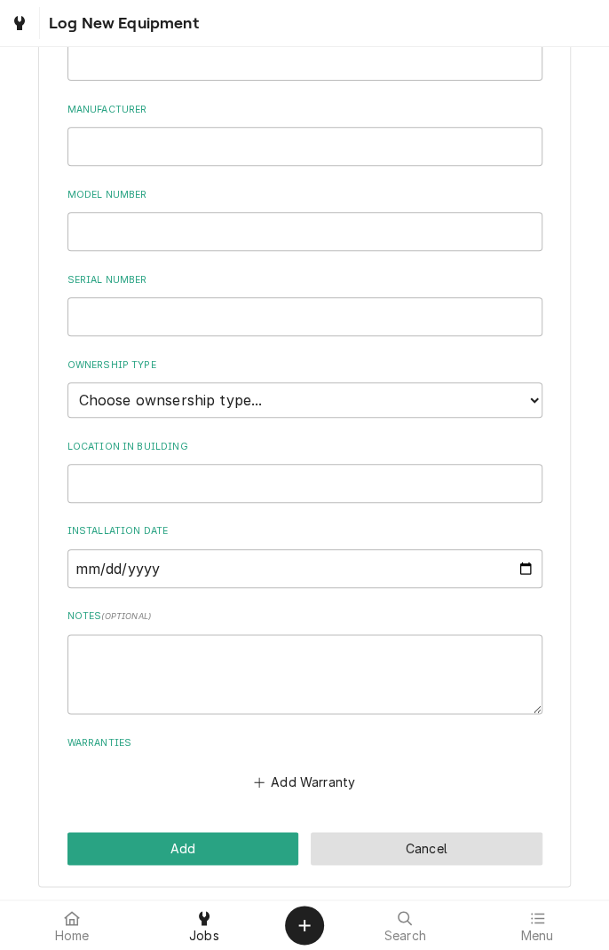
click at [428, 853] on button "Cancel" at bounding box center [426, 848] width 232 height 33
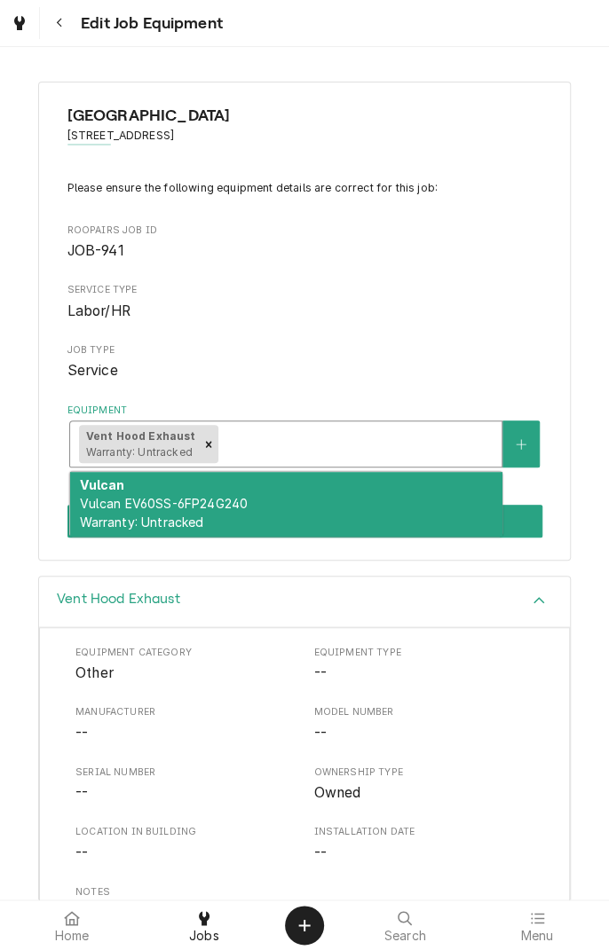
click at [173, 498] on span "Vulcan EV60SS-6FP24G240 Warranty: Untracked" at bounding box center [163, 513] width 169 height 34
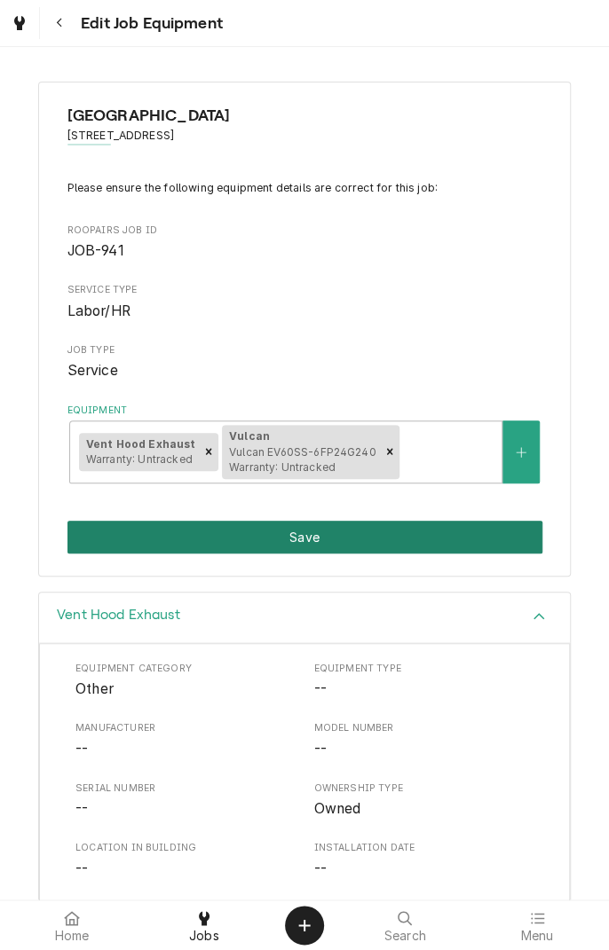
click at [318, 538] on button "Save" at bounding box center [304, 537] width 475 height 33
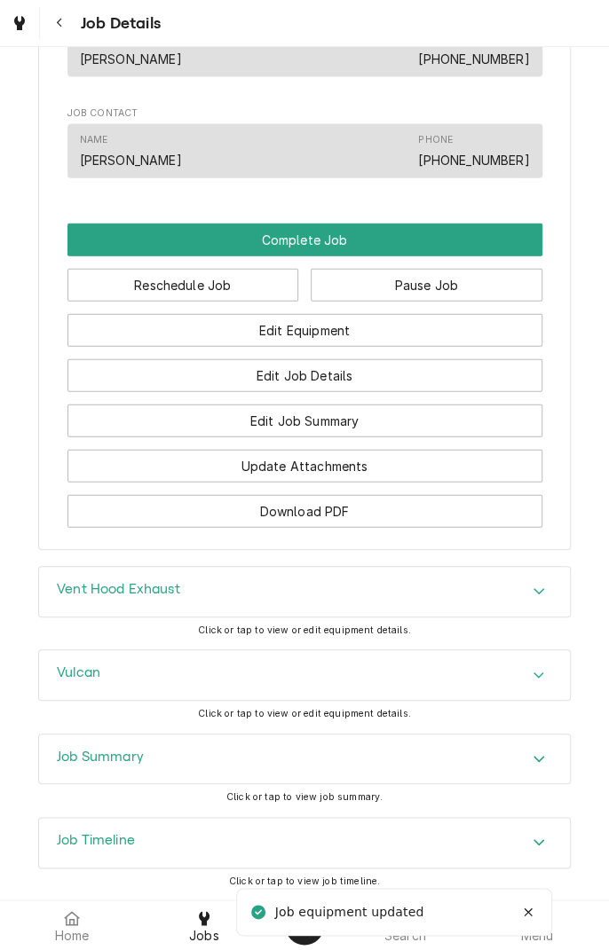
scroll to position [1206, 0]
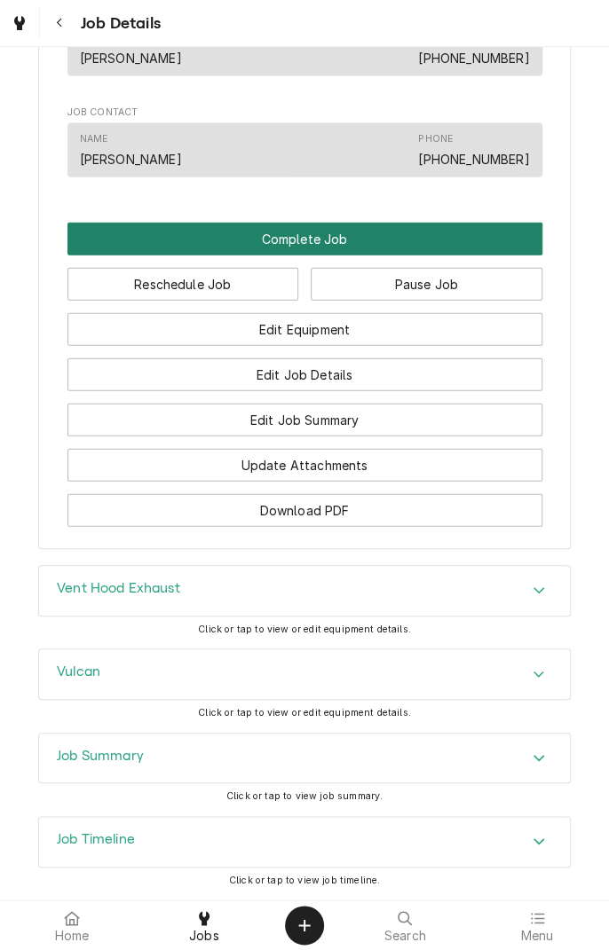
click at [307, 255] on button "Complete Job" at bounding box center [304, 239] width 475 height 33
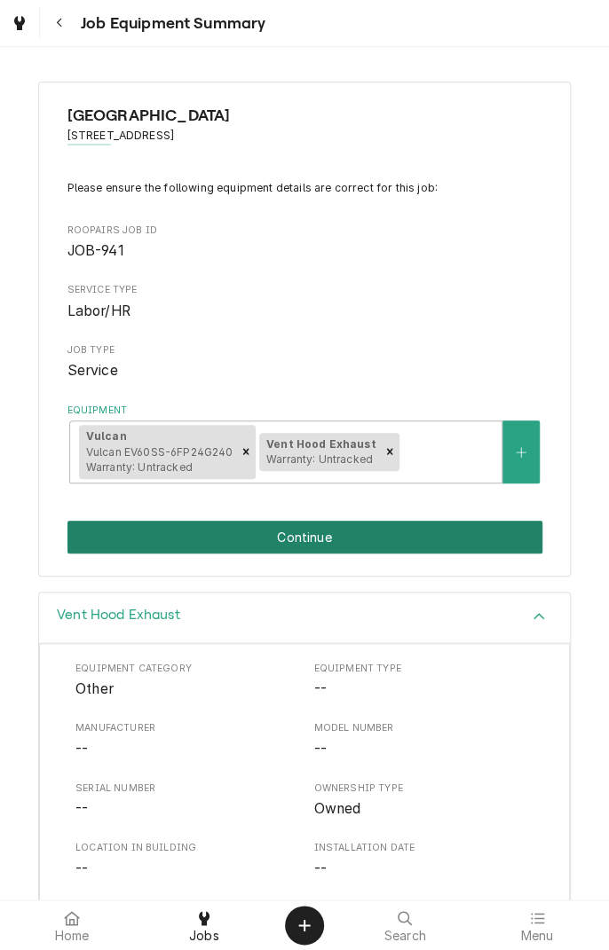
click at [300, 541] on button "Continue" at bounding box center [304, 537] width 475 height 33
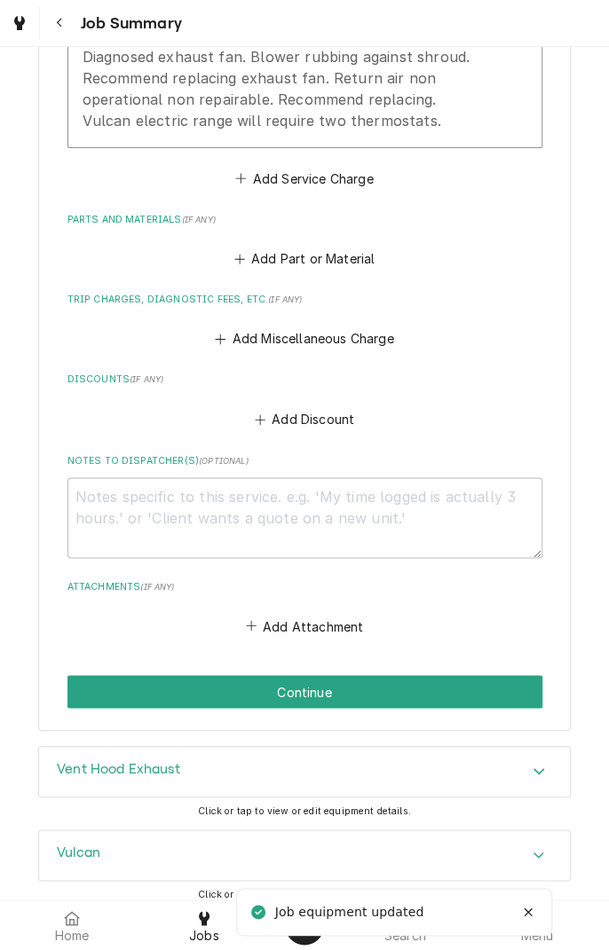
scroll to position [664, 0]
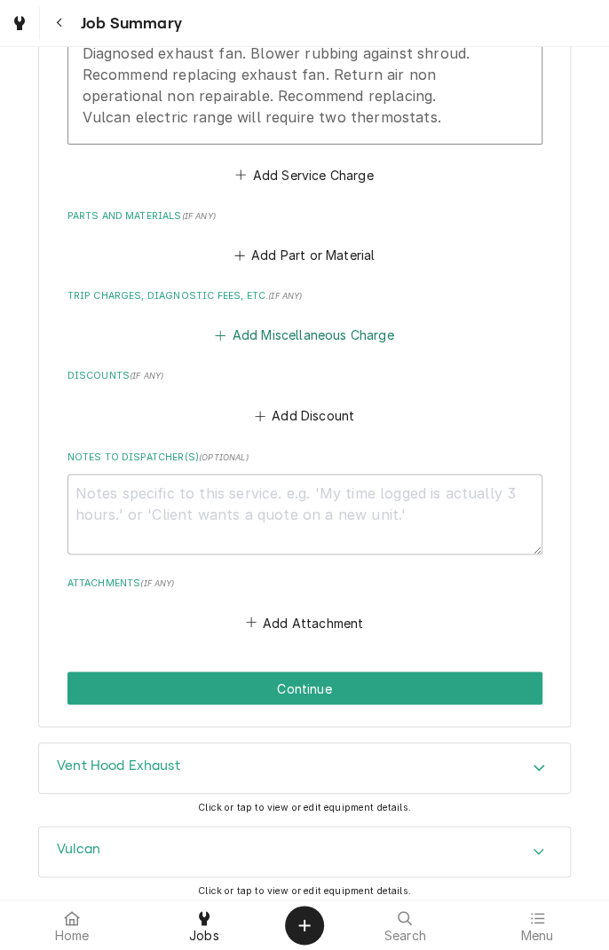
click at [322, 334] on button "Add Miscellaneous Charge" at bounding box center [304, 335] width 185 height 25
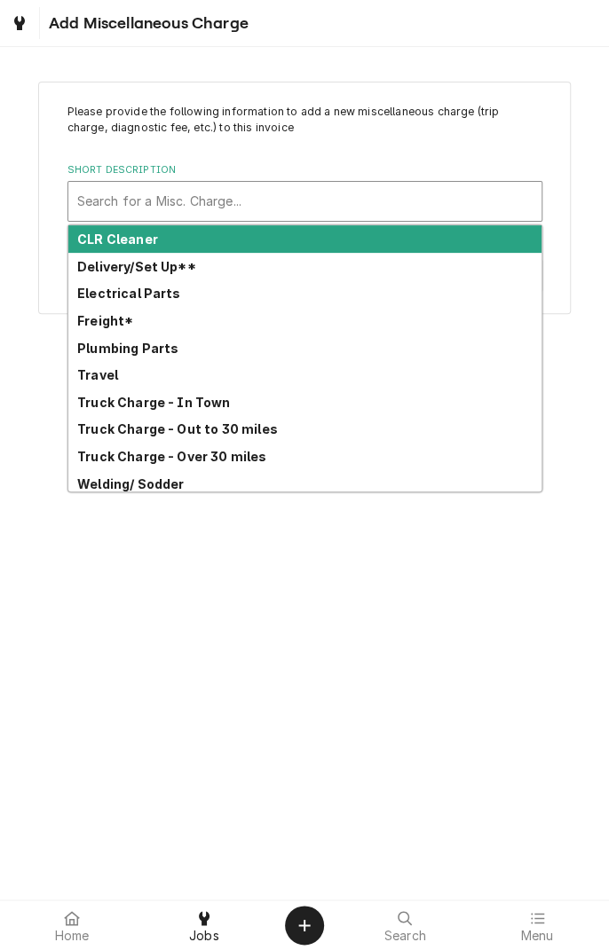
click at [115, 379] on strong "Travel" at bounding box center [97, 374] width 41 height 15
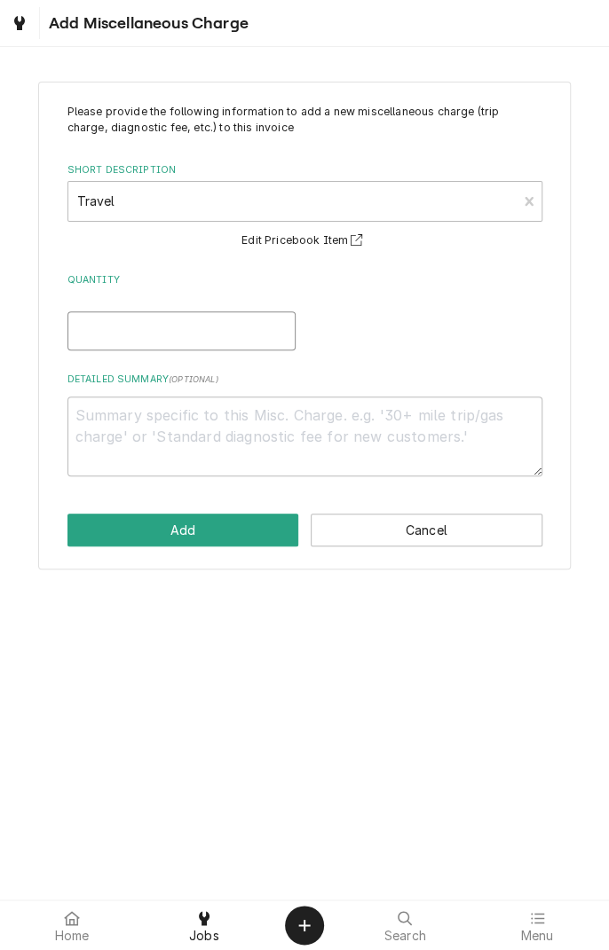
click at [180, 332] on input "Quantity" at bounding box center [181, 330] width 228 height 39
type textarea "x"
type input "3"
type textarea "x"
type input "3"
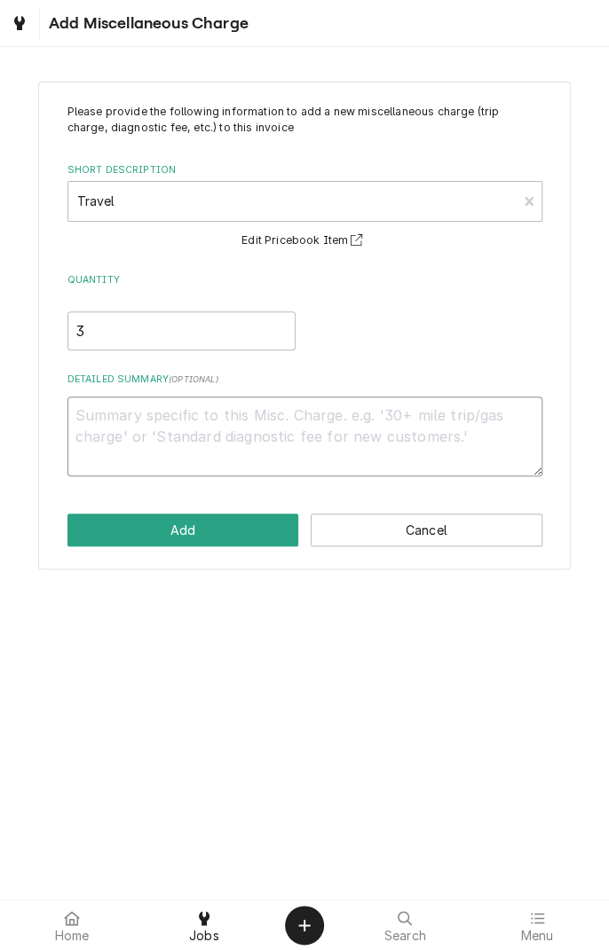
click at [261, 419] on textarea "Detailed Summary ( optional )" at bounding box center [304, 437] width 475 height 80
type textarea "x"
type textarea "0"
type textarea "x"
type textarea "09"
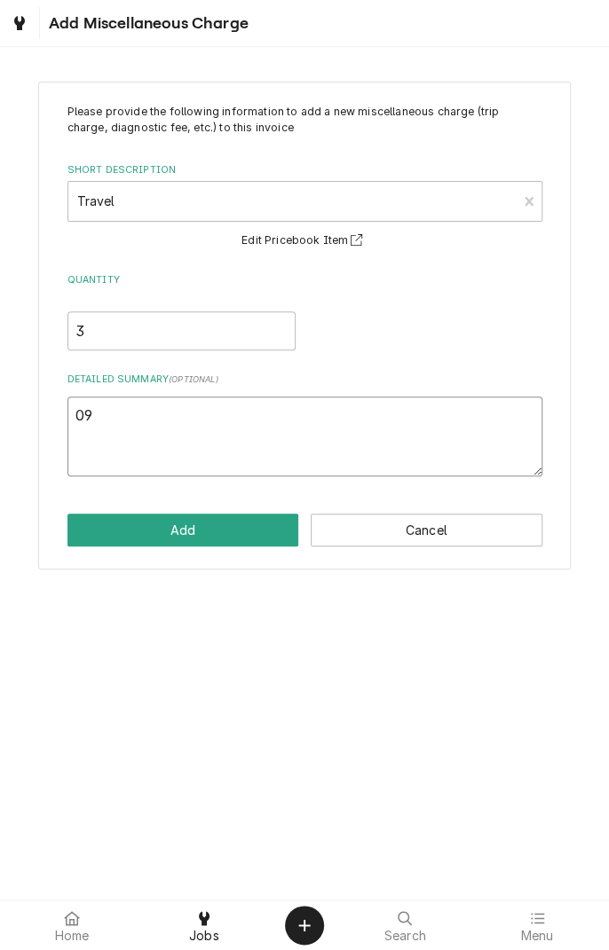
type textarea "x"
type textarea "09/"
type textarea "x"
type textarea "09/3"
type textarea "x"
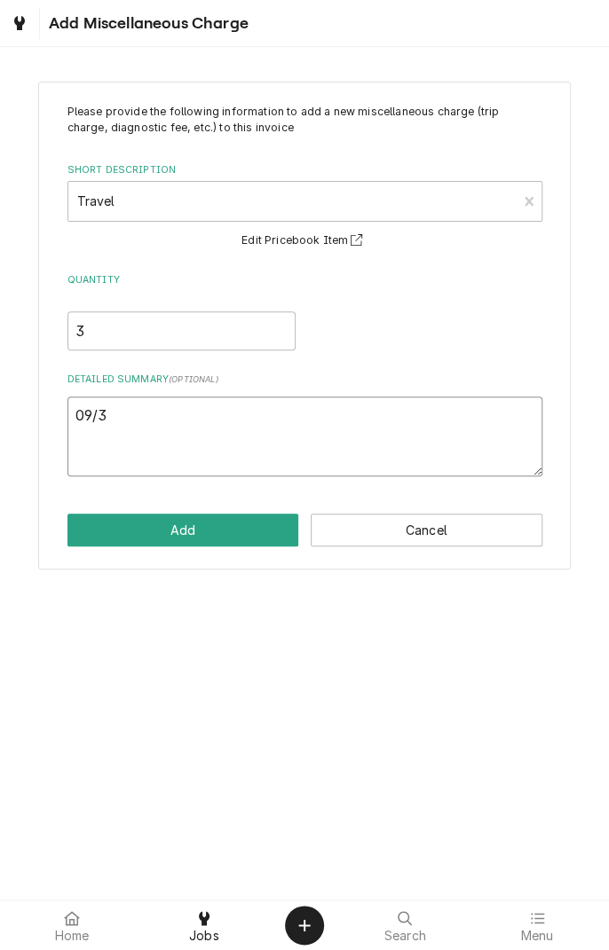
type textarea "09/30"
type textarea "x"
type textarea "09/30/"
type textarea "x"
type textarea "09/30/2"
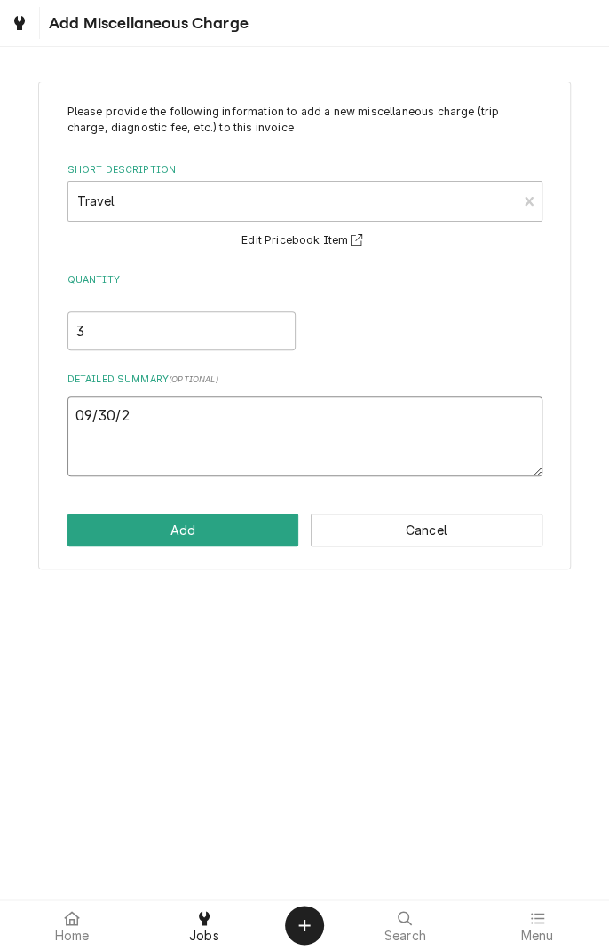
type textarea "x"
type textarea "09/30/25"
type textarea "x"
type textarea "09/30/25"
type textarea "x"
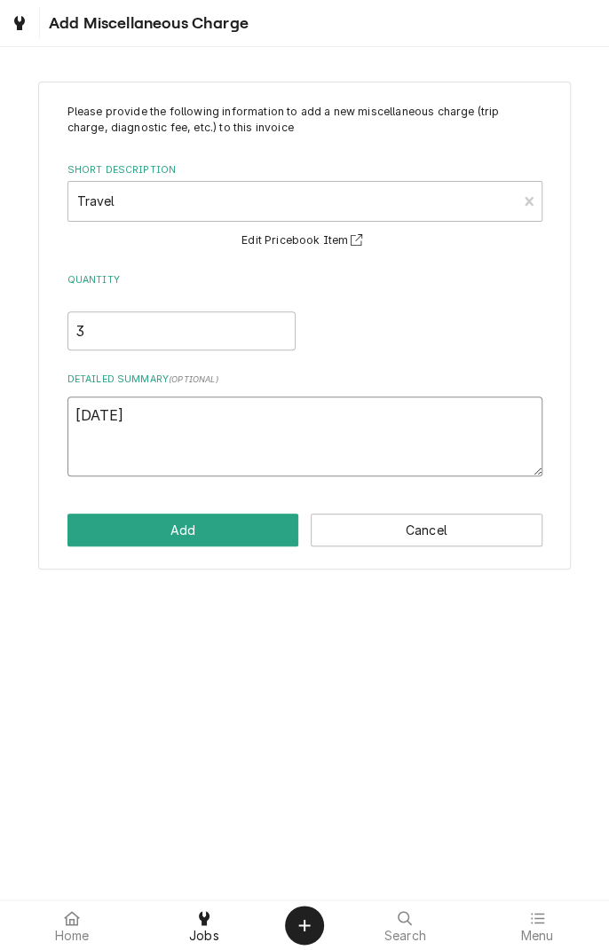
type textarea "09/30/25 t"
type textarea "x"
type textarea "09/30/25 tr"
type textarea "x"
type textarea "09/30/25 tra"
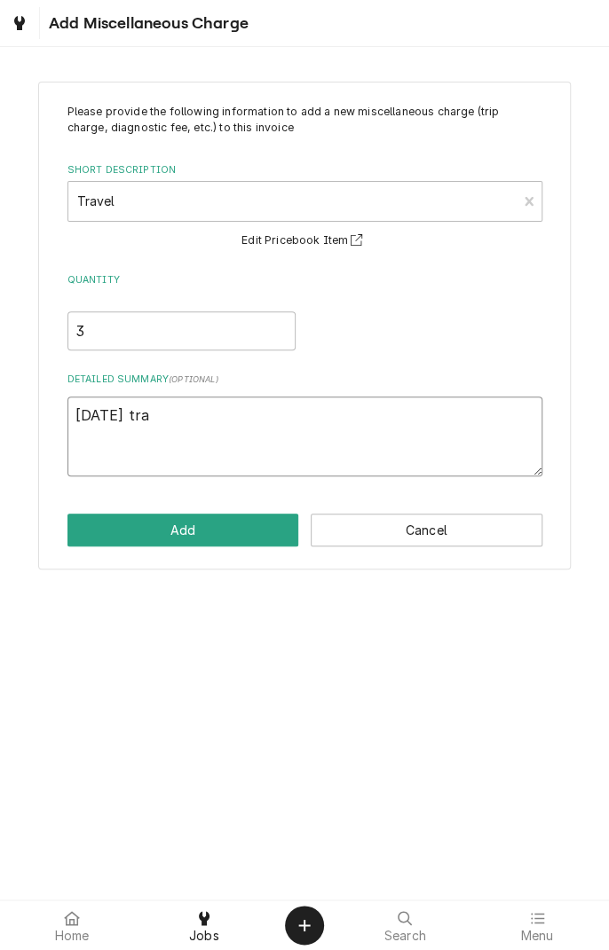
type textarea "x"
type textarea "09/30/25 trav"
type textarea "x"
type textarea "09/30/25 trave"
type textarea "x"
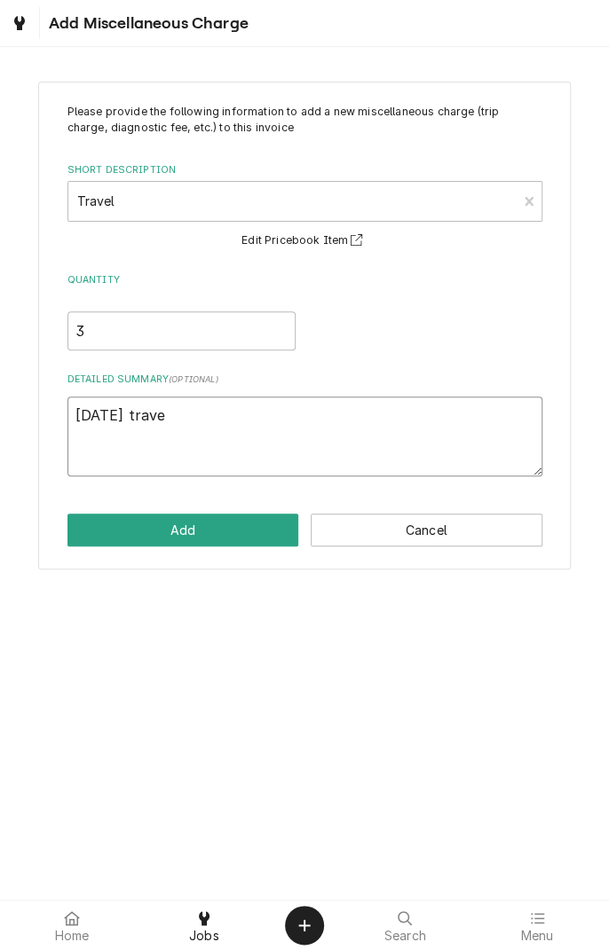
type textarea "09/30/25 travel"
click at [202, 532] on button "Add" at bounding box center [183, 530] width 232 height 33
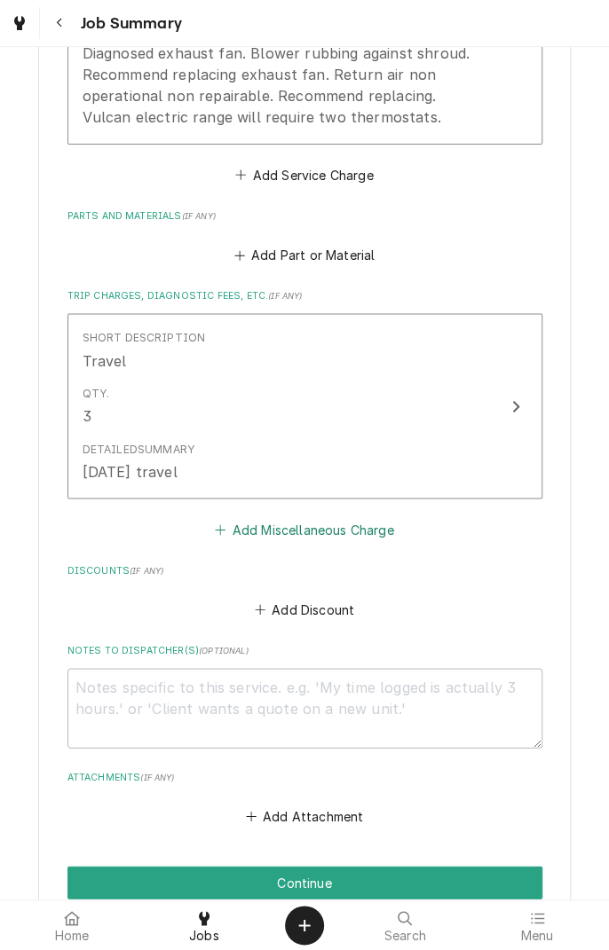
click at [343, 531] on button "Add Miscellaneous Charge" at bounding box center [304, 529] width 185 height 25
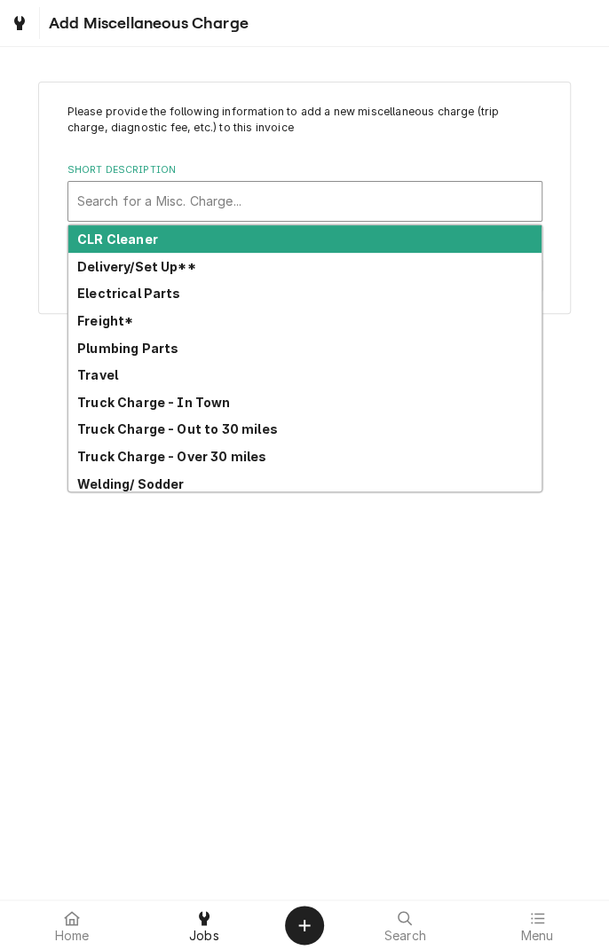
click at [243, 458] on strong "Truck Charge - Over 30 miles" at bounding box center [171, 456] width 189 height 15
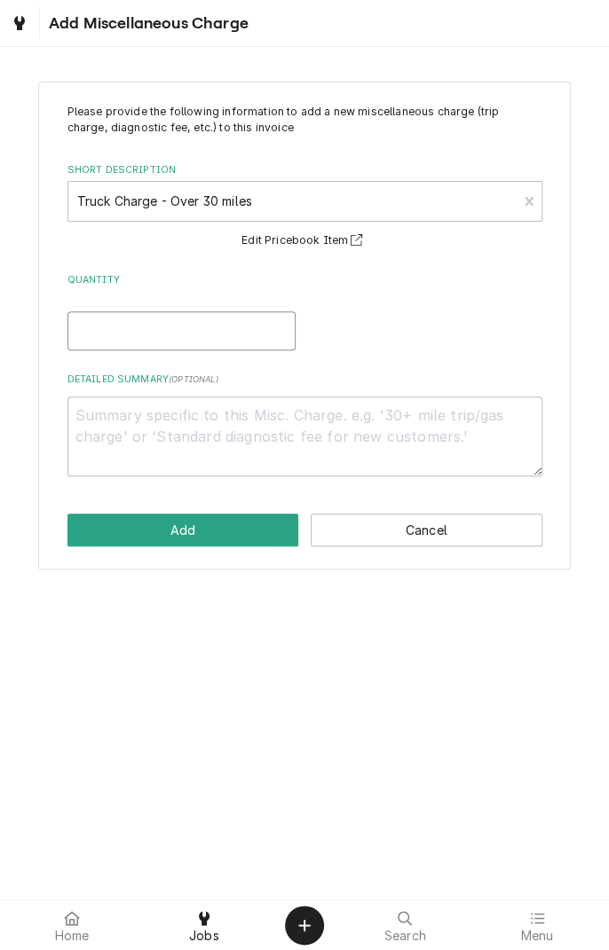
click at [213, 334] on input "Quantity" at bounding box center [181, 330] width 228 height 39
type textarea "x"
type input "1"
type textarea "x"
type input "1"
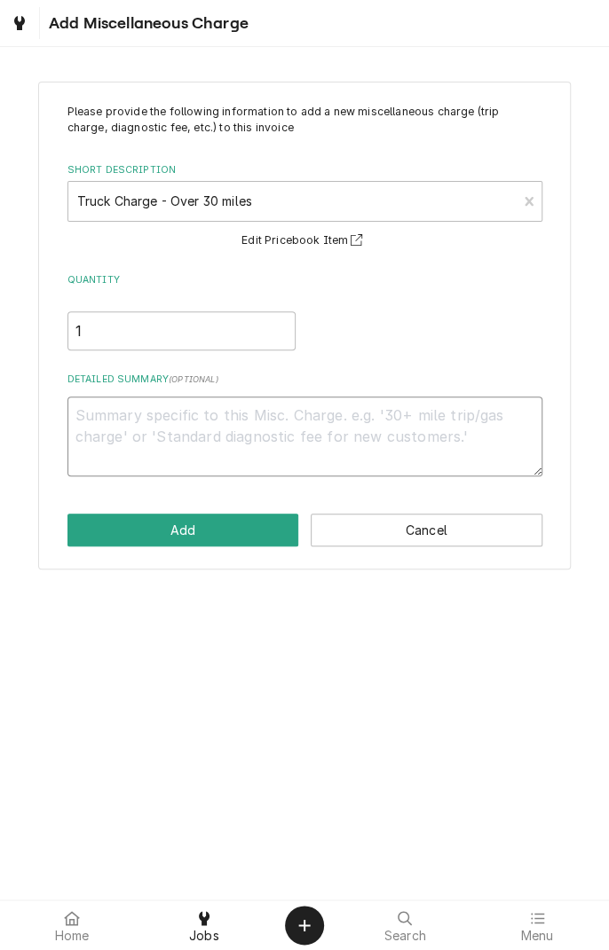
click at [379, 417] on textarea "Detailed Summary ( optional )" at bounding box center [304, 437] width 475 height 80
type textarea "x"
type textarea "0"
type textarea "x"
type textarea "09"
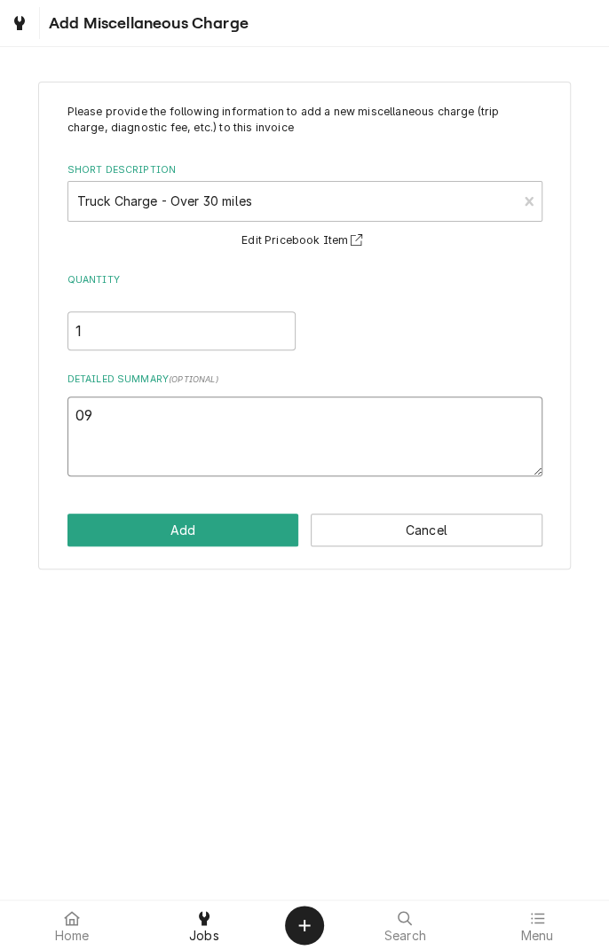
type textarea "x"
type textarea "09/"
type textarea "x"
type textarea "09/3"
type textarea "x"
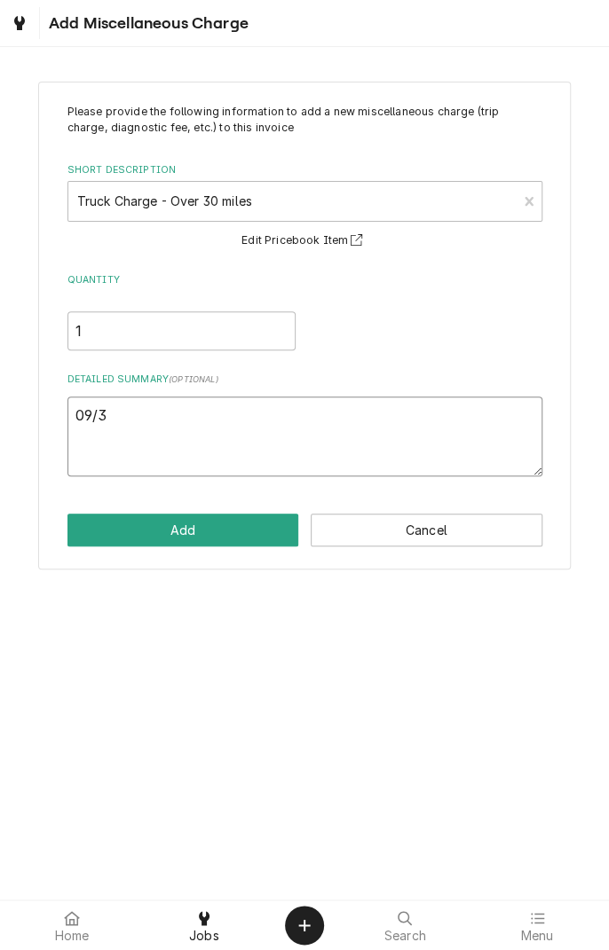
type textarea "09/30"
type textarea "x"
type textarea "09/30/"
type textarea "x"
type textarea "09/30/2"
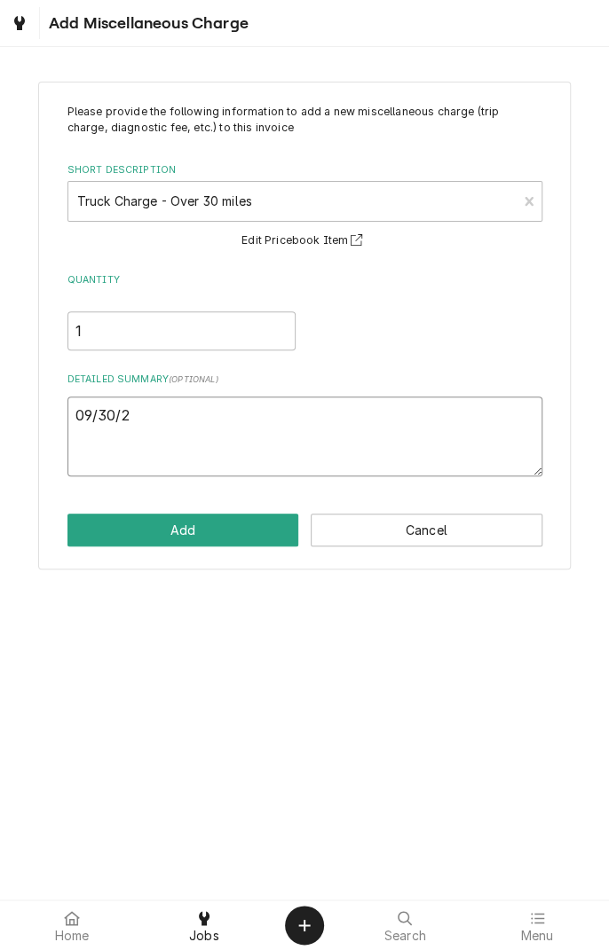
type textarea "x"
type textarea "09/30/24"
type textarea "x"
type textarea "09/30/2"
type textarea "x"
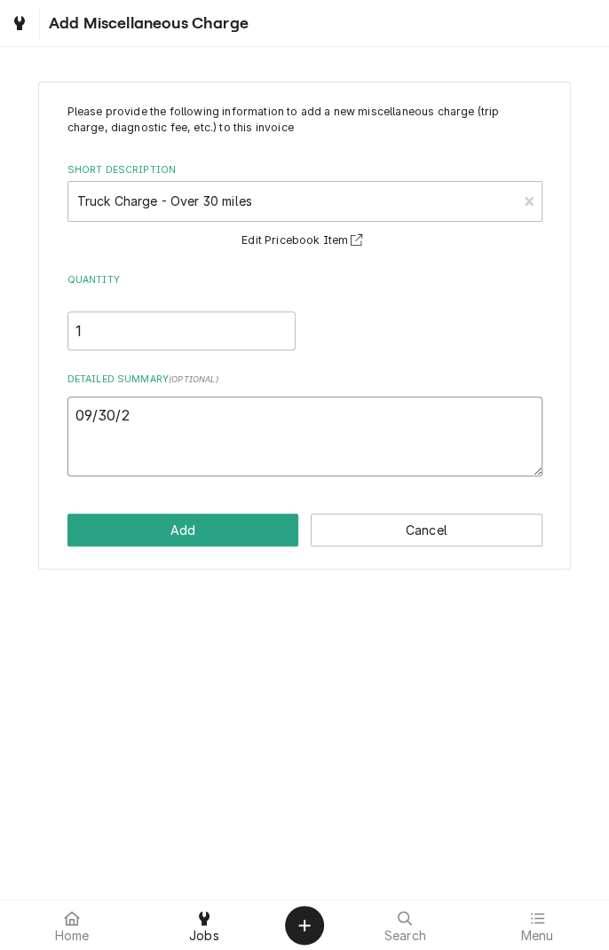
type textarea "09/30/25"
type textarea "x"
type textarea "09/30/25"
type textarea "x"
type textarea "09/30/25 t"
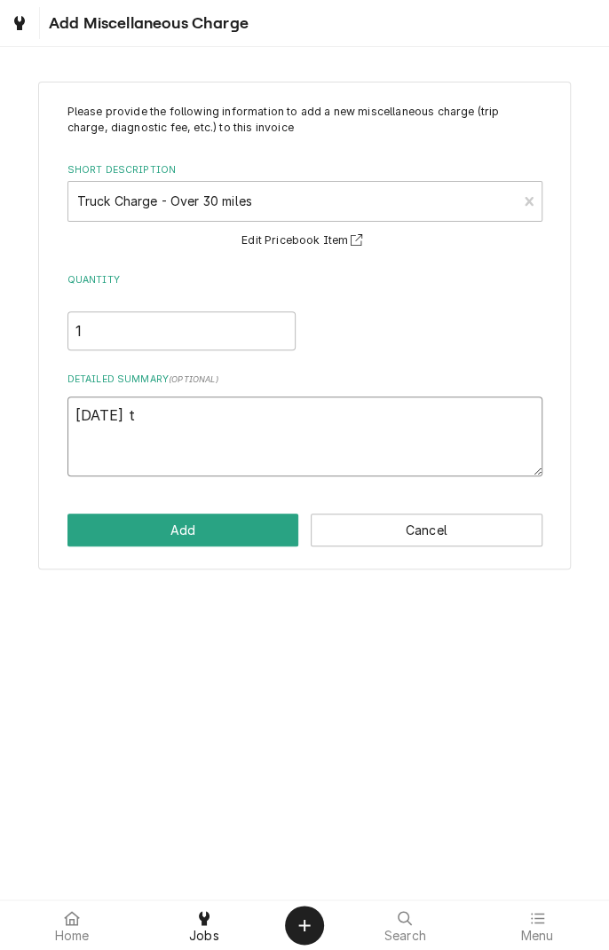
type textarea "x"
type textarea "09/30/25 tr"
type textarea "x"
type textarea "09/30/25 tru"
type textarea "x"
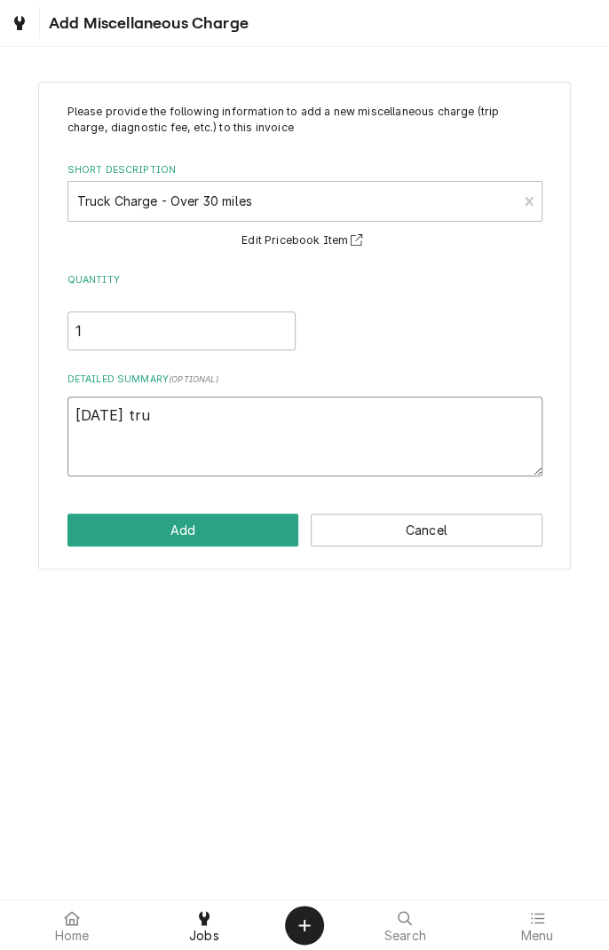
type textarea "09/30/25 truc"
type textarea "x"
type textarea "09/30/25 truck"
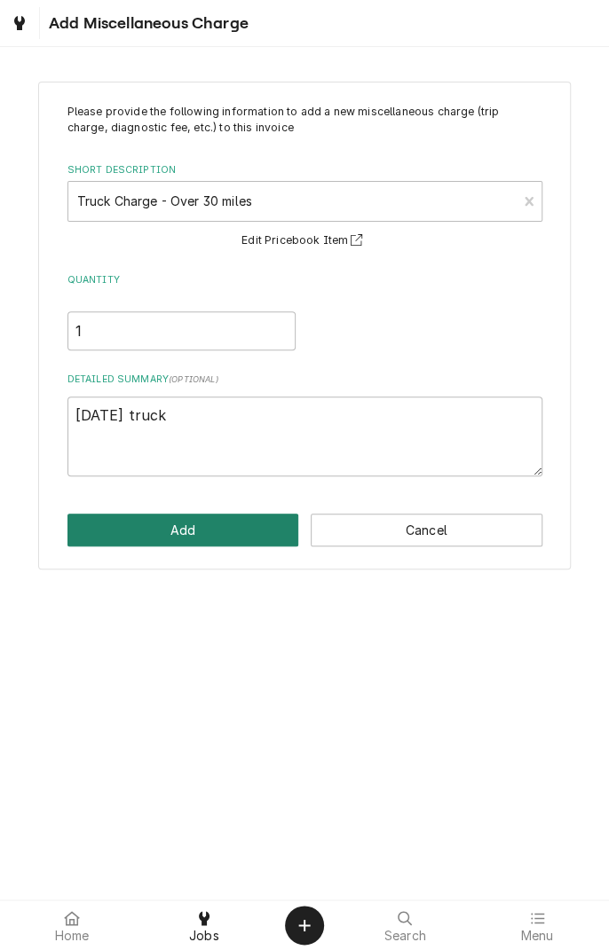
click at [211, 541] on button "Add" at bounding box center [183, 530] width 232 height 33
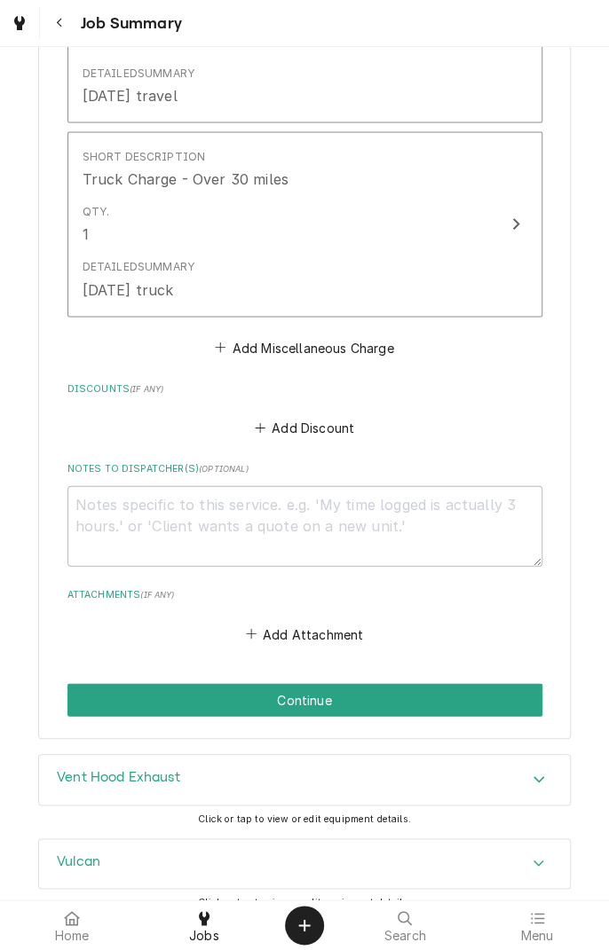
scroll to position [1143, 0]
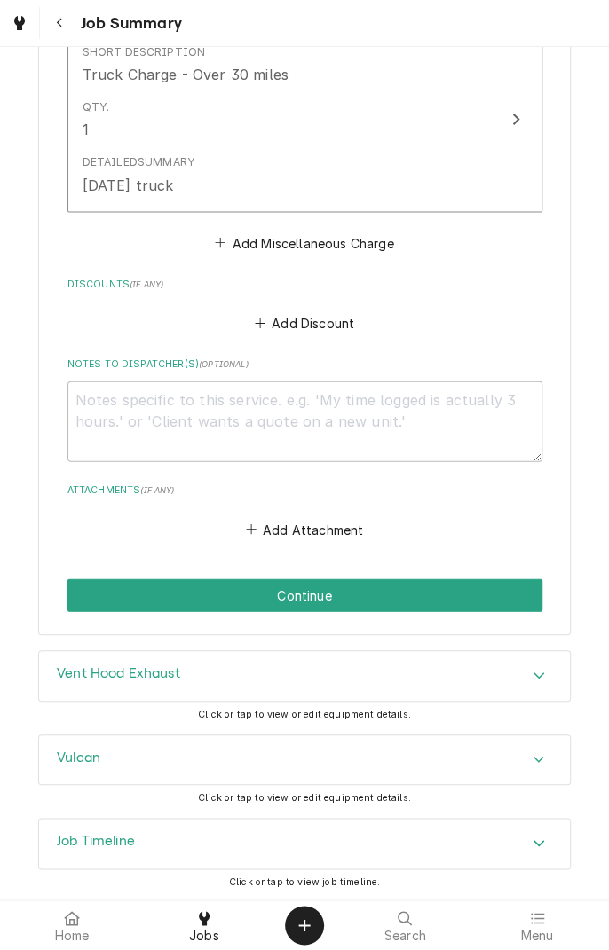
click at [324, 596] on button "Continue" at bounding box center [304, 595] width 475 height 33
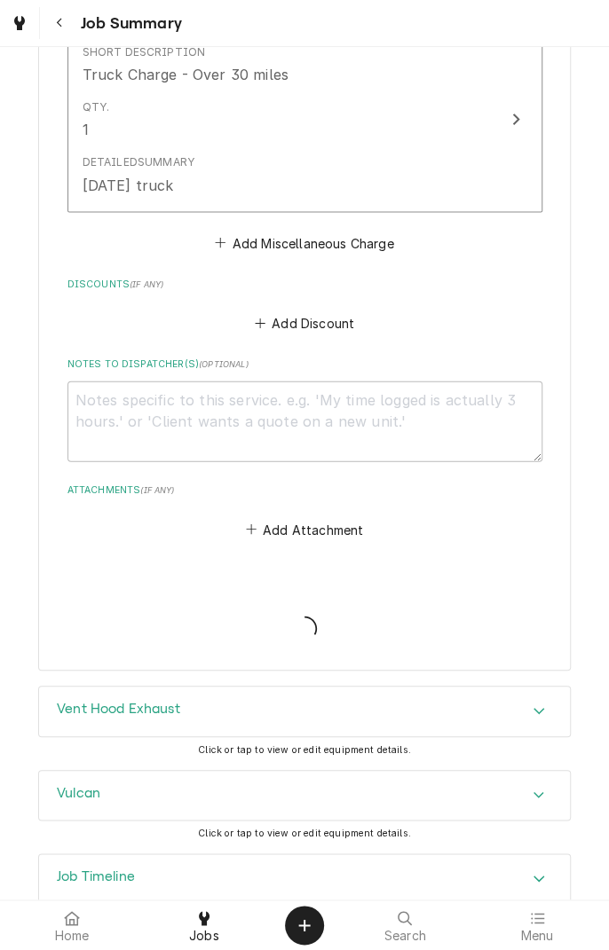
type textarea "x"
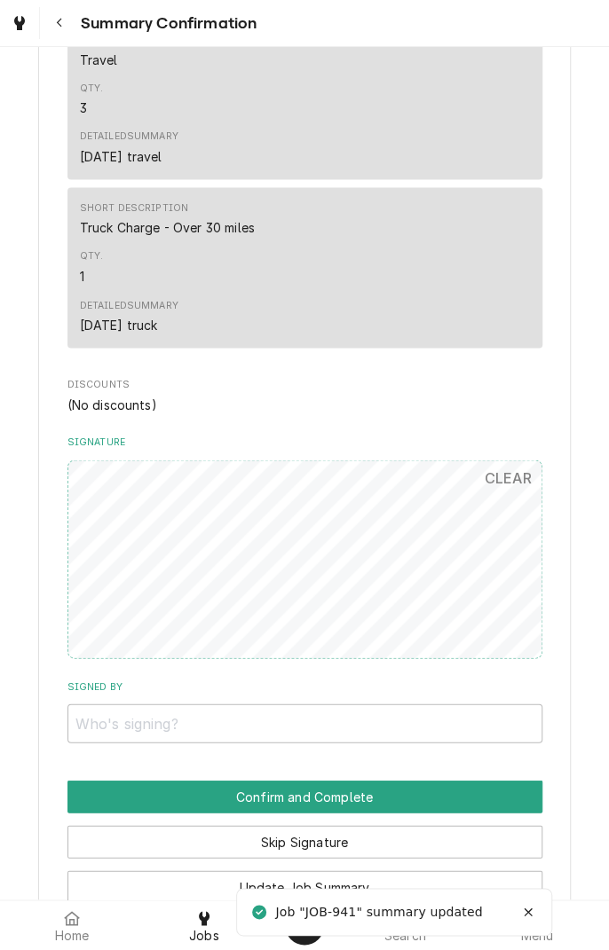
scroll to position [828, 0]
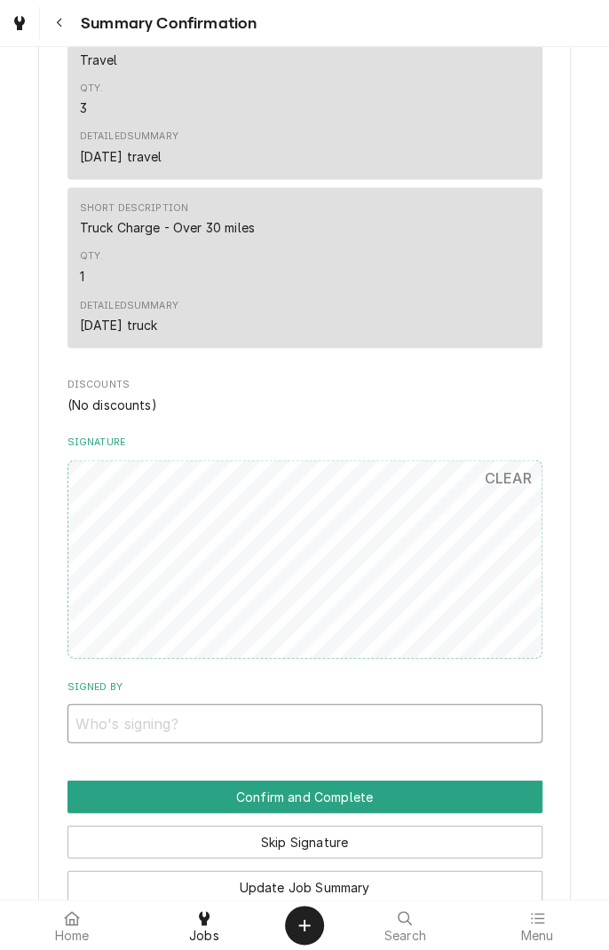
click at [100, 728] on input "Signed By" at bounding box center [304, 722] width 475 height 39
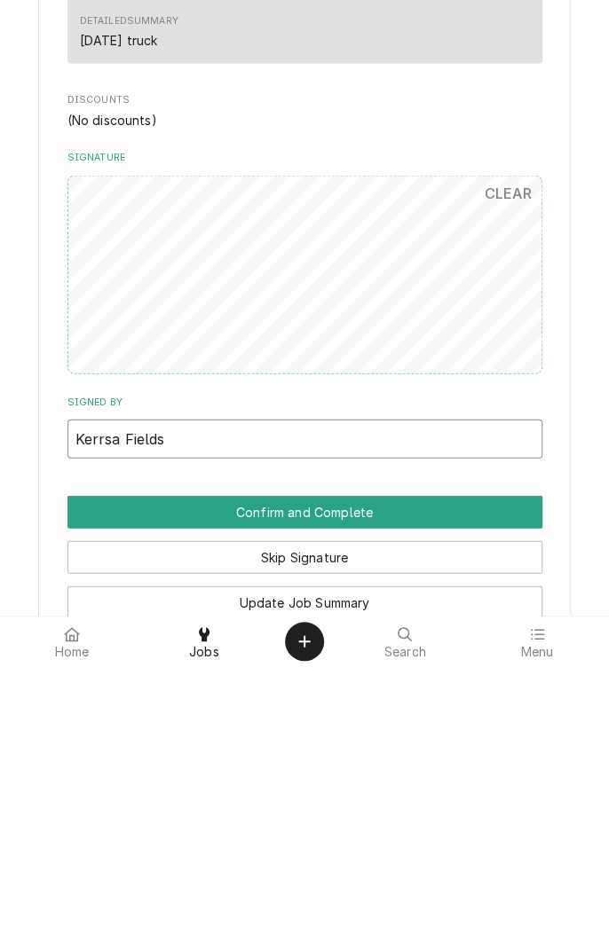
type input "Kerrsa Fields"
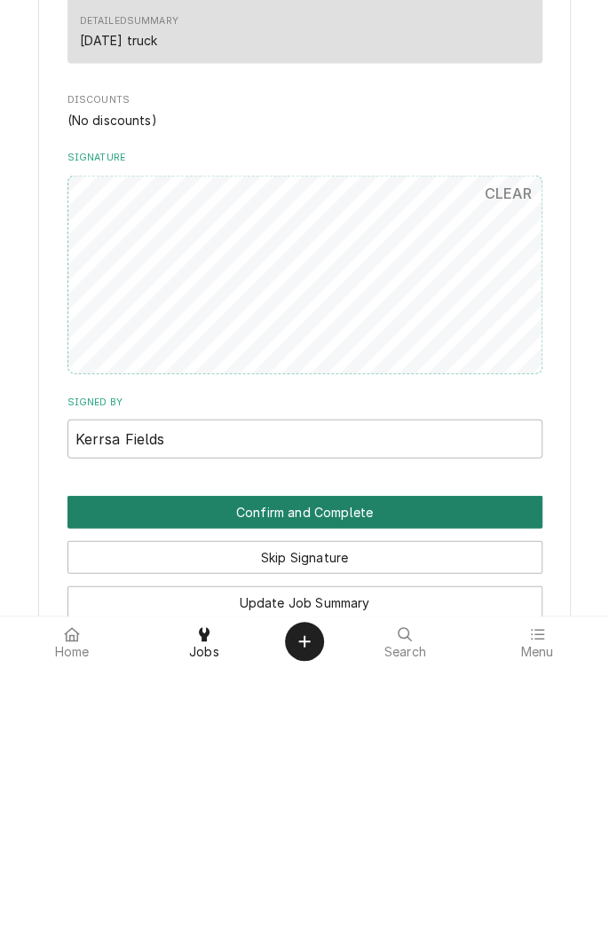
click at [416, 798] on button "Confirm and Complete" at bounding box center [304, 796] width 475 height 33
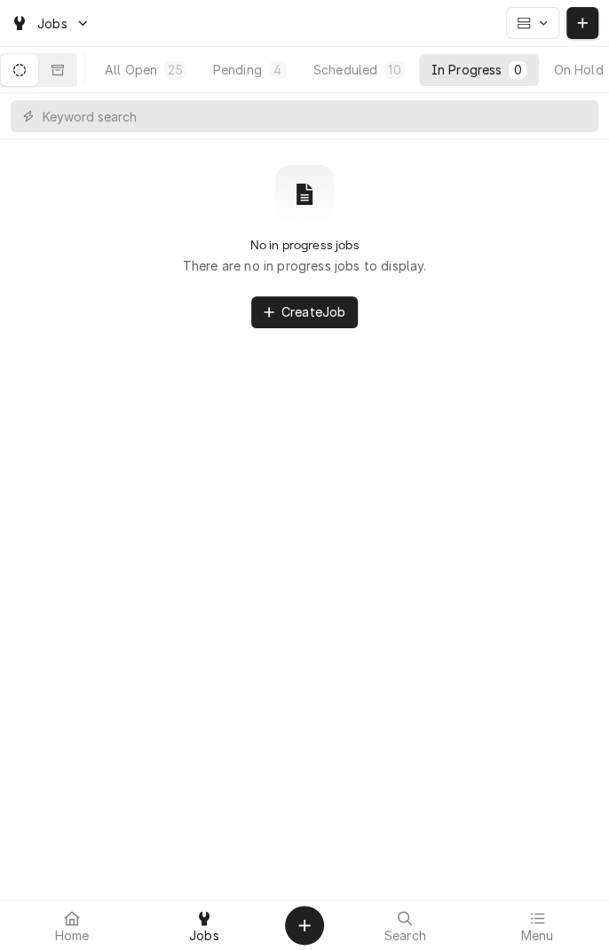
click at [369, 69] on div "Scheduled" at bounding box center [345, 69] width 64 height 19
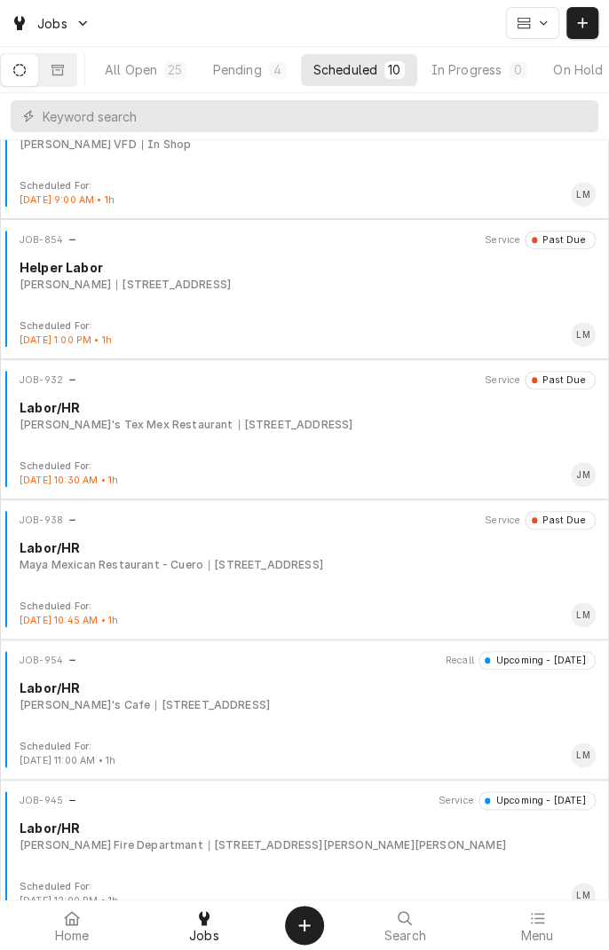
scroll to position [202, 0]
click at [206, 711] on div "JOB-954 Recall Upcoming - Today Labor/HR Pete's Cafe 746 US-90, Schulenburg, TX…" at bounding box center [304, 694] width 594 height 89
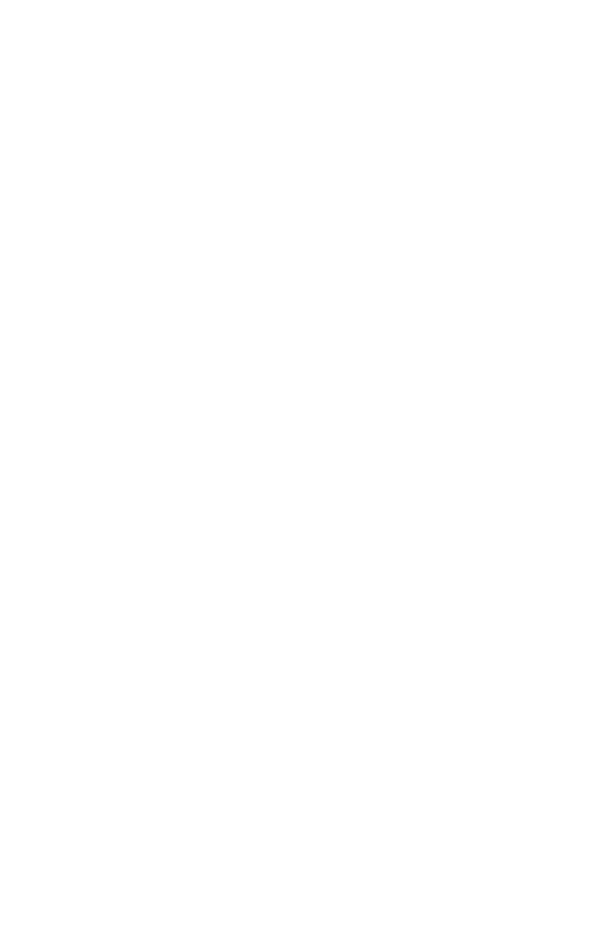
click at [146, 699] on div "Dynamic Content Wrapper" at bounding box center [304, 475] width 609 height 950
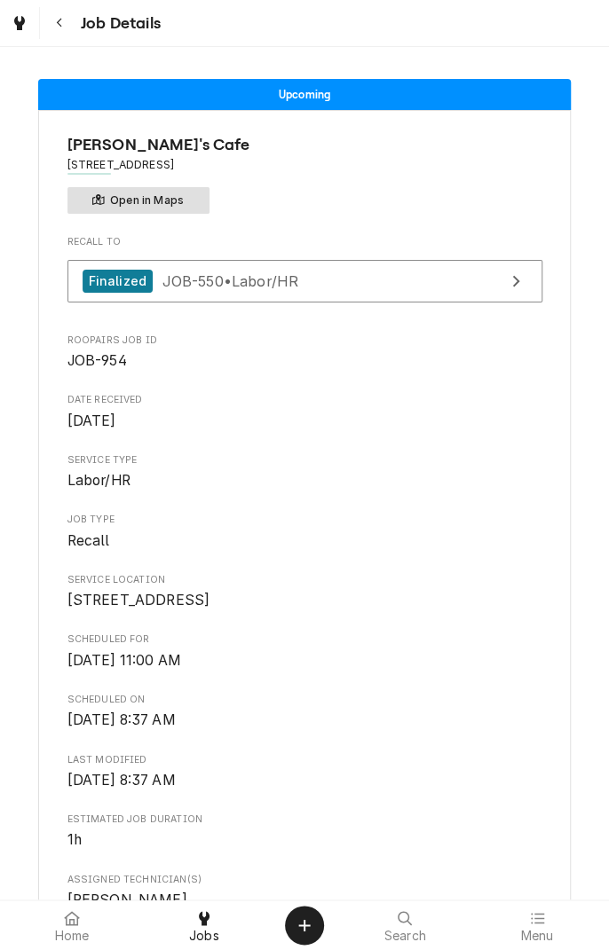
click at [167, 200] on button "Open in Maps" at bounding box center [138, 200] width 142 height 27
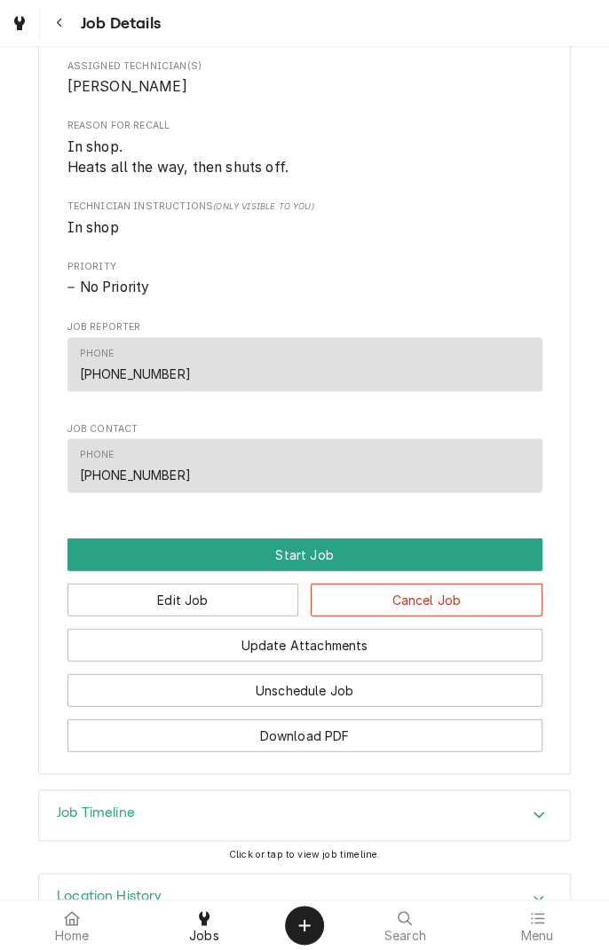
scroll to position [891, 0]
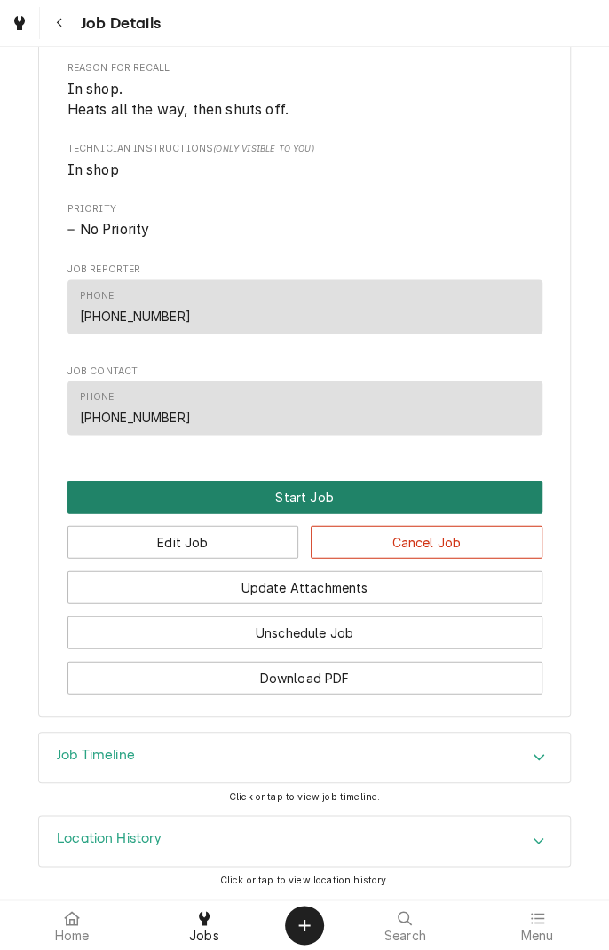
click at [303, 494] on button "Start Job" at bounding box center [304, 496] width 475 height 33
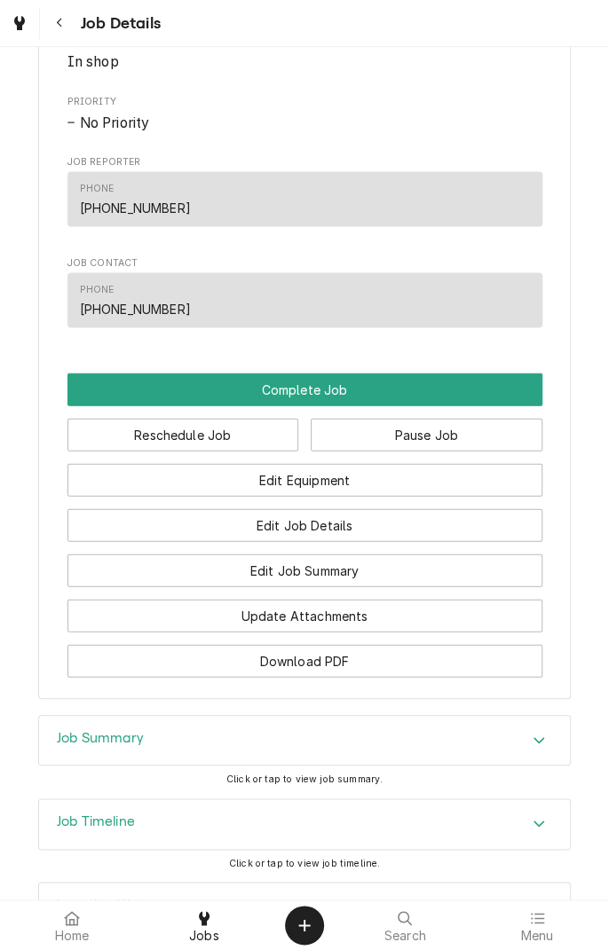
scroll to position [1054, 0]
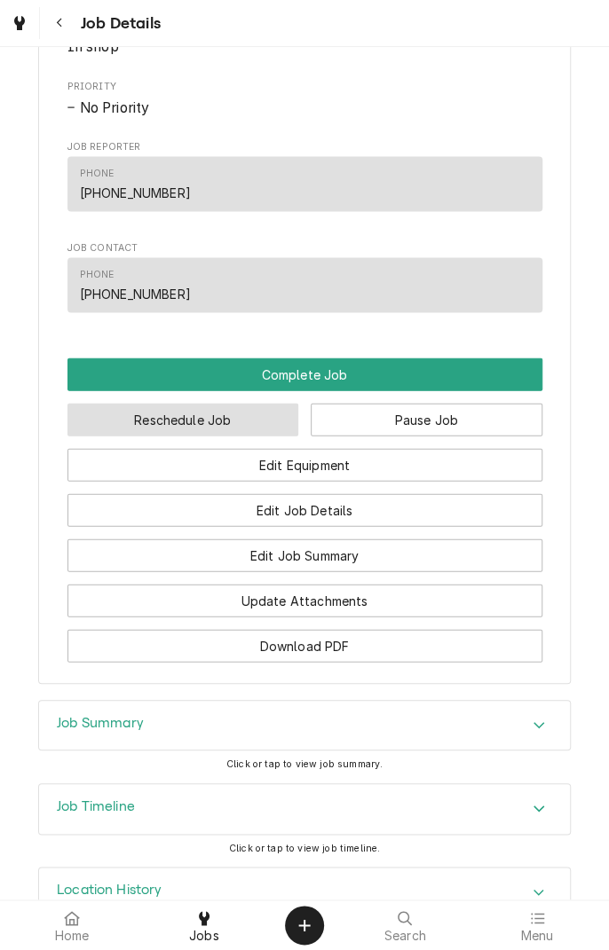
click at [207, 436] on button "Reschedule Job" at bounding box center [183, 419] width 232 height 33
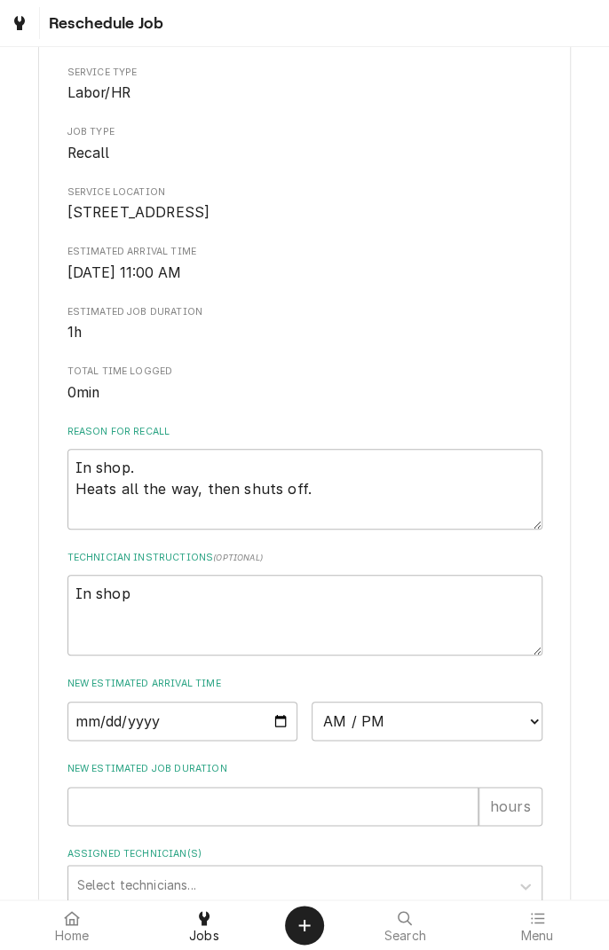
scroll to position [402, 0]
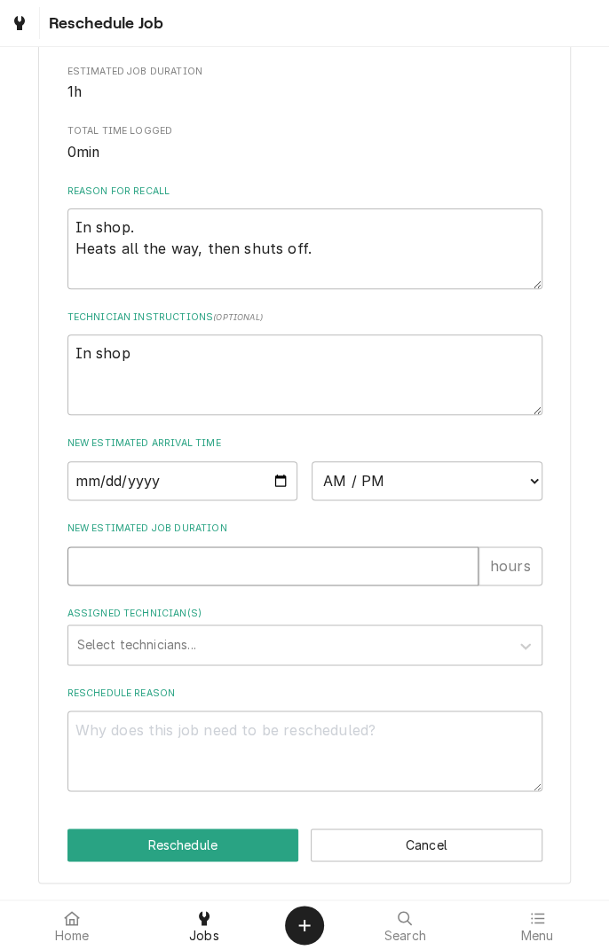
click at [278, 562] on input "New Estimated Job Duration" at bounding box center [272, 565] width 411 height 39
type textarea "x"
type input "2"
type textarea "x"
type input "2"
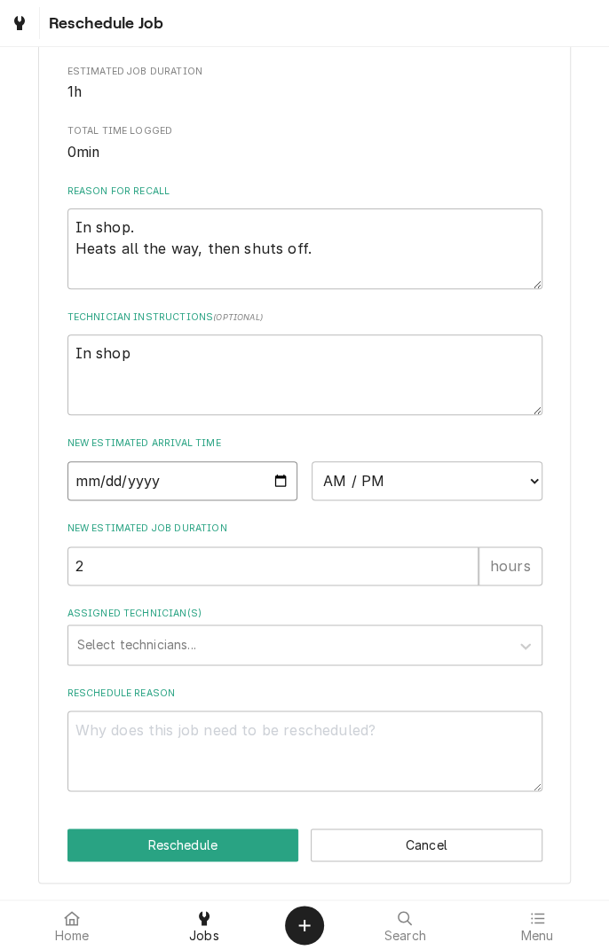
click at [284, 484] on input "Date" at bounding box center [182, 480] width 231 height 39
type textarea "x"
type input "2025-10-04"
type textarea "x"
click at [525, 499] on select "AM / PM 6:00 AM 6:15 AM 6:30 AM 6:45 AM 7:00 AM 7:15 AM 7:30 AM 7:45 AM 8:00 AM…" at bounding box center [426, 480] width 231 height 39
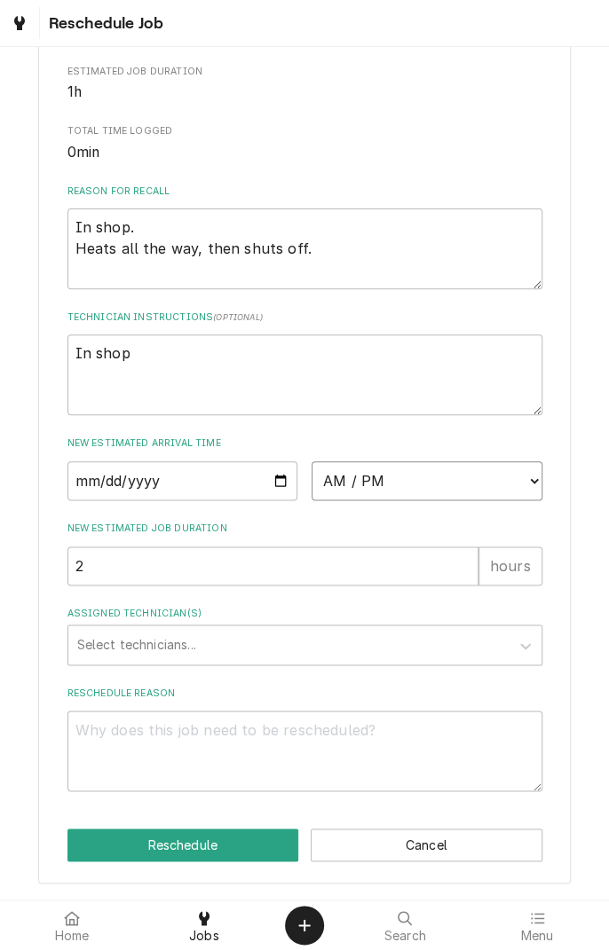
select select "11:30:00"
click at [311, 461] on select "AM / PM 6:00 AM 6:15 AM 6:30 AM 6:45 AM 7:00 AM 7:15 AM 7:30 AM 7:45 AM 8:00 AM…" at bounding box center [426, 480] width 231 height 39
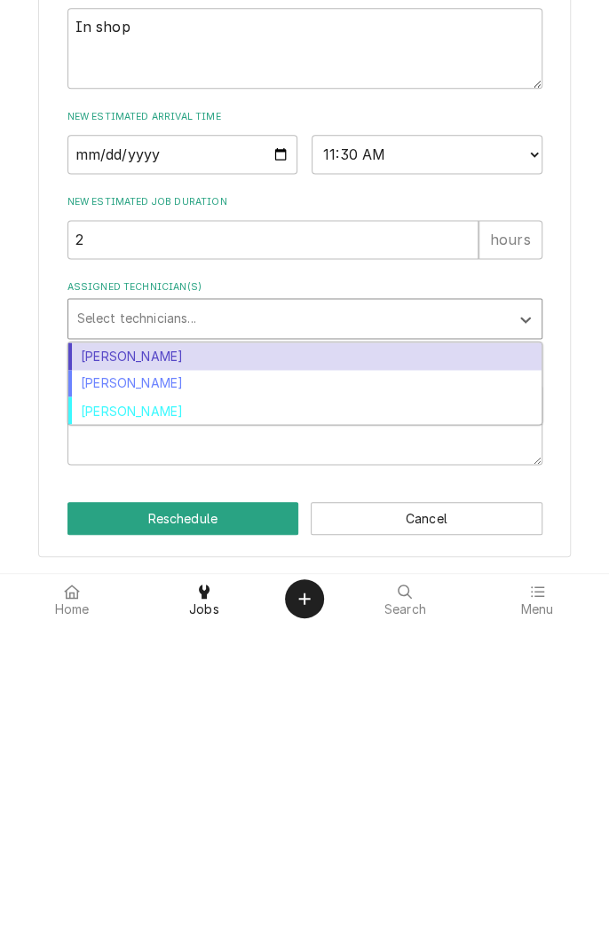
click at [161, 716] on div "[PERSON_NAME]" at bounding box center [304, 709] width 473 height 27
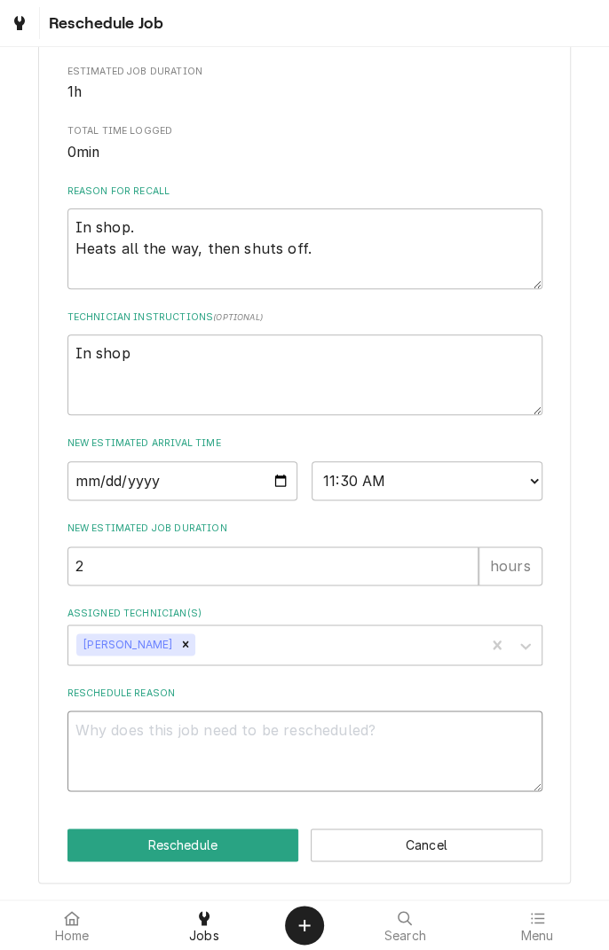
click at [367, 735] on textarea "Reschedule Reason" at bounding box center [304, 751] width 475 height 80
type textarea "x"
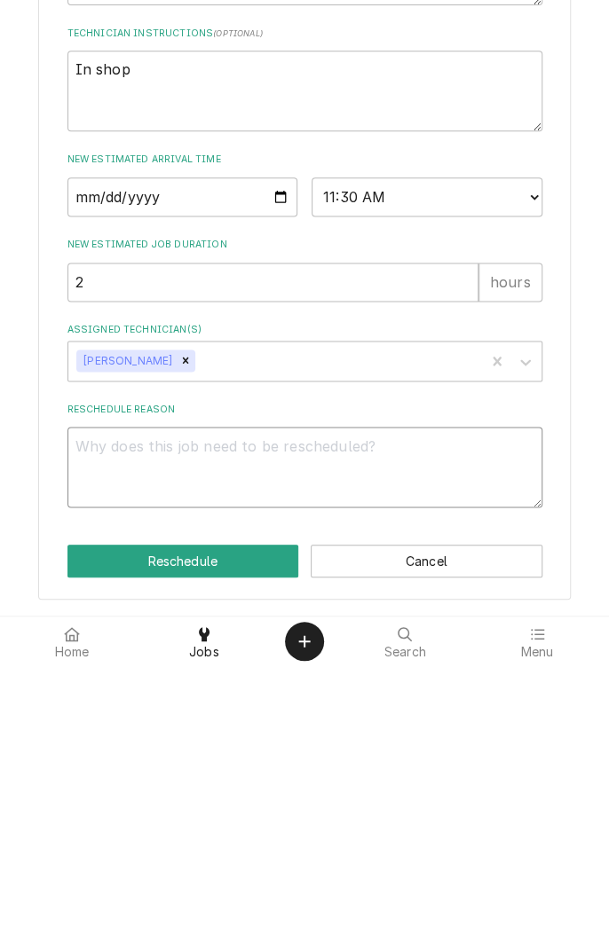
type textarea "I"
type textarea "x"
type textarea "In"
type textarea "x"
type textarea "In"
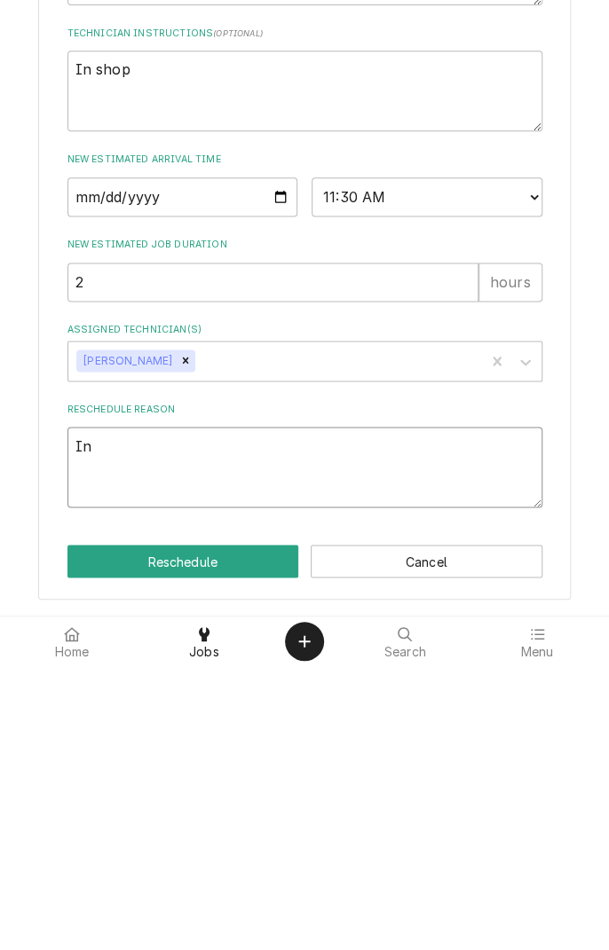
type textarea "x"
type textarea "In s"
type textarea "x"
type textarea "In sh"
type textarea "x"
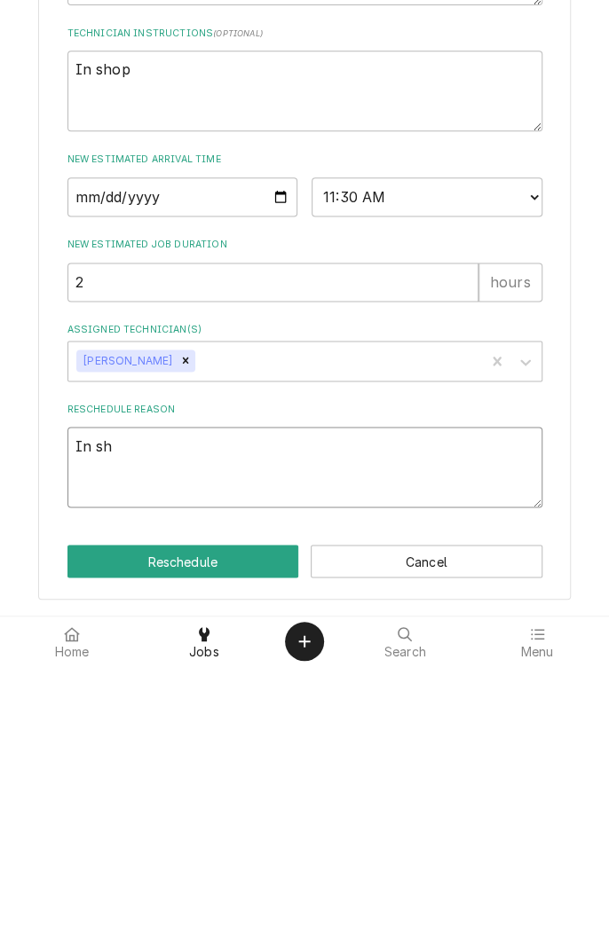
type textarea "In sho"
type textarea "x"
type textarea "In shop"
type textarea "x"
type textarea "In shop"
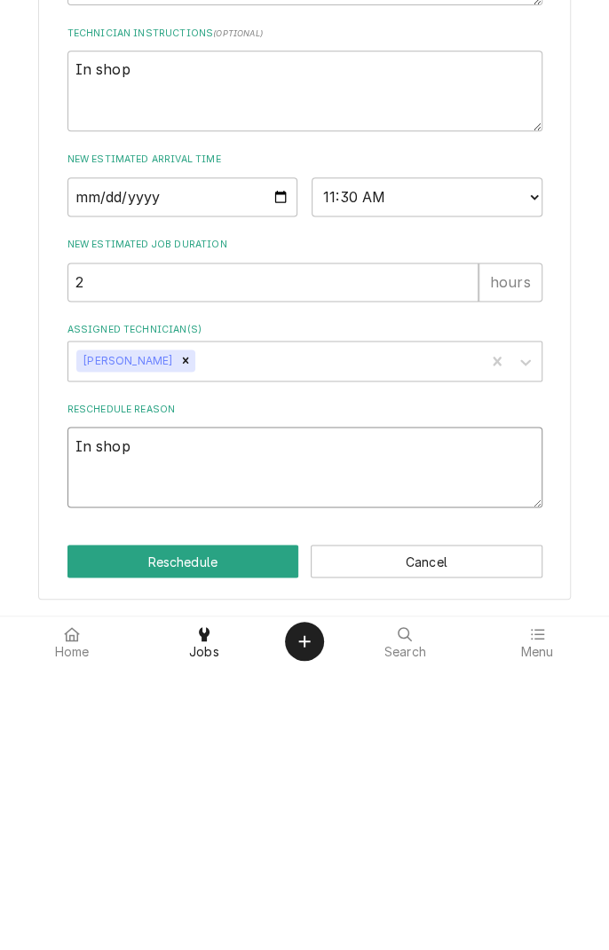
type textarea "x"
type textarea "In shop r"
type textarea "x"
type textarea "In shop re"
type textarea "x"
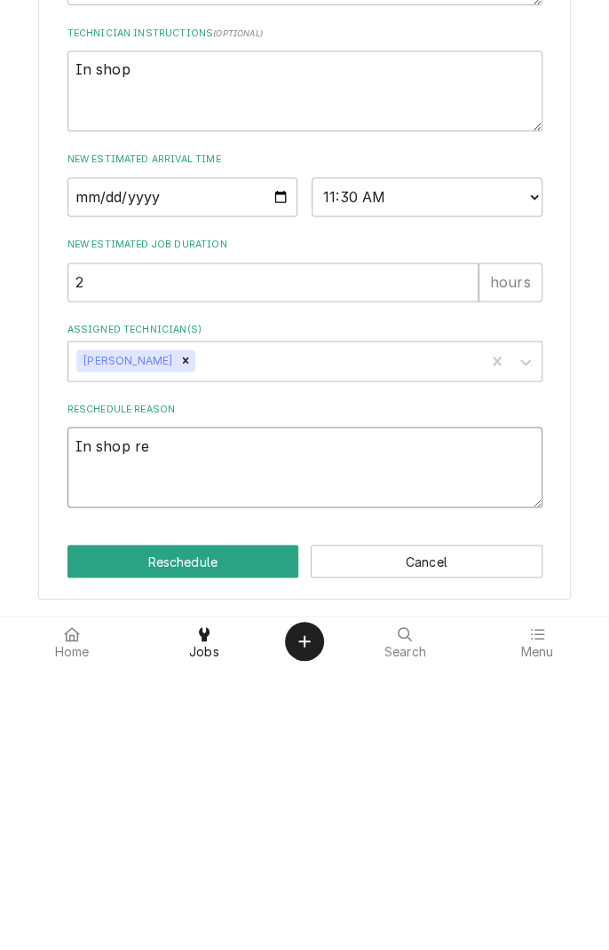
type textarea "In shop repairs"
type textarea "x"
type textarea "In shop repairs,"
type textarea "x"
type textarea "In shop repairs,"
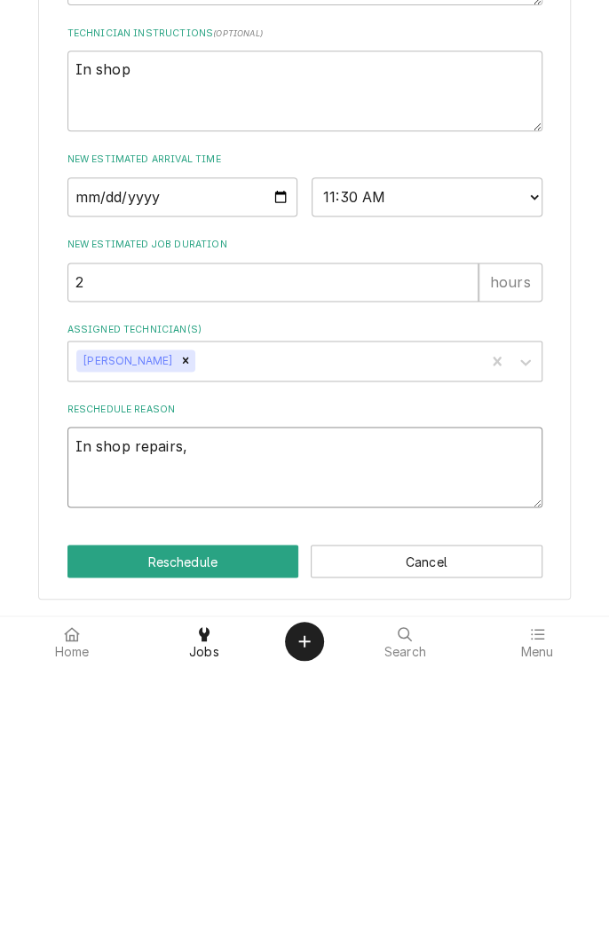
type textarea "x"
type textarea "In shop repairs, n"
type textarea "x"
type textarea "In shop repairs, ne"
type textarea "x"
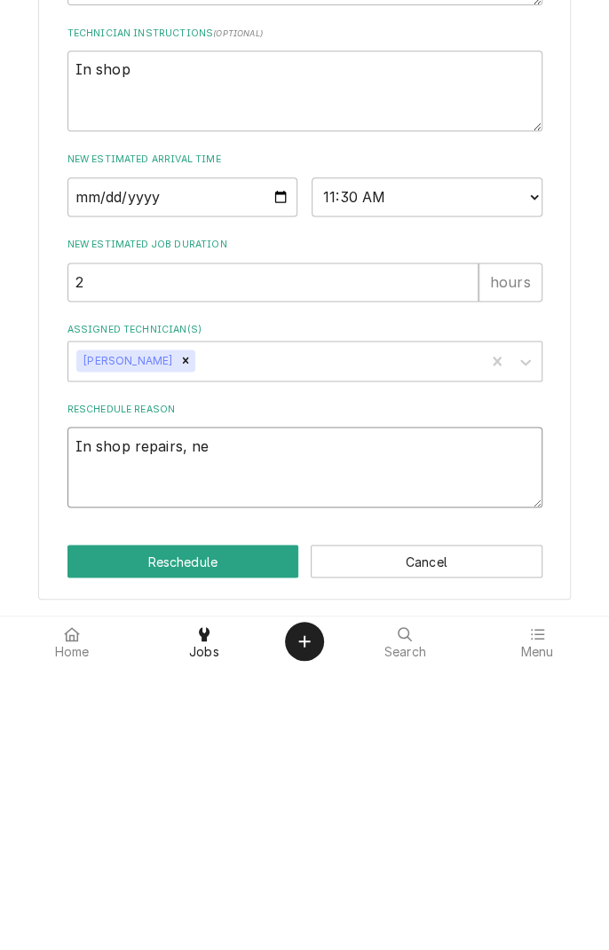
type textarea "In shop repairs, nee"
type textarea "x"
type textarea "In shop repairs, need"
type textarea "x"
type textarea "In shop repairs, need"
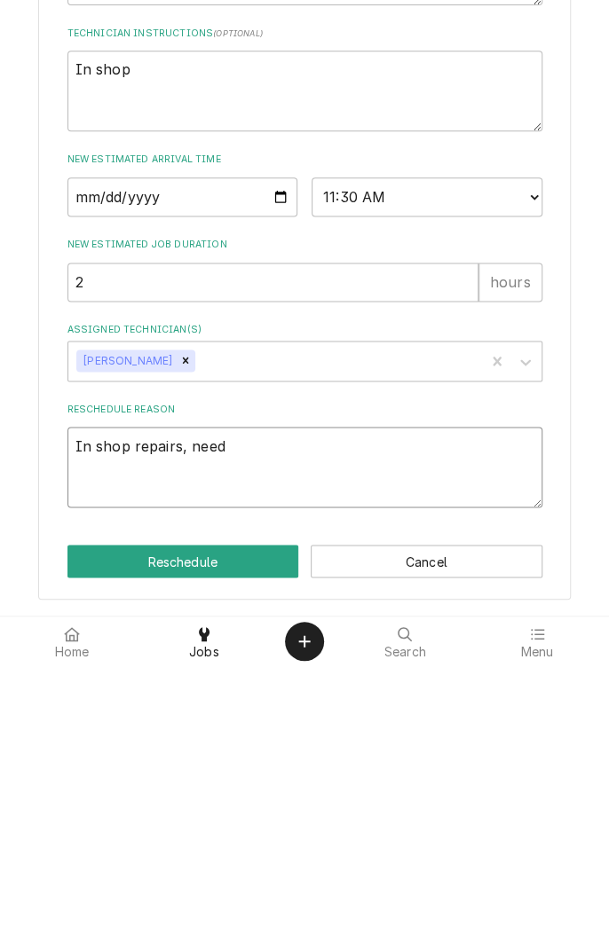
type textarea "x"
type textarea "In shop repairs, need g"
type textarea "x"
type textarea "In shop repairs, need ga"
type textarea "x"
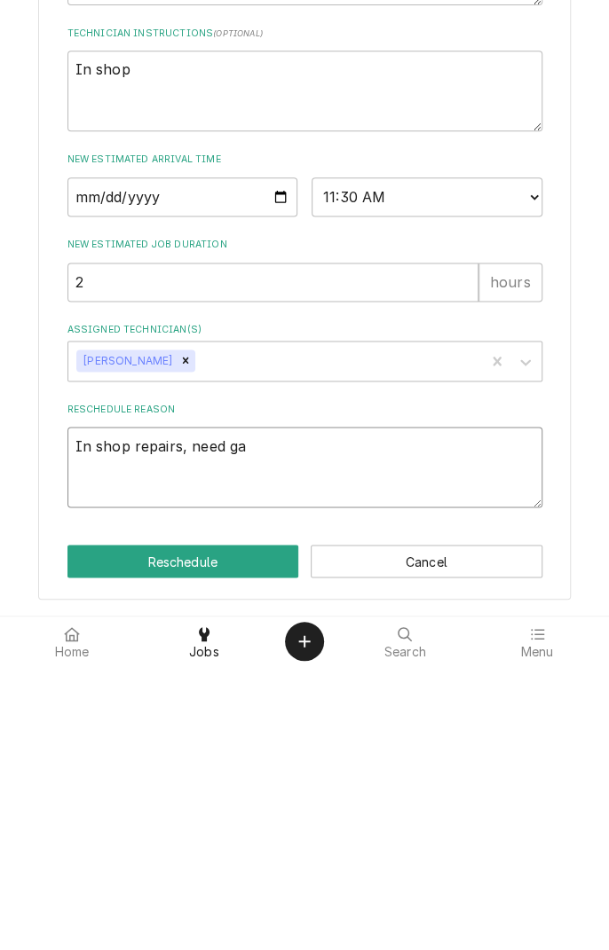
type textarea "In shop repairs, need gas"
type textarea "x"
type textarea "In shop repairs, need gas"
type textarea "x"
type textarea "In shop repairs, need gas v"
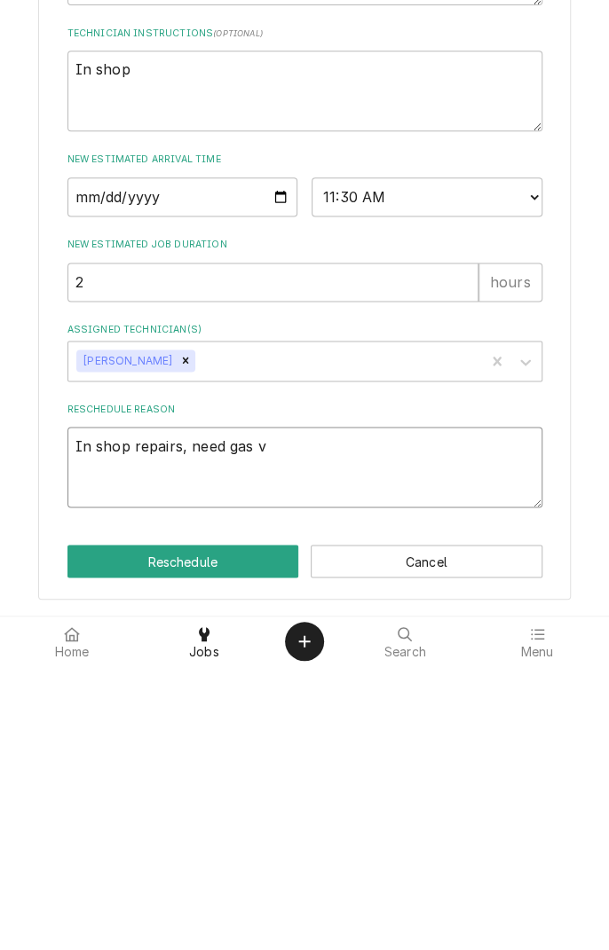
type textarea "x"
type textarea "In shop repairs, need gas va"
type textarea "x"
type textarea "In shop repairs, need gas val"
type textarea "x"
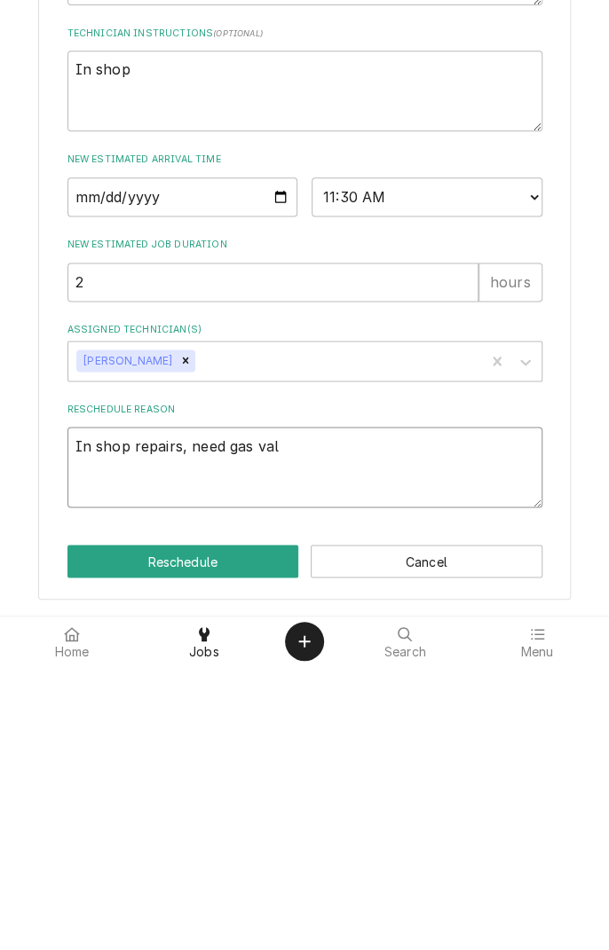
type textarea "In shop repairs, need gas valv"
type textarea "x"
type textarea "In shop repairs, need gas valve"
type textarea "x"
type textarea "In shop repairs, need gas valve"
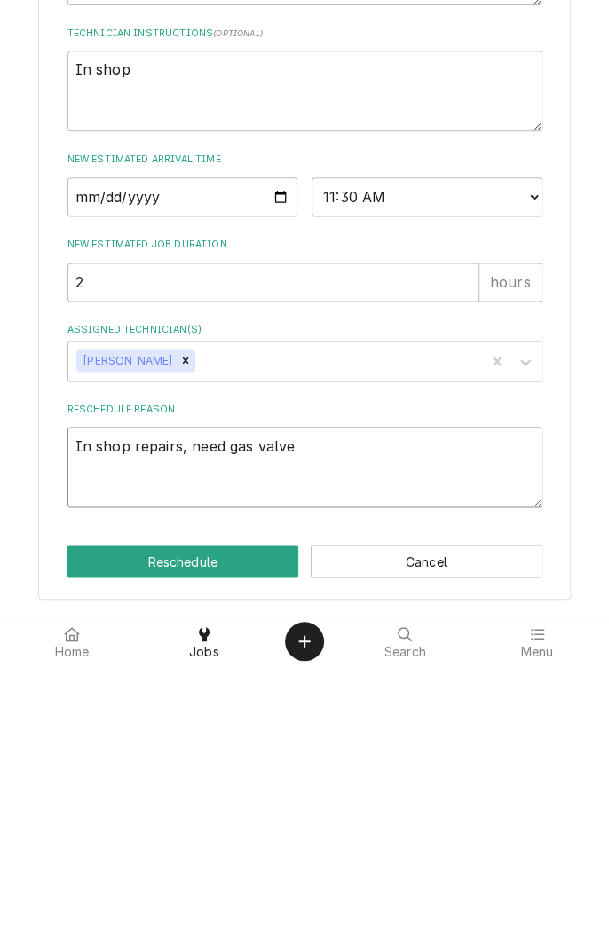
type textarea "x"
type textarea "In shop repairs, need gas valve"
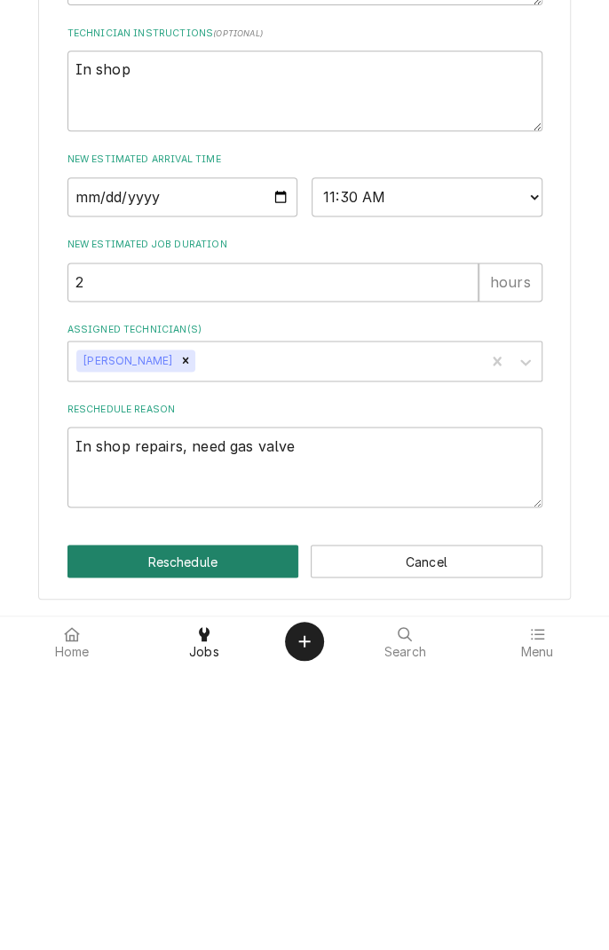
click at [190, 853] on button "Reschedule" at bounding box center [183, 845] width 232 height 33
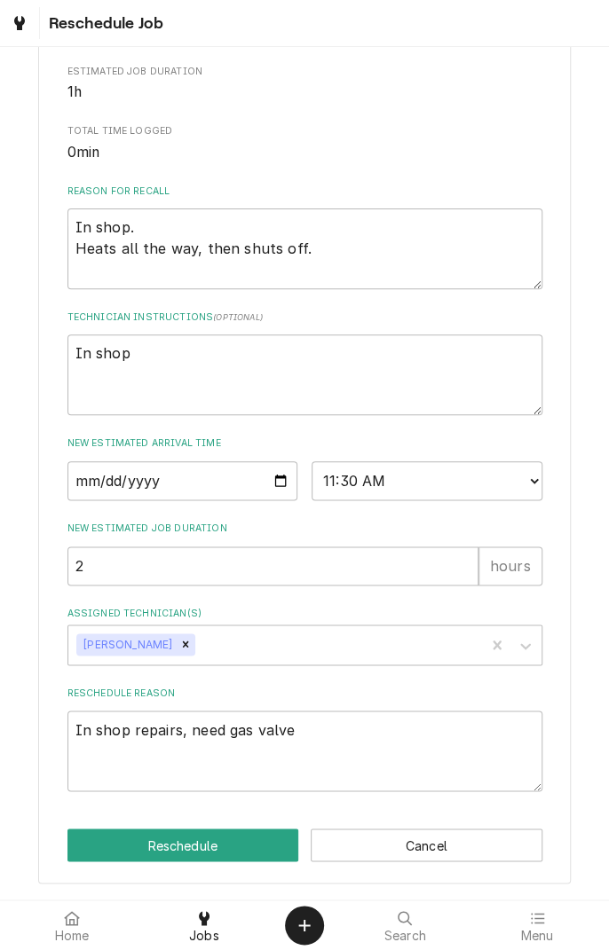
type textarea "x"
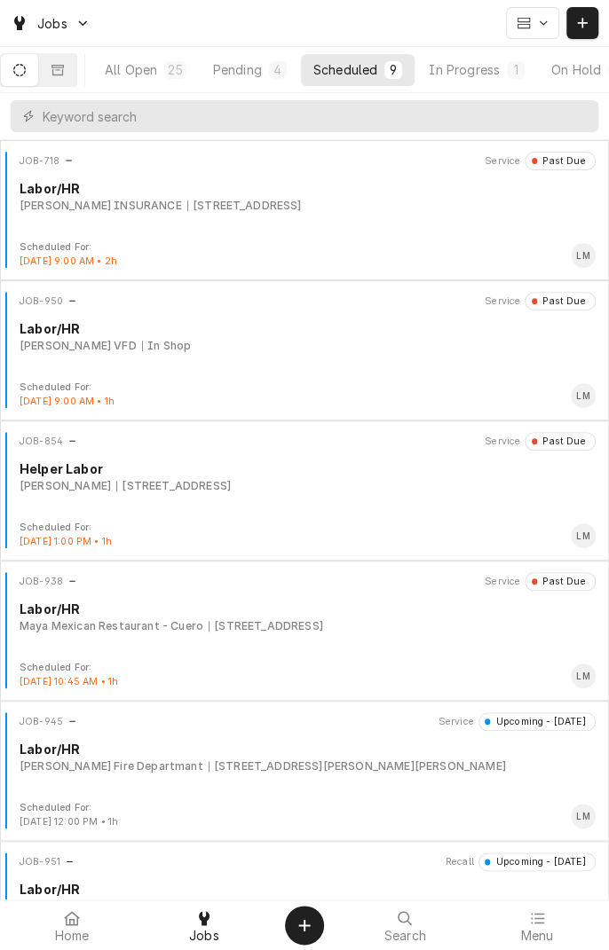
click at [494, 64] on div "In Progress" at bounding box center [463, 69] width 71 height 19
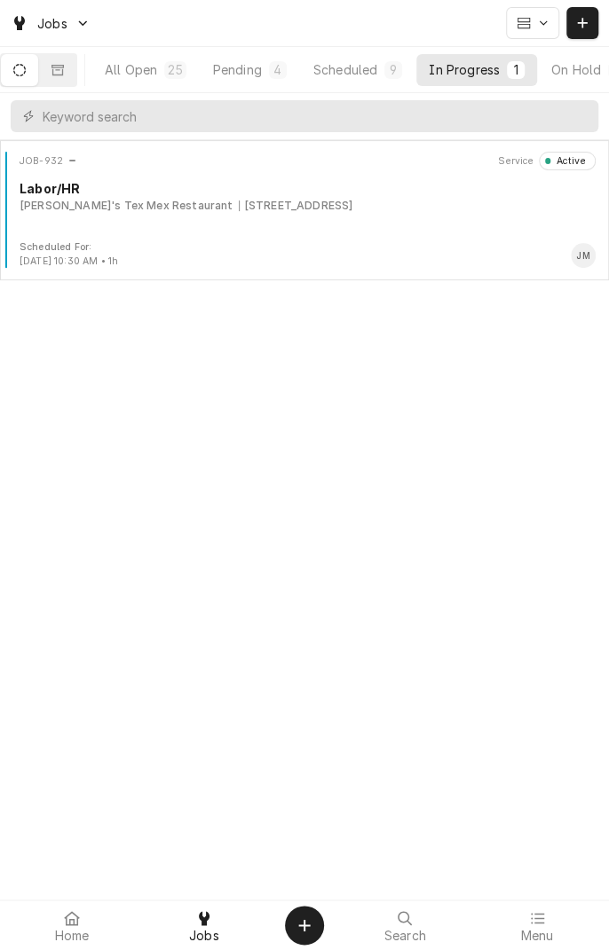
click at [373, 67] on div "Scheduled" at bounding box center [345, 69] width 64 height 19
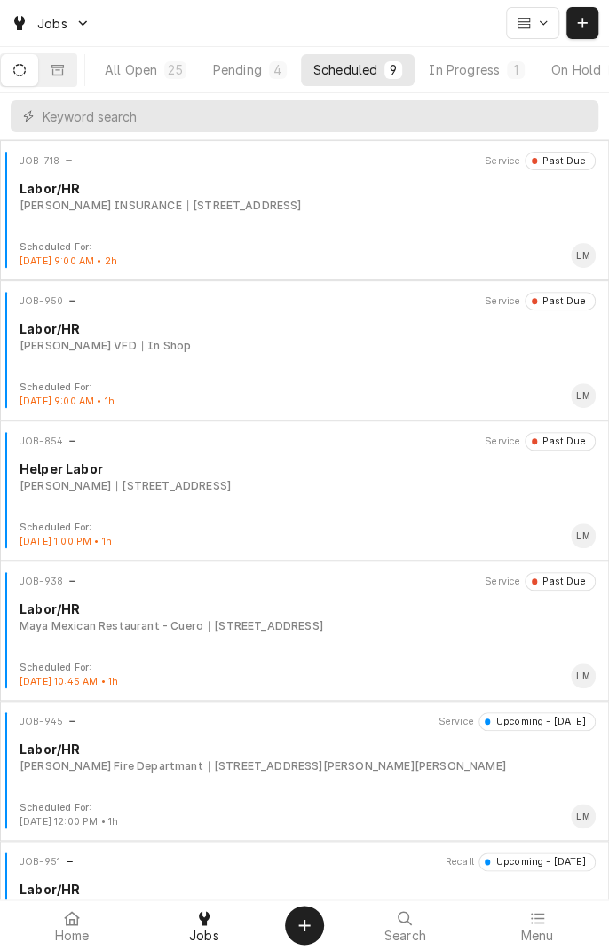
click at [208, 544] on div "[STREET_ADDRESS][PERSON_NAME][PERSON_NAME]" at bounding box center [356, 766] width 297 height 16
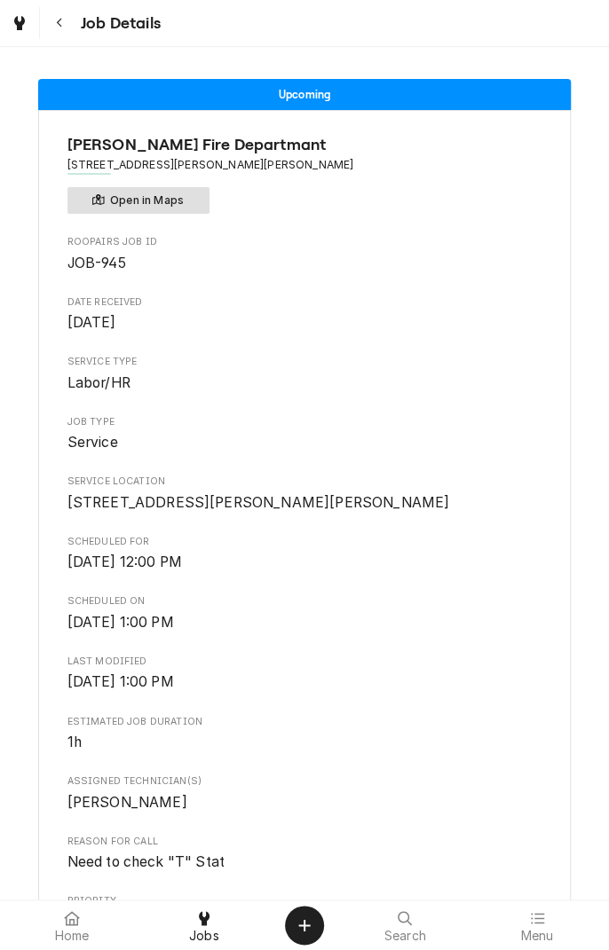
click at [163, 208] on button "Open in Maps" at bounding box center [138, 200] width 142 height 27
